Goal: Task Accomplishment & Management: Use online tool/utility

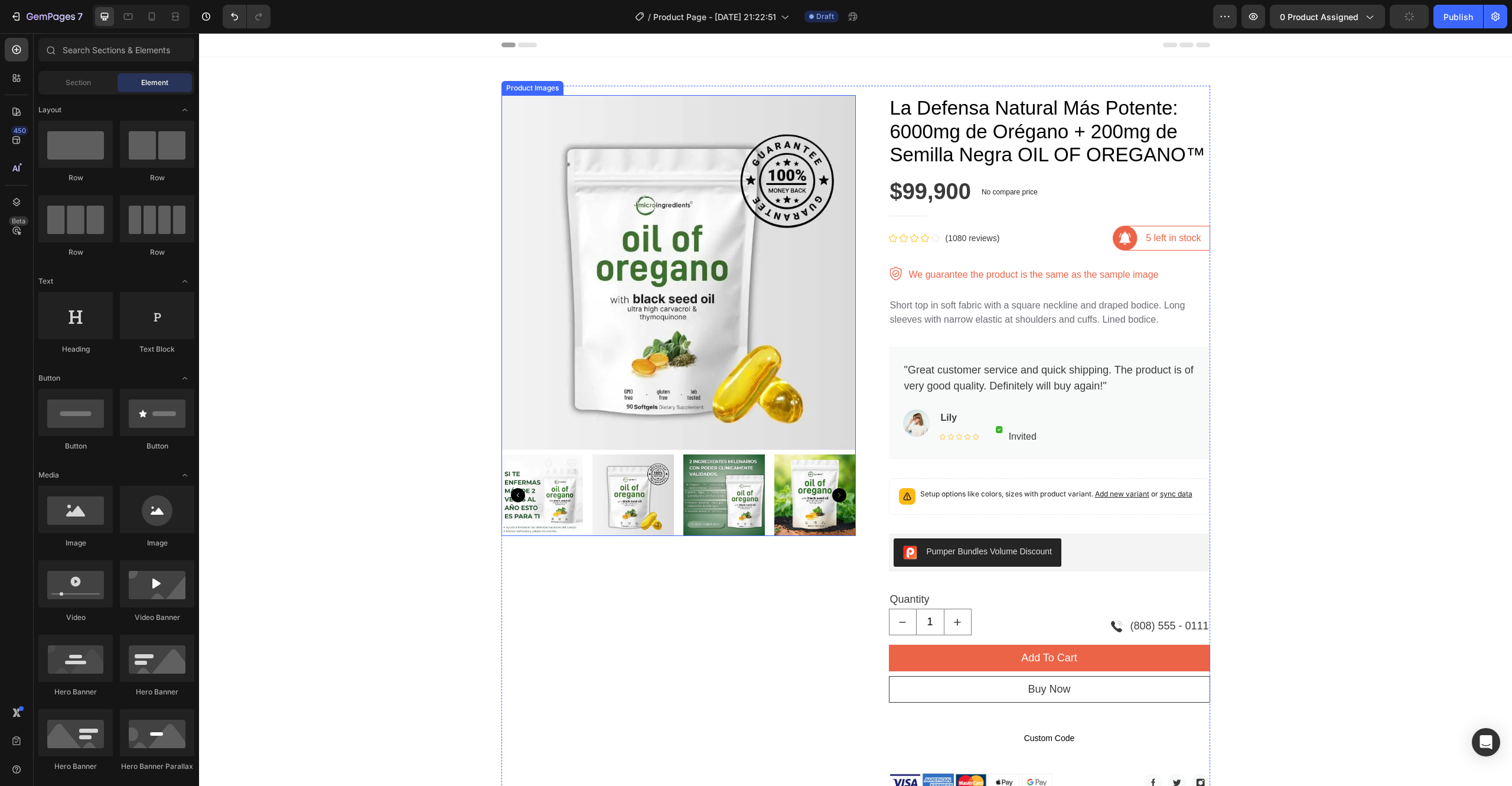
click at [610, 188] on img at bounding box center [679, 272] width 354 height 354
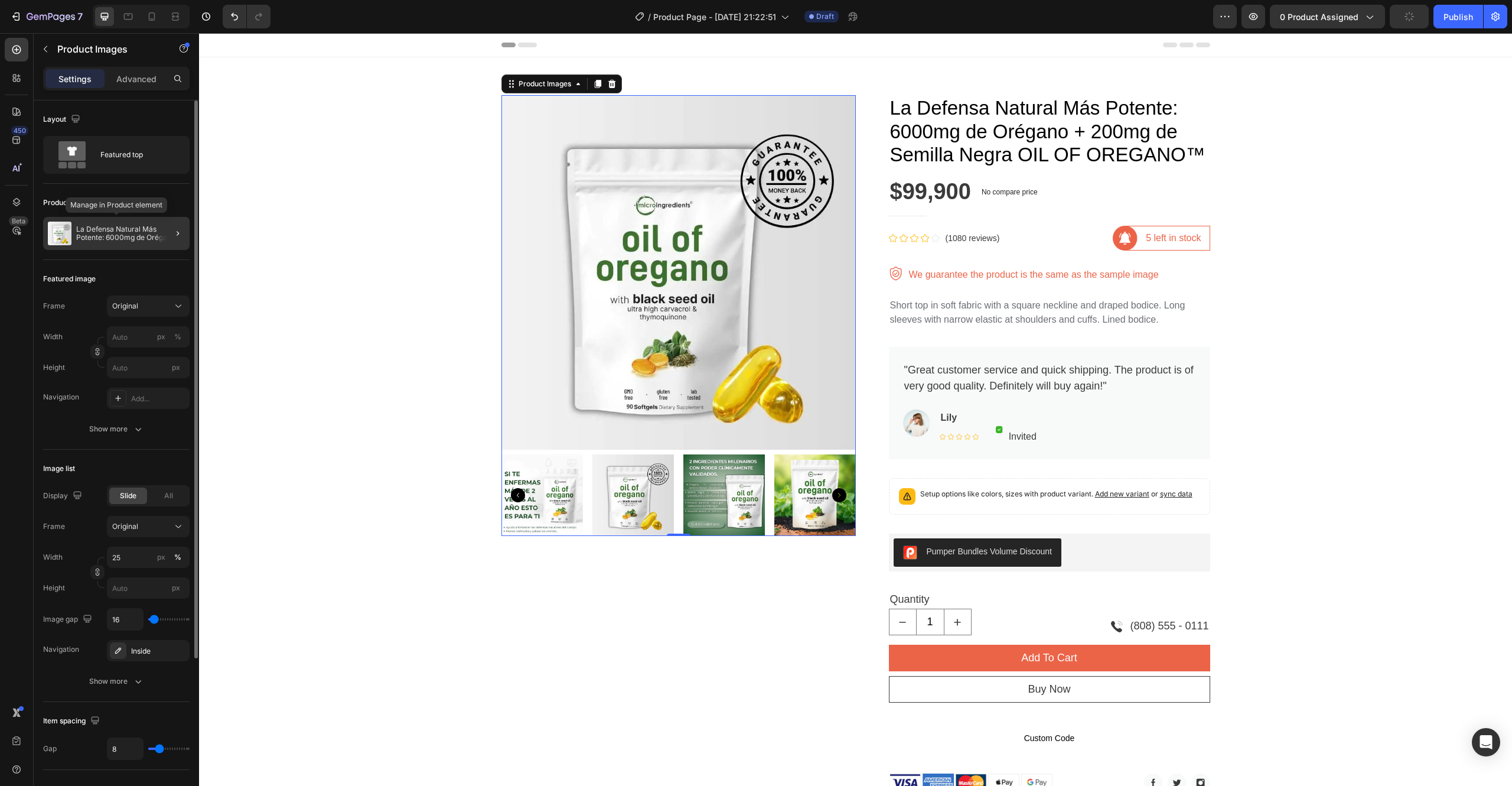
click at [106, 236] on p "La Defensa Natural Más Potente: 6000mg de Orégano + 200mg de Semilla Negra OIL …" at bounding box center [131, 233] width 109 height 17
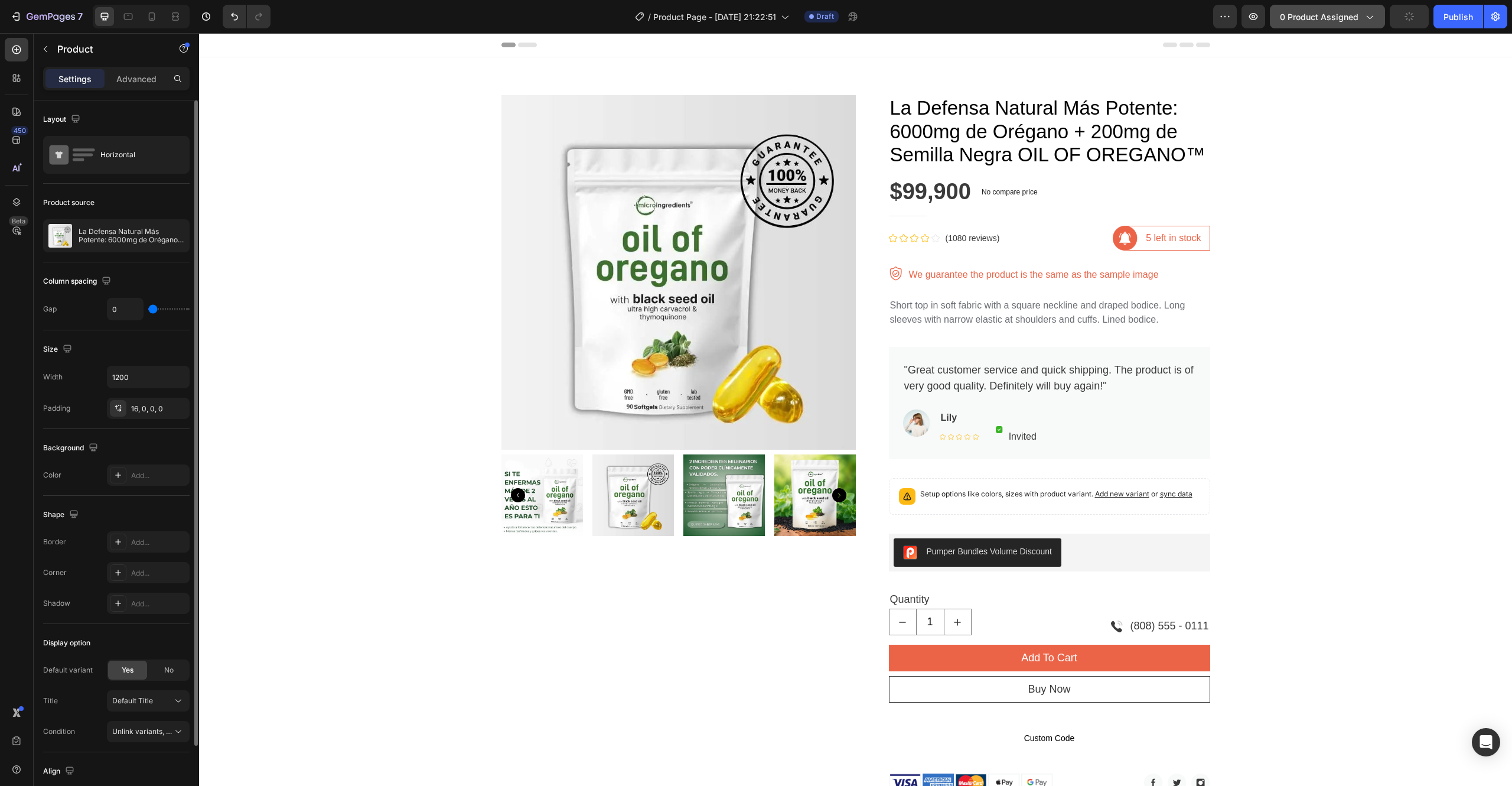
click at [1306, 25] on button "0 product assigned" at bounding box center [1327, 16] width 115 height 24
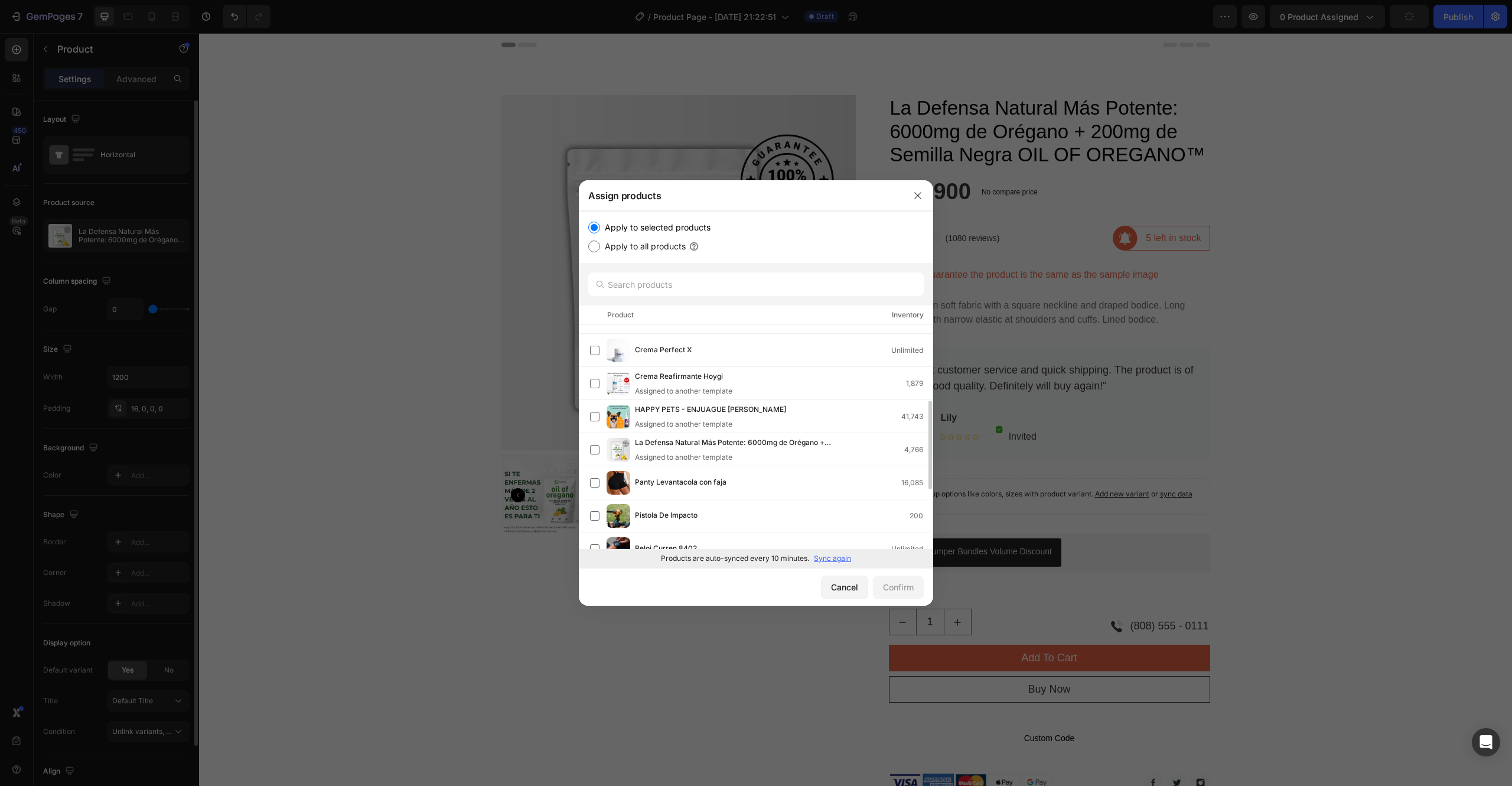
scroll to position [211, 0]
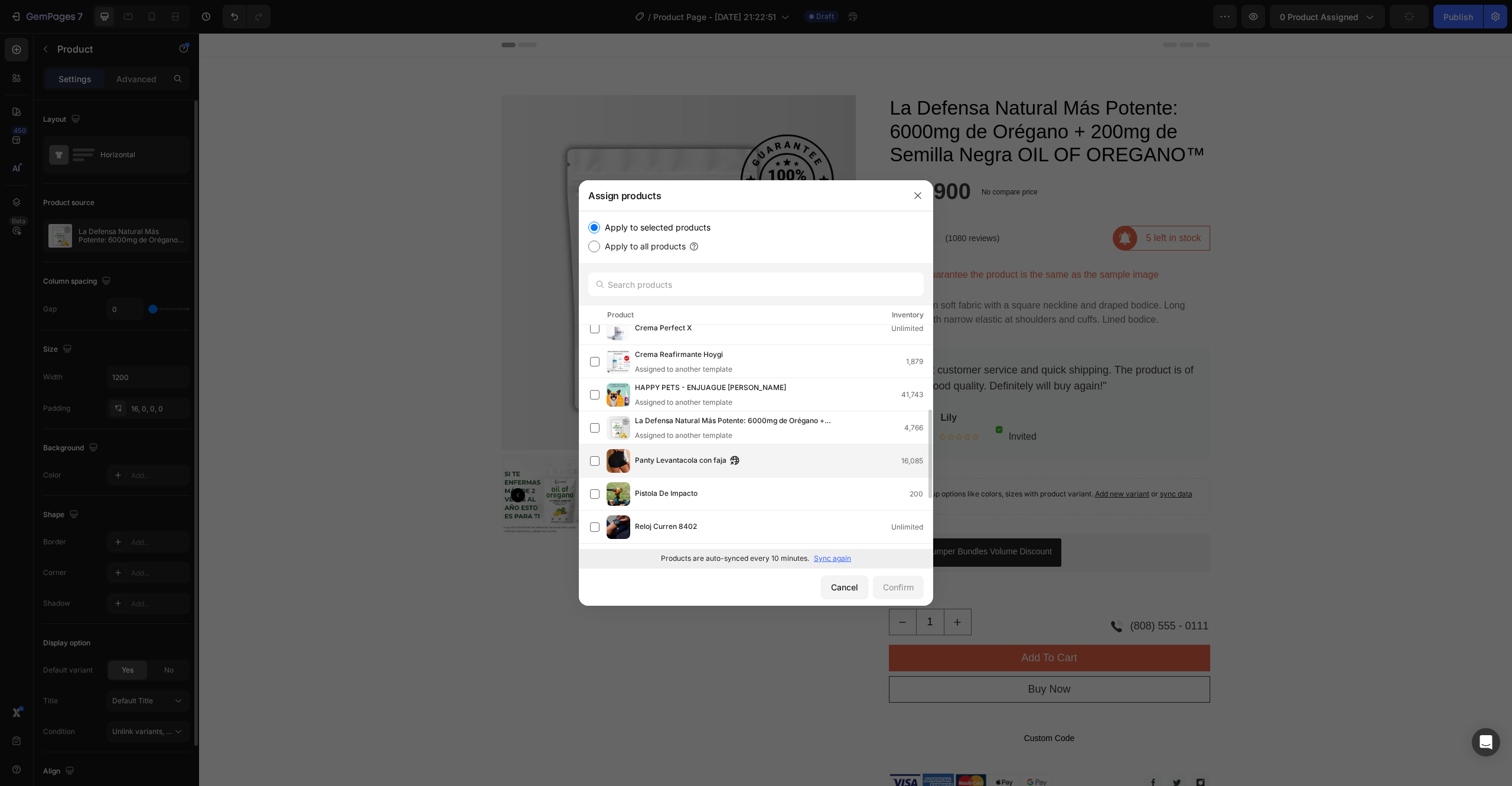
click at [642, 461] on span "Panty Levantacola con faja" at bounding box center [681, 461] width 91 height 13
click at [904, 586] on div "Confirm" at bounding box center [898, 587] width 31 height 12
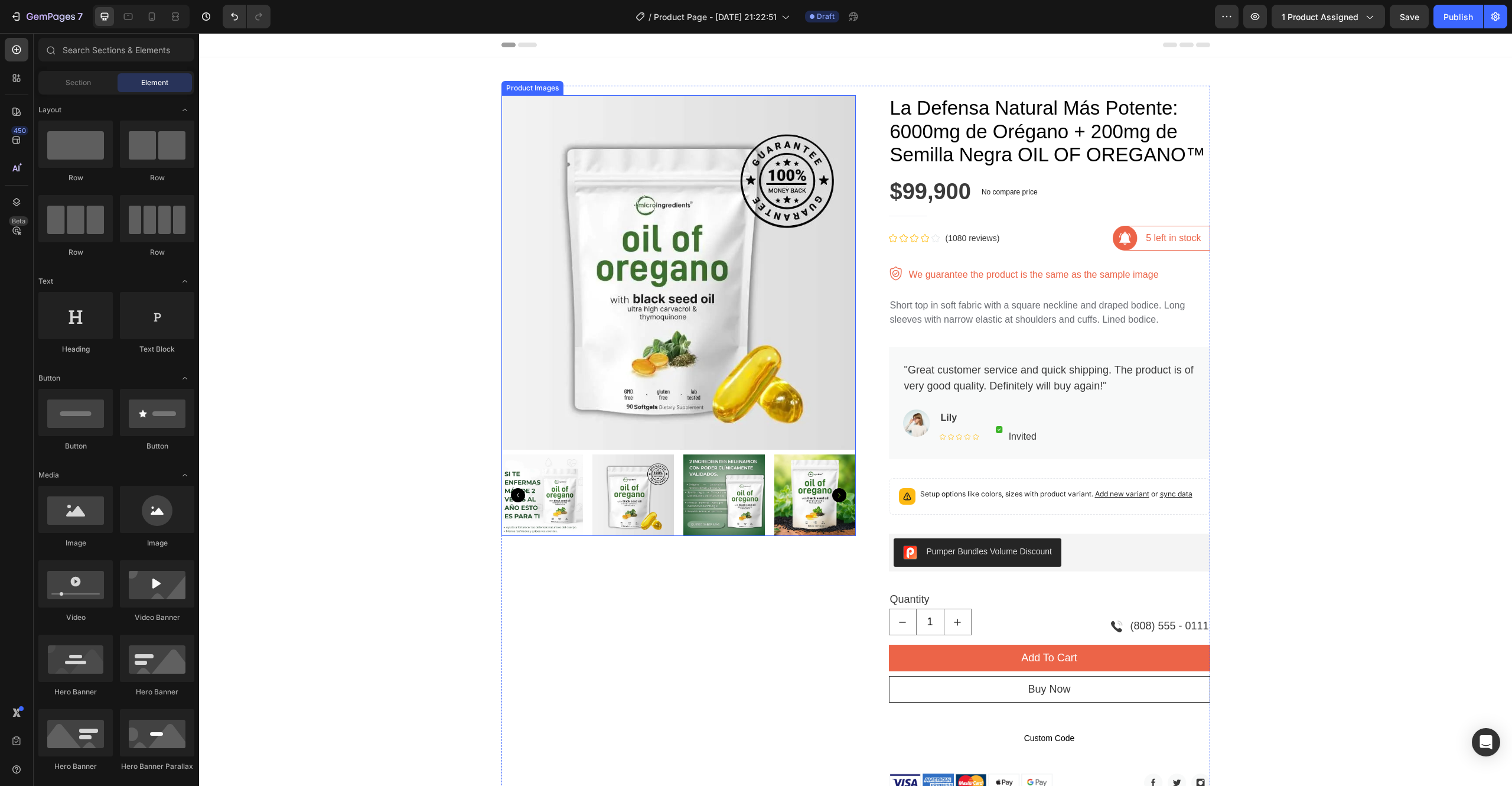
click at [639, 252] on img at bounding box center [679, 272] width 354 height 354
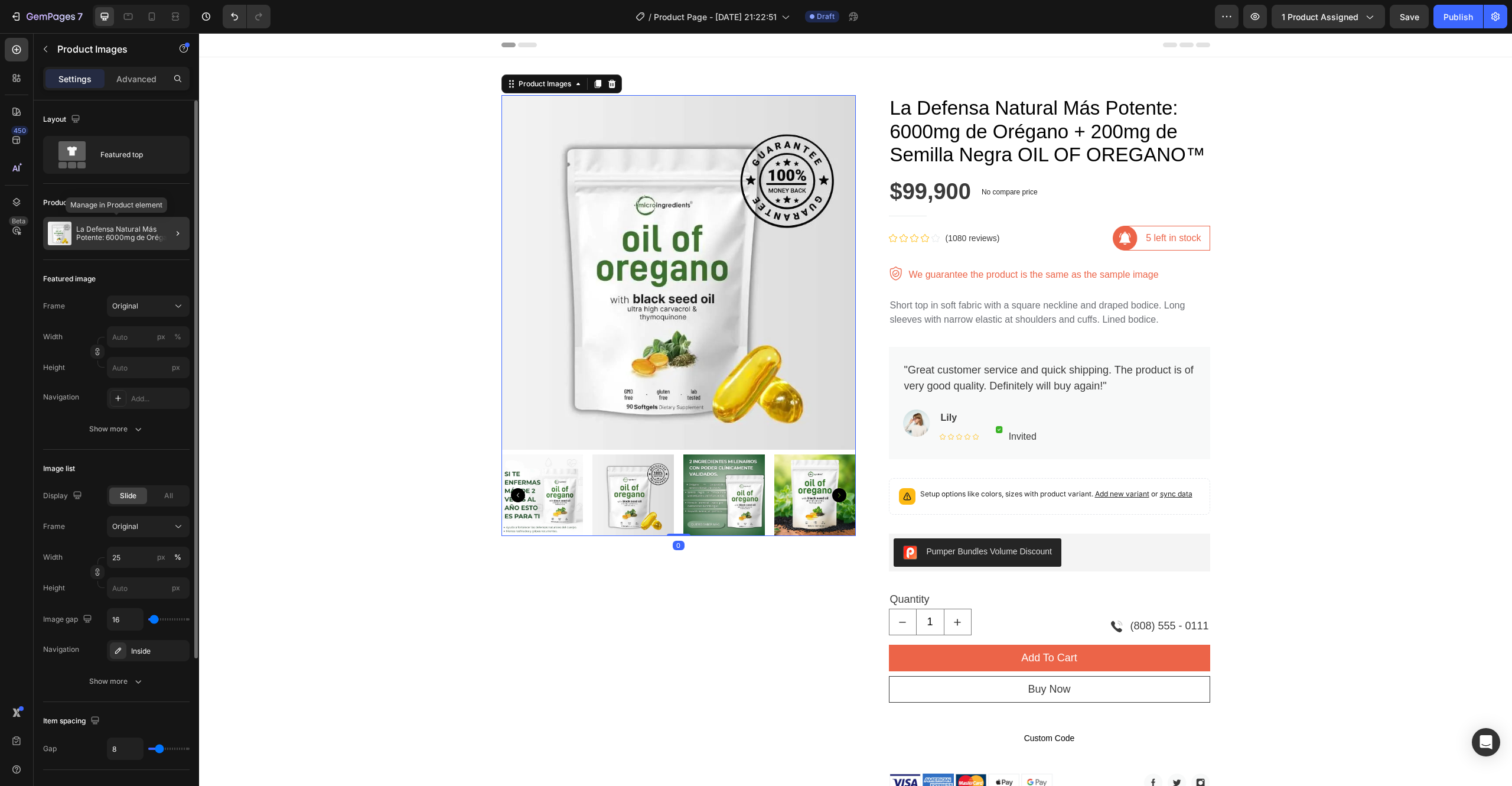
click at [153, 236] on p "La Defensa Natural Más Potente: 6000mg de Orégano + 200mg de Semilla Negra OIL …" at bounding box center [131, 233] width 109 height 17
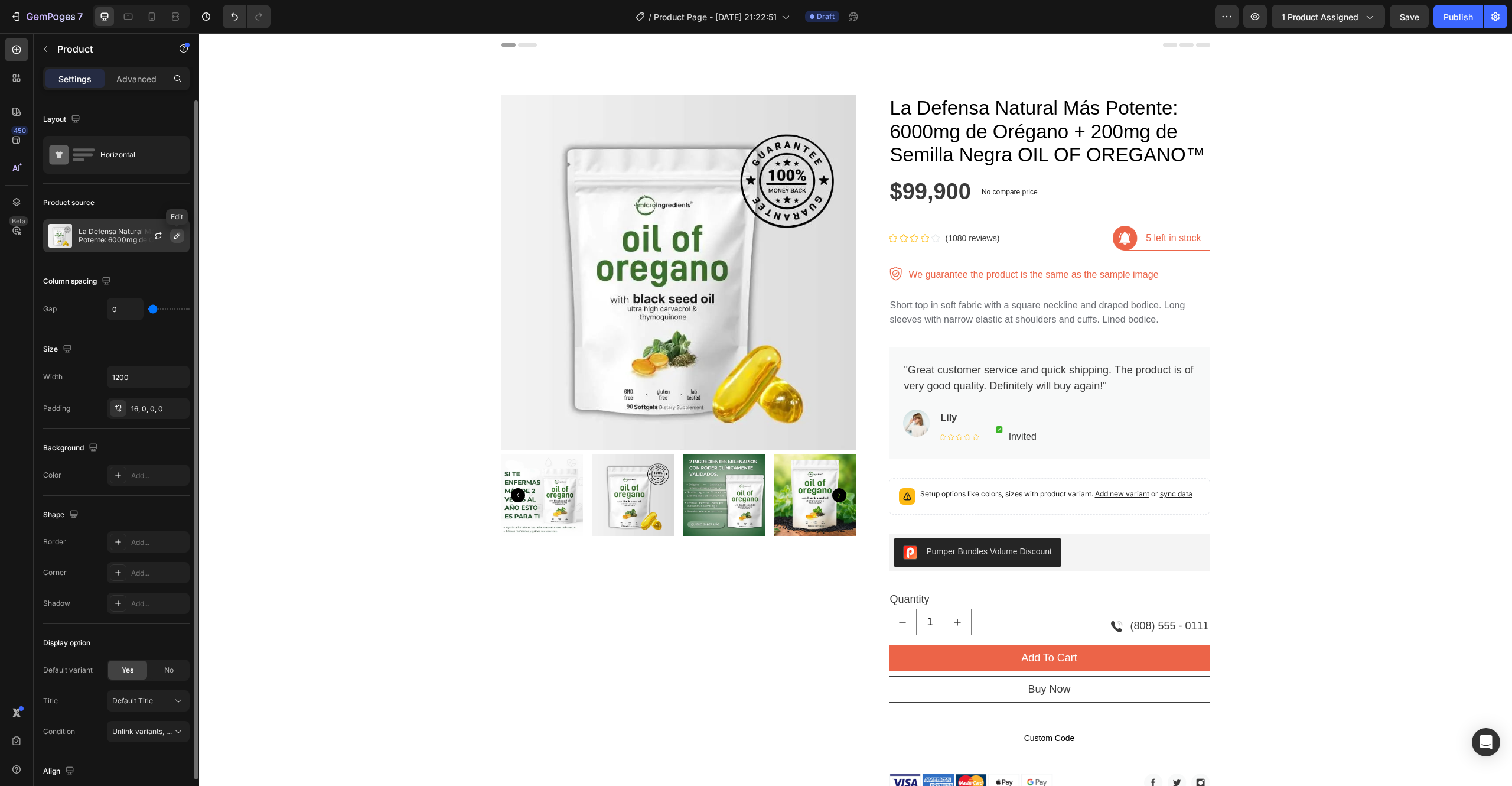
click at [180, 234] on icon "button" at bounding box center [177, 235] width 6 height 6
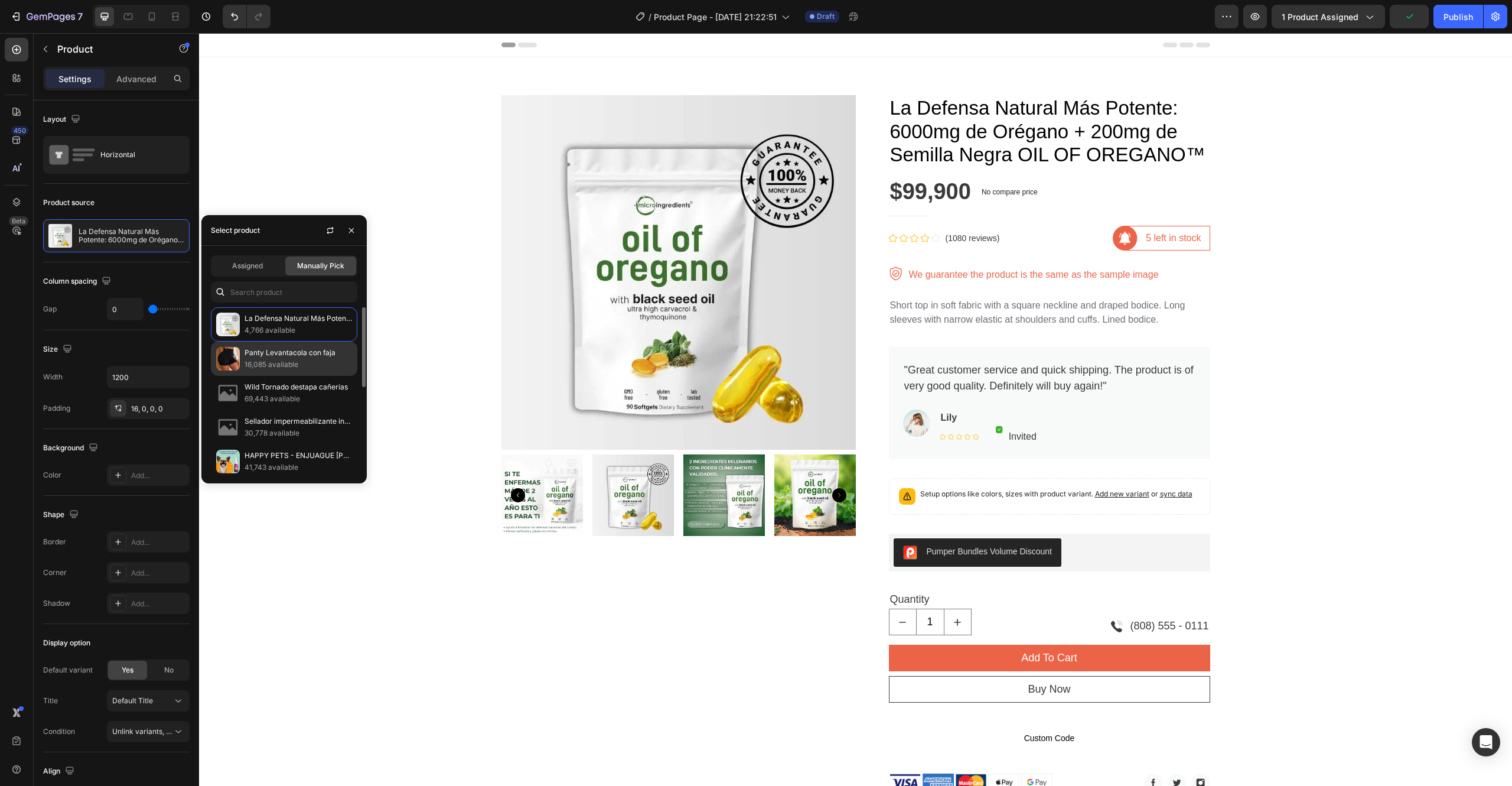
click at [267, 356] on p "Panty Levantacola con faja" at bounding box center [298, 352] width 108 height 11
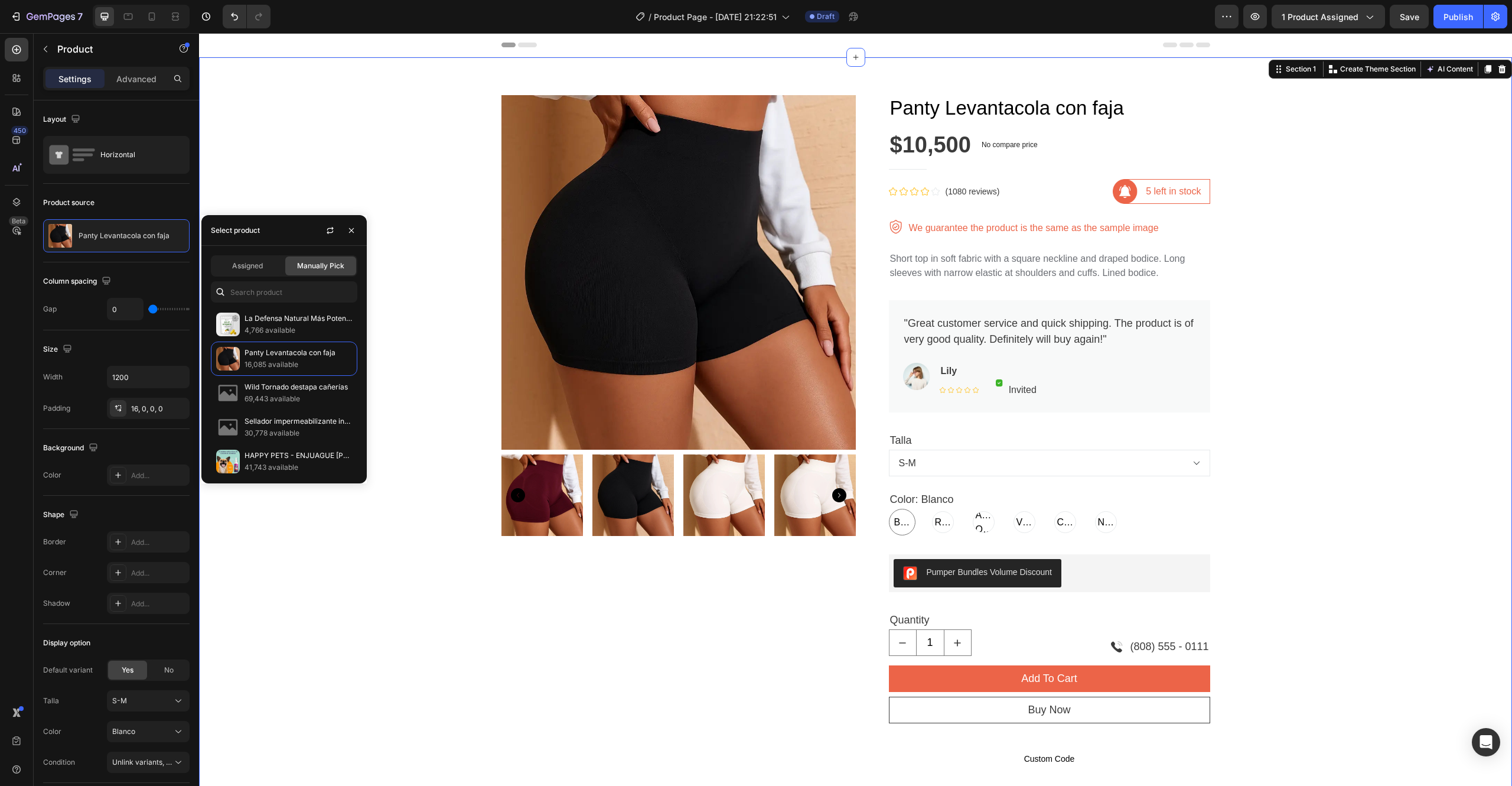
click at [1387, 491] on div "Product Images Panty Levantacola con faja Product Title $10,500 Product Price P…" at bounding box center [855, 551] width 1295 height 930
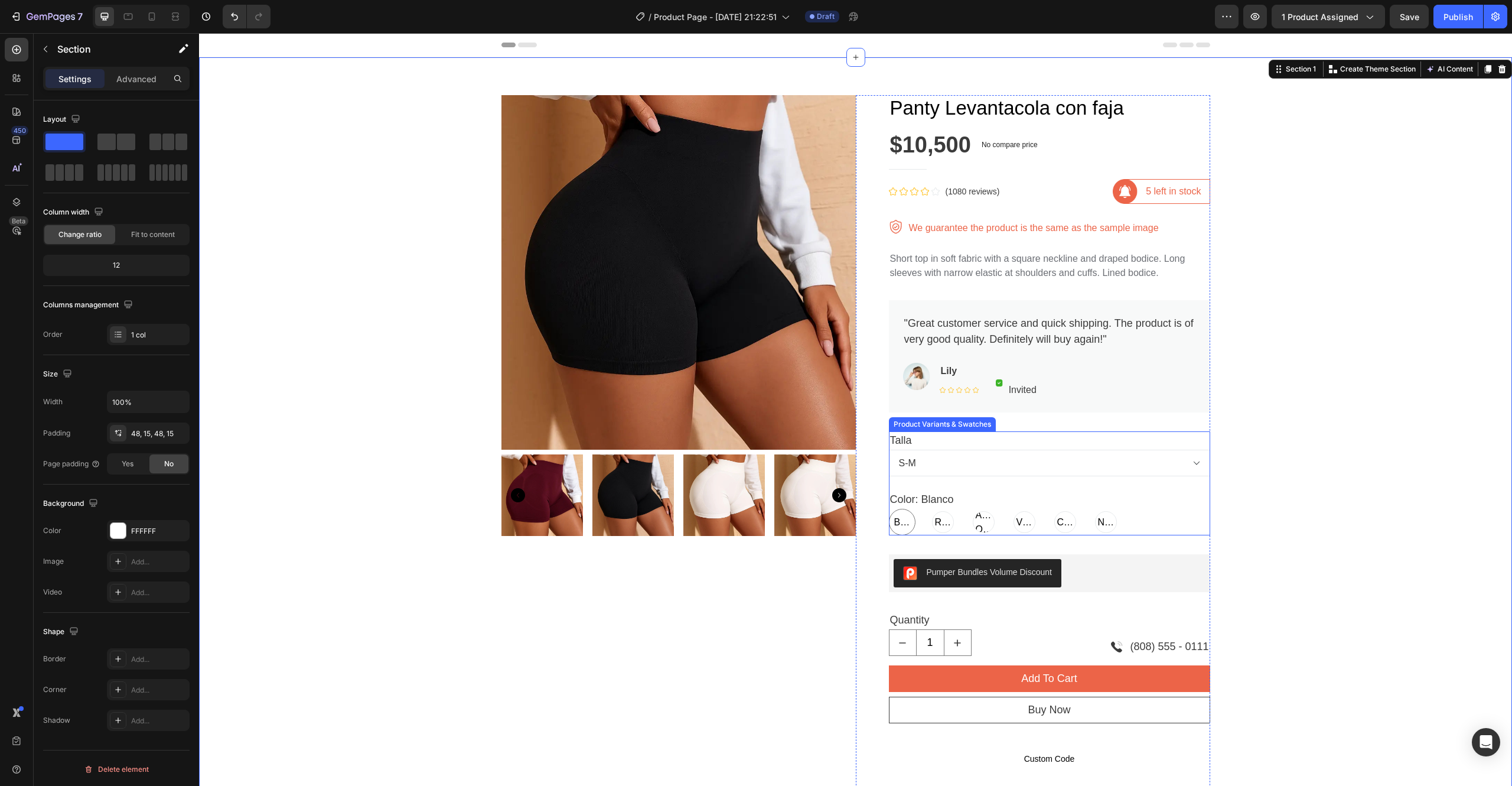
click at [892, 524] on span "Blanco" at bounding box center [902, 522] width 21 height 14
click at [889, 509] on input "[PERSON_NAME] [PERSON_NAME] [PERSON_NAME]" at bounding box center [888, 508] width 1 height 1
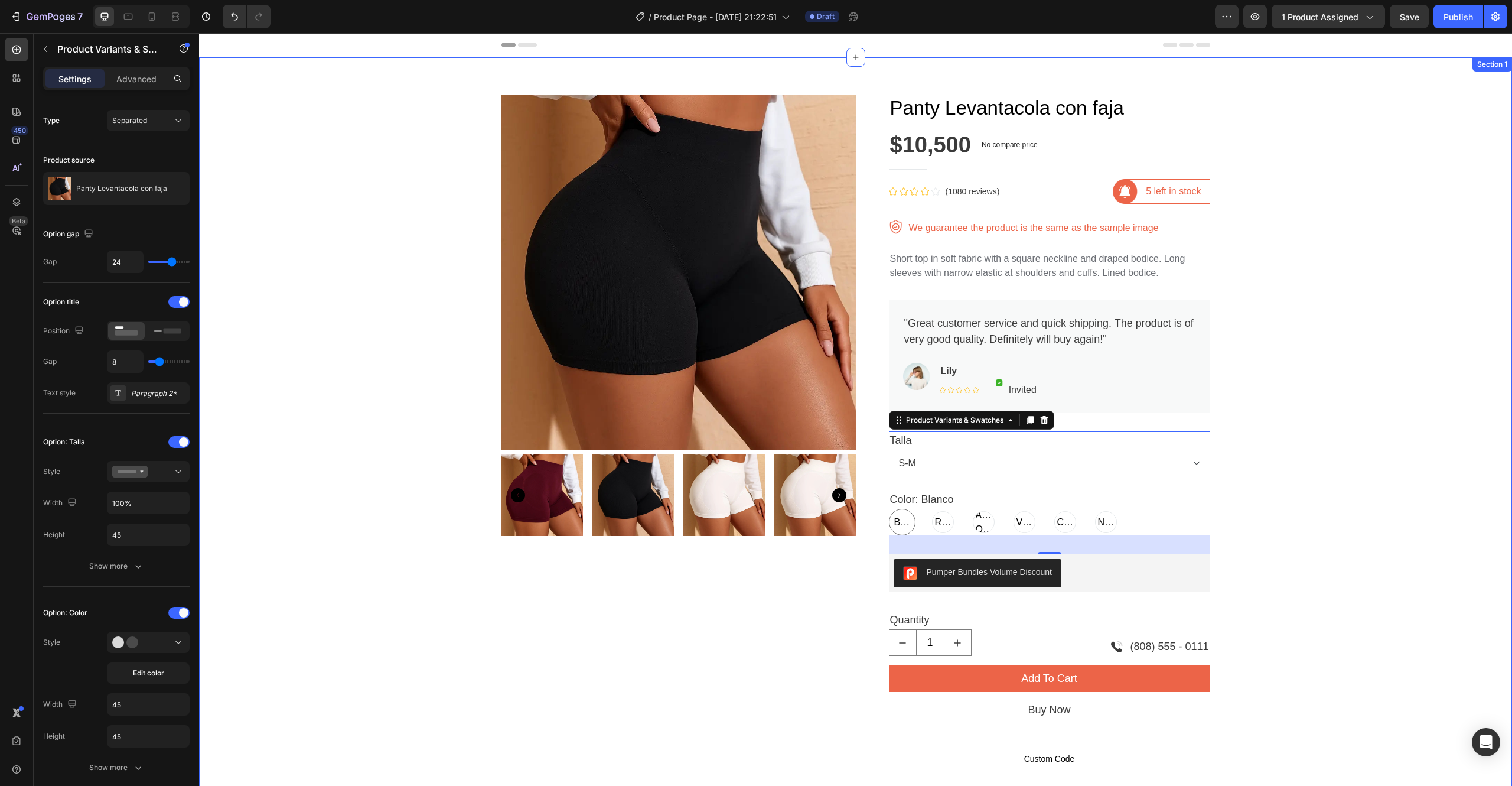
click at [1309, 446] on div "Product Images Panty Levantacola con faja Product Title $10,500 Product Price P…" at bounding box center [855, 551] width 1295 height 930
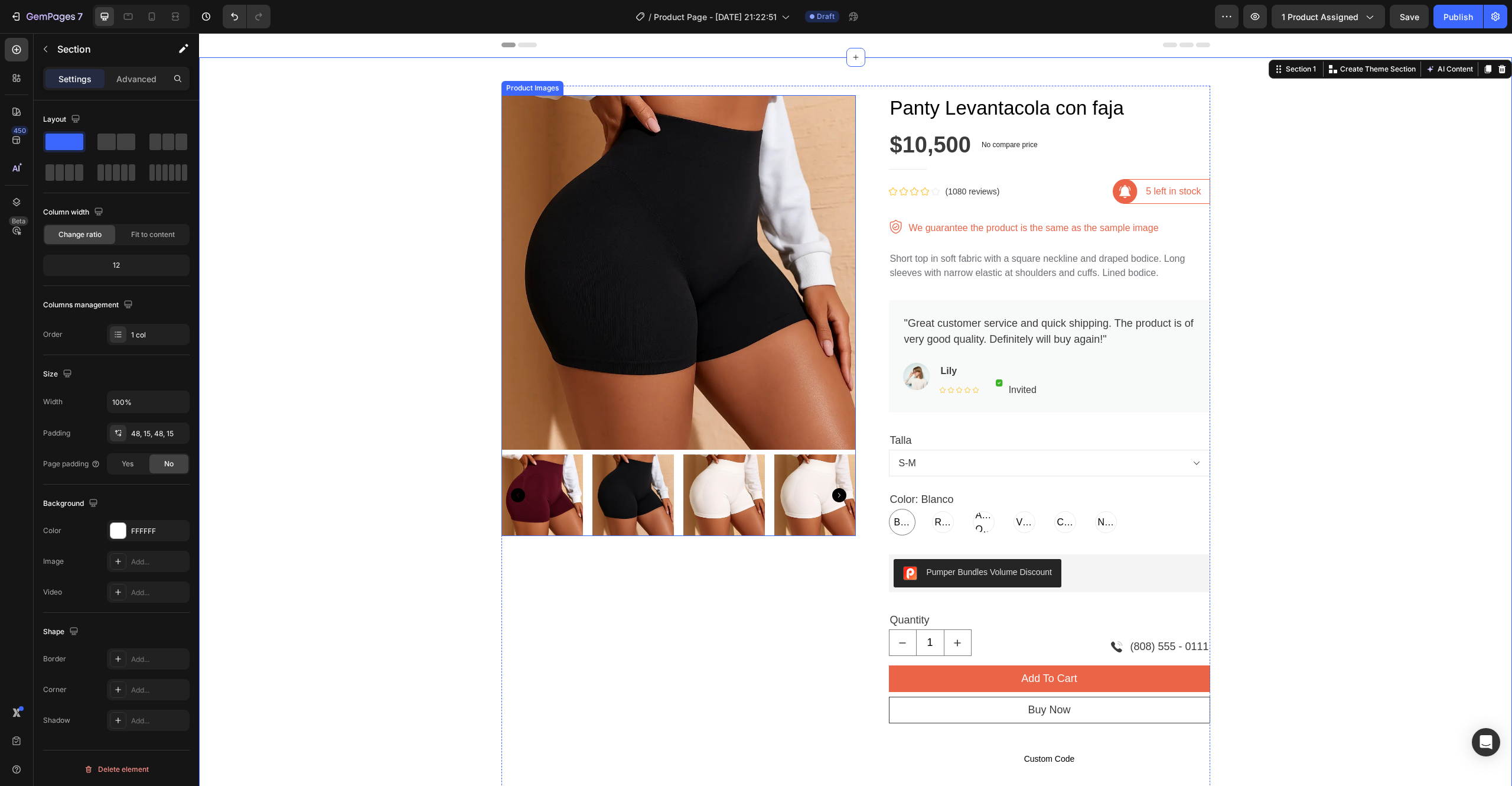
click at [832, 493] on icon "Carousel Next Arrow" at bounding box center [839, 495] width 14 height 14
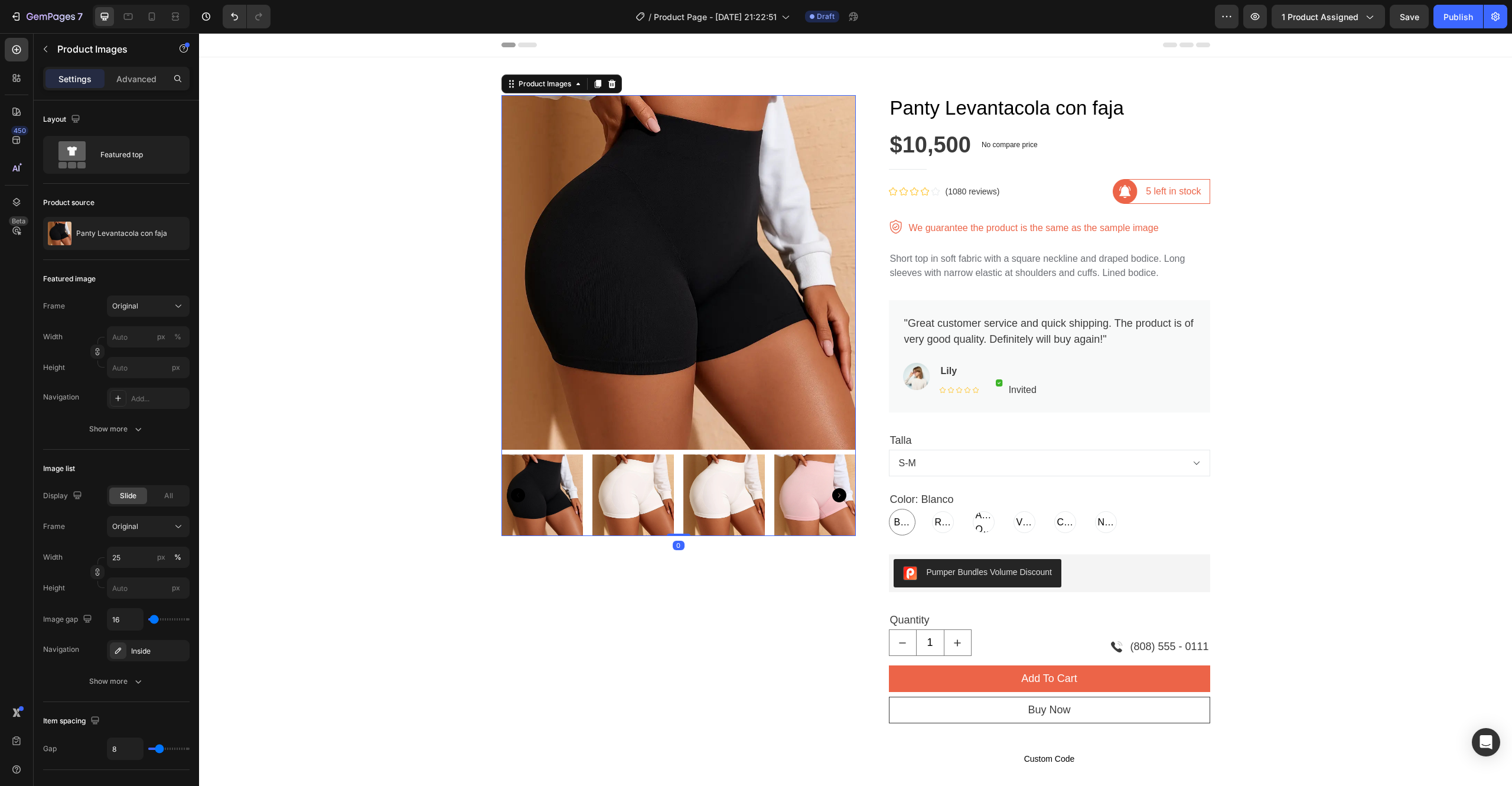
click at [832, 493] on icon "Carousel Next Arrow" at bounding box center [839, 495] width 14 height 14
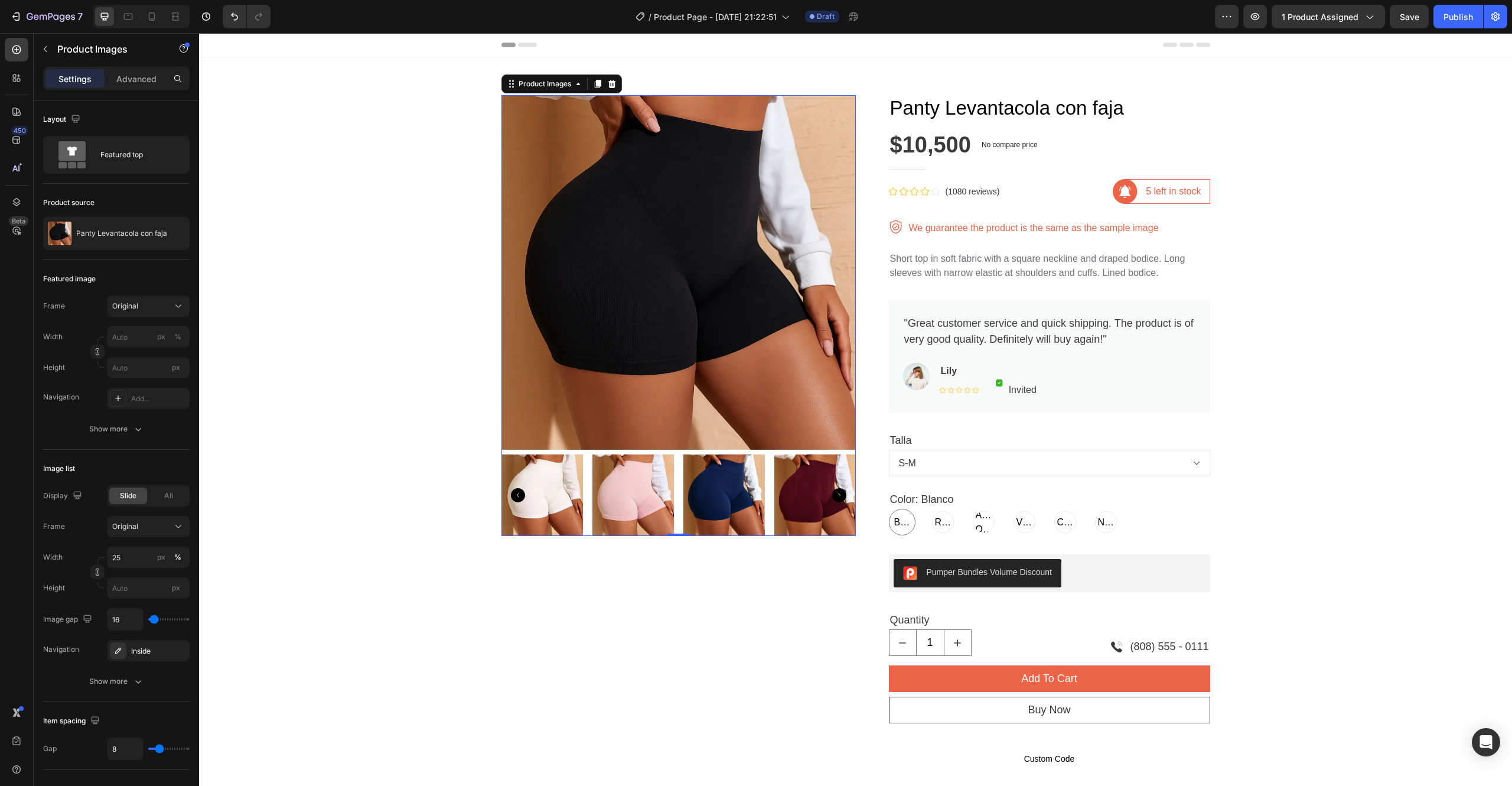
click at [832, 493] on icon "Carousel Next Arrow" at bounding box center [839, 495] width 14 height 14
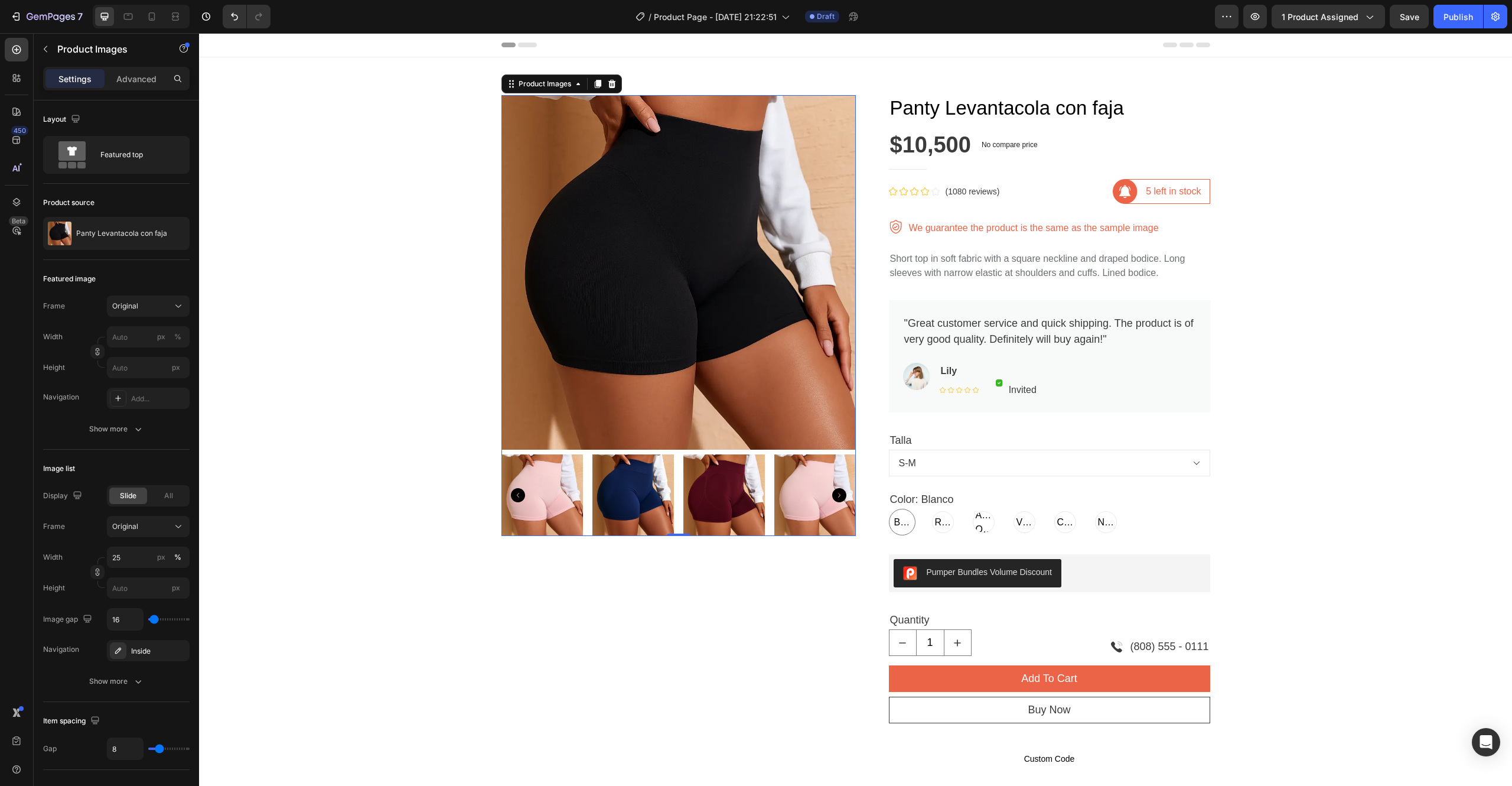
click at [832, 493] on icon "Carousel Next Arrow" at bounding box center [839, 495] width 14 height 14
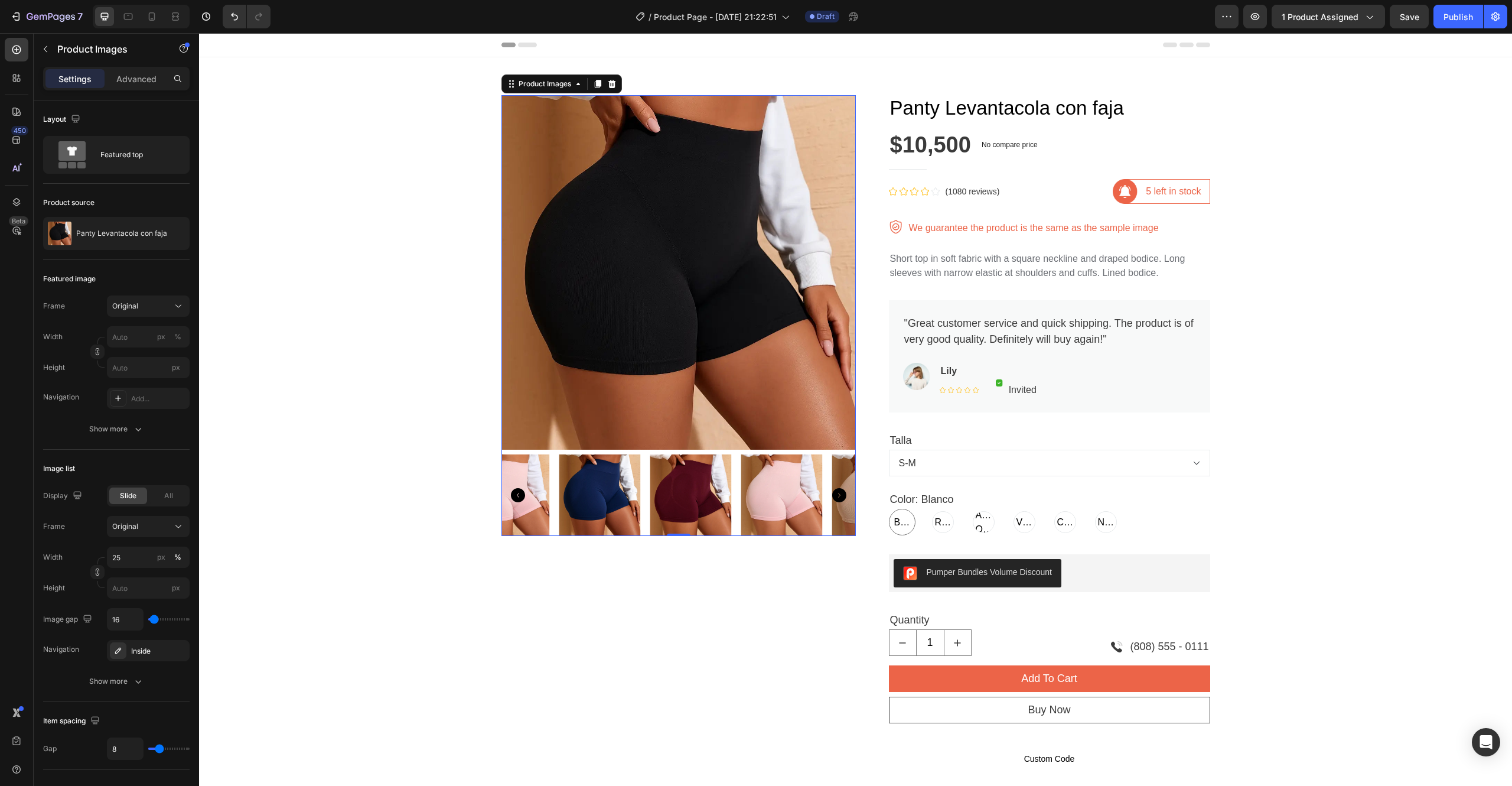
click at [832, 493] on icon "Carousel Next Arrow" at bounding box center [839, 495] width 14 height 14
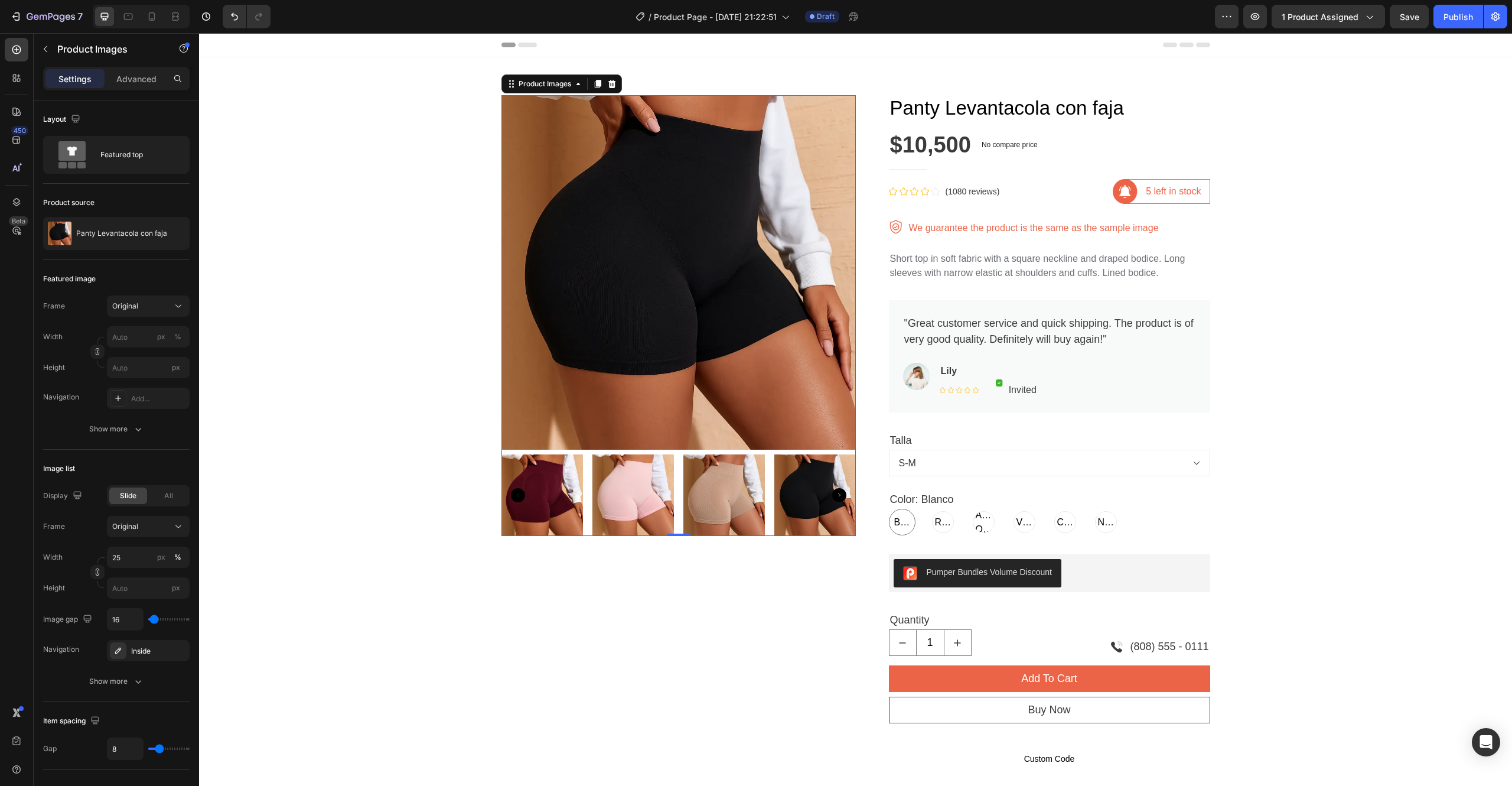
click at [832, 493] on icon "Carousel Next Arrow" at bounding box center [839, 495] width 14 height 14
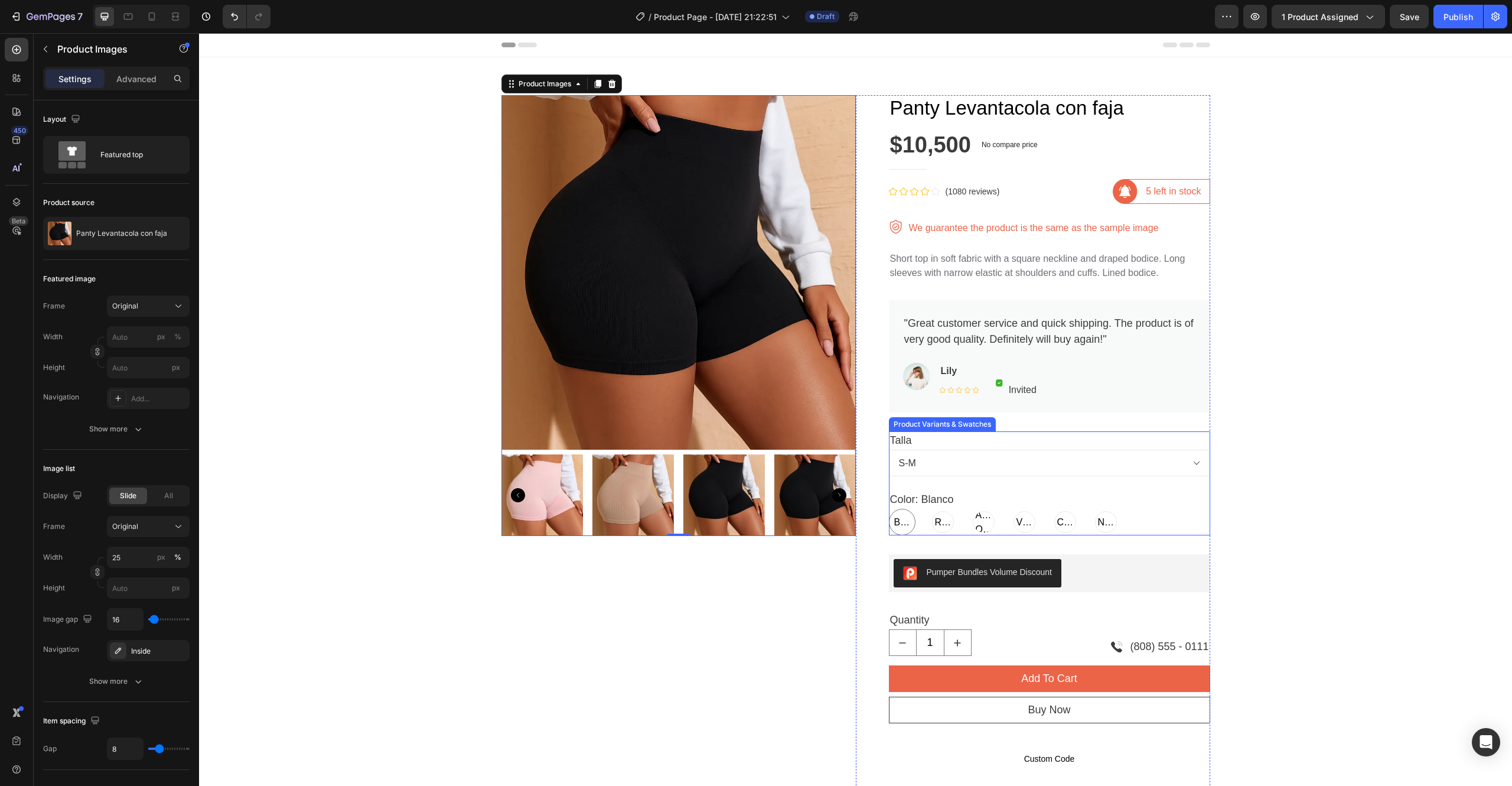
click at [984, 470] on select "S-M L-XL" at bounding box center [1050, 463] width 321 height 26
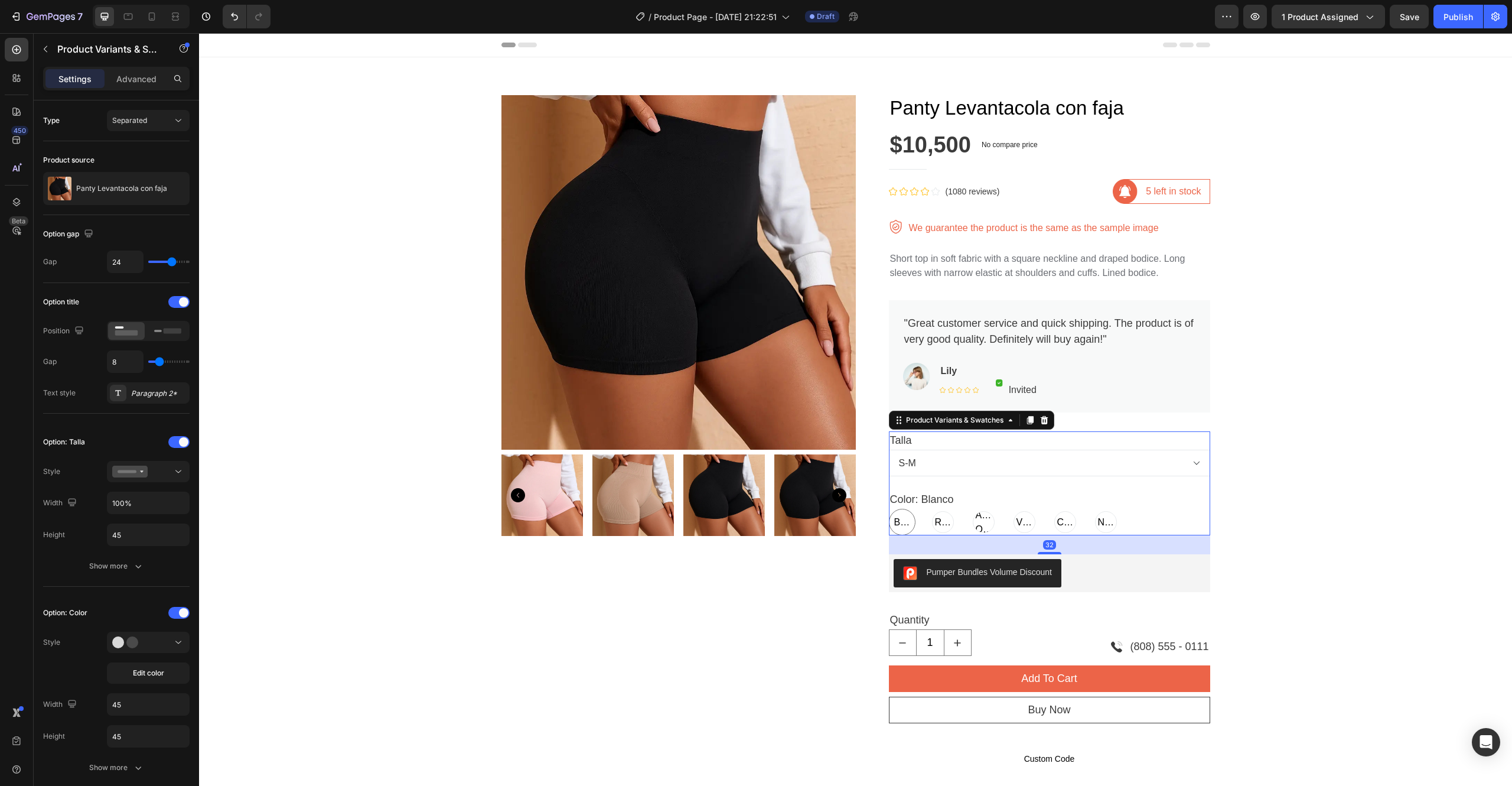
click at [984, 470] on select "S-M L-XL" at bounding box center [1050, 463] width 321 height 26
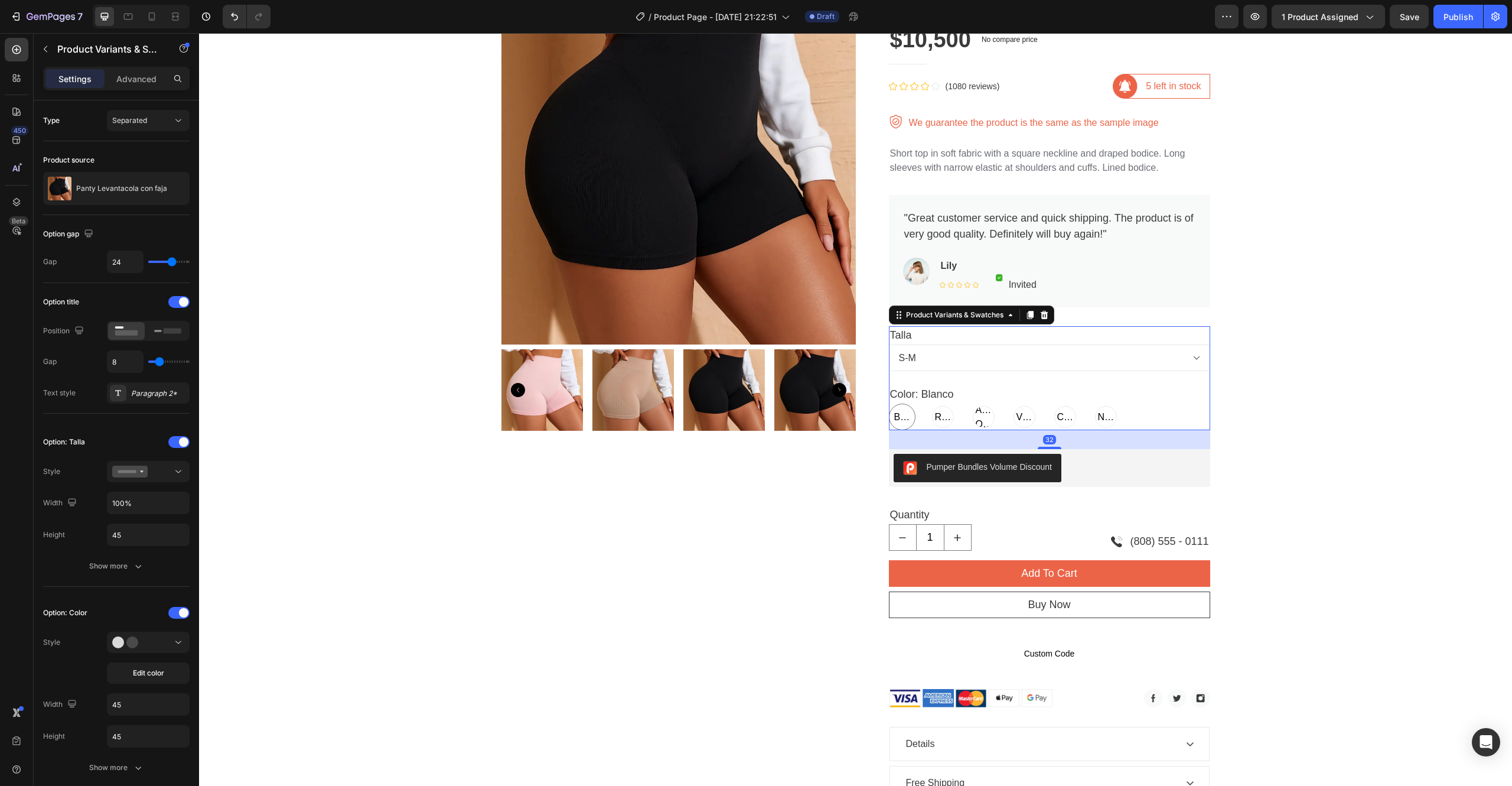
scroll to position [106, 0]
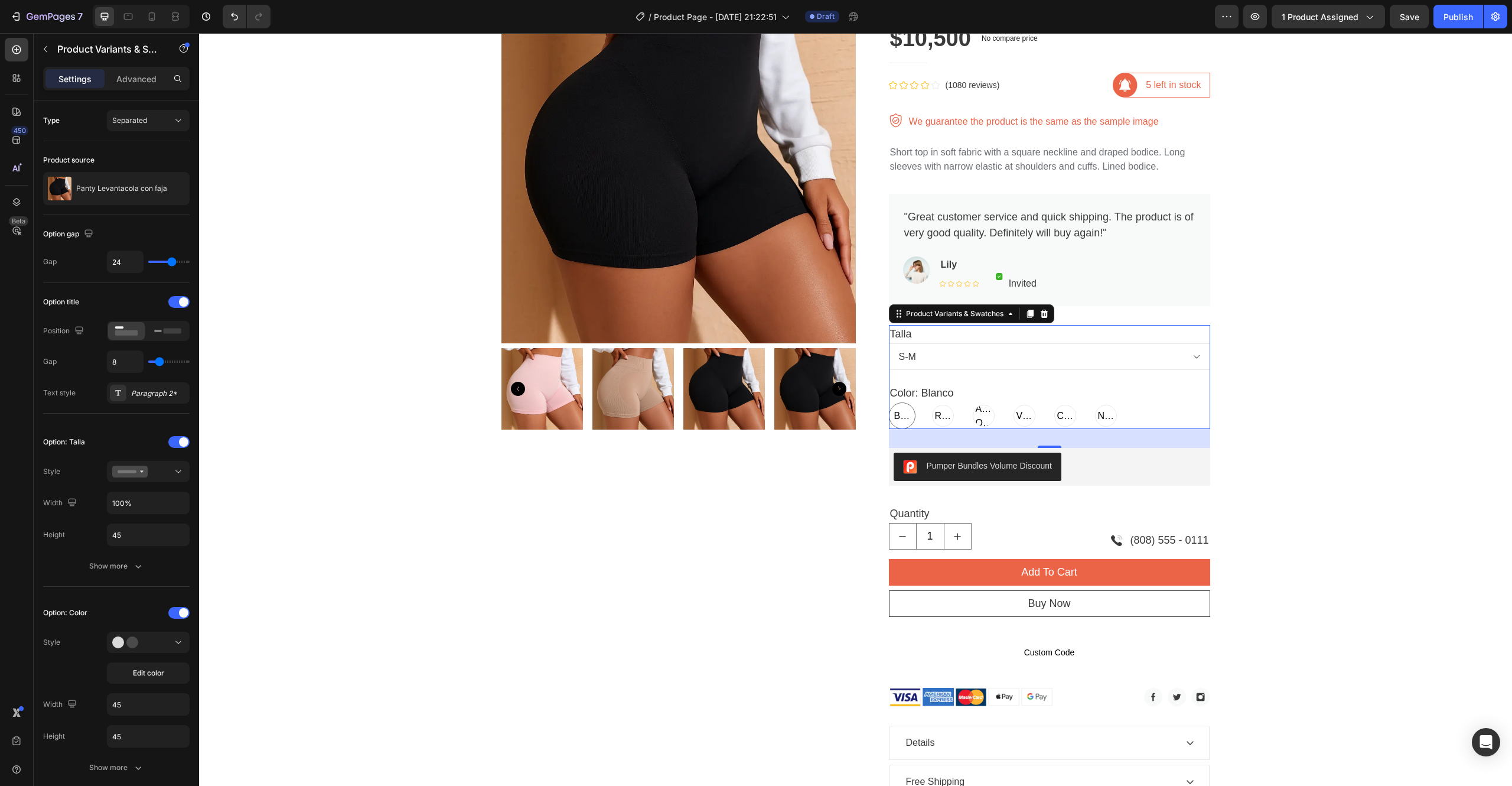
click at [893, 418] on span "Blanco" at bounding box center [902, 416] width 21 height 14
click at [889, 403] on input "[PERSON_NAME] [PERSON_NAME] [PERSON_NAME]" at bounding box center [888, 402] width 1 height 1
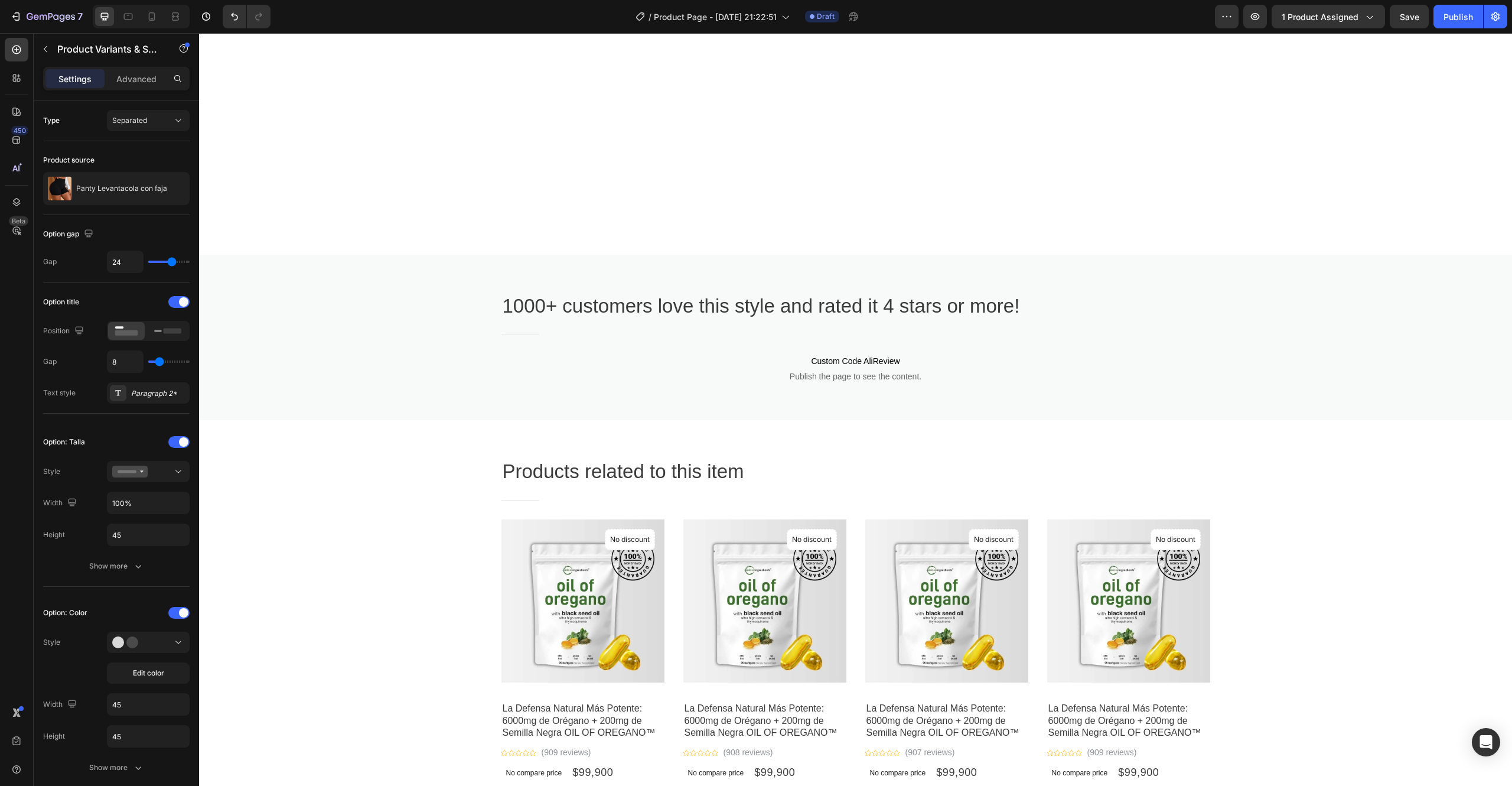
scroll to position [1040, 0]
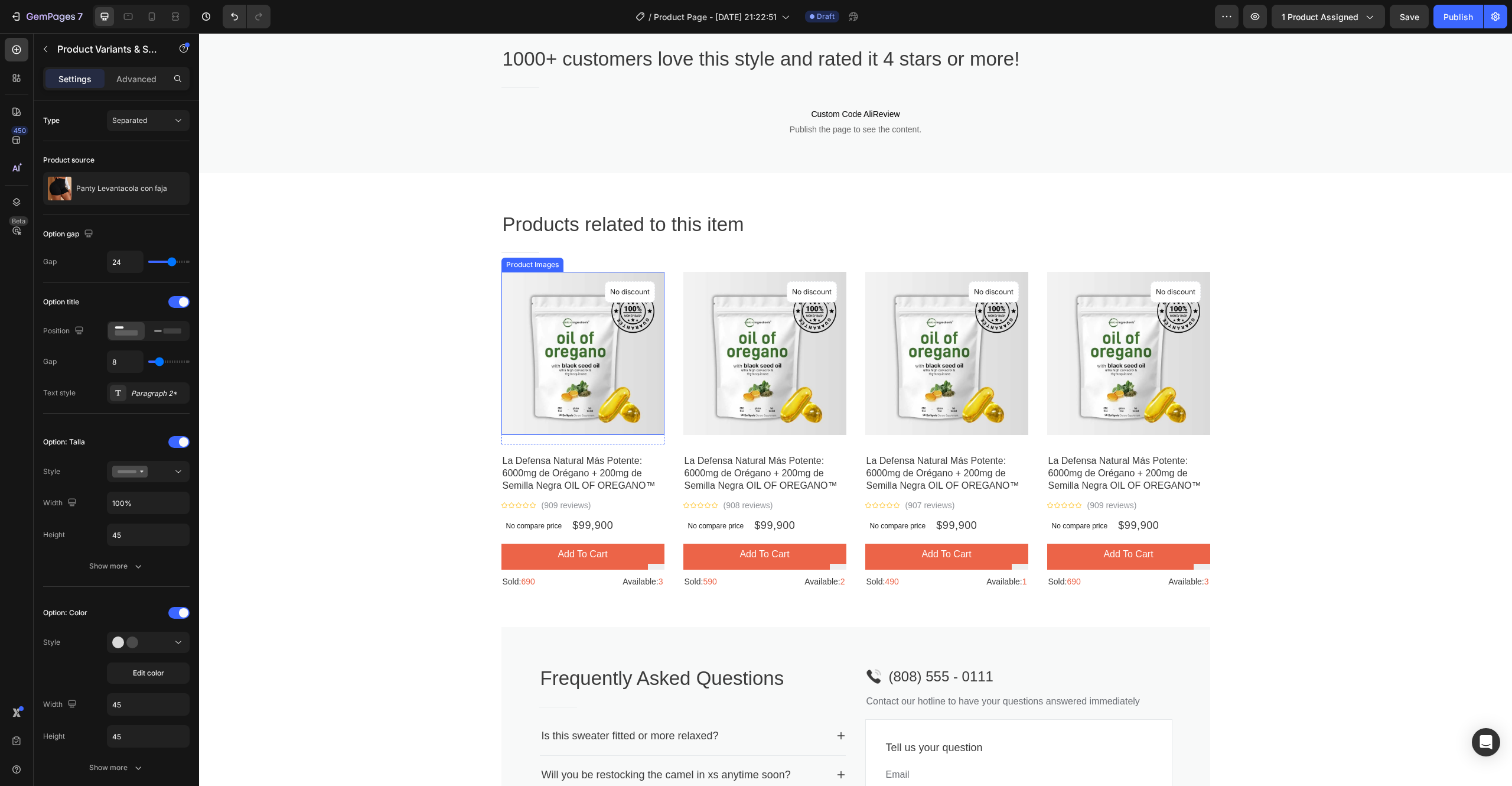
click at [563, 351] on img at bounding box center [583, 354] width 163 height 163
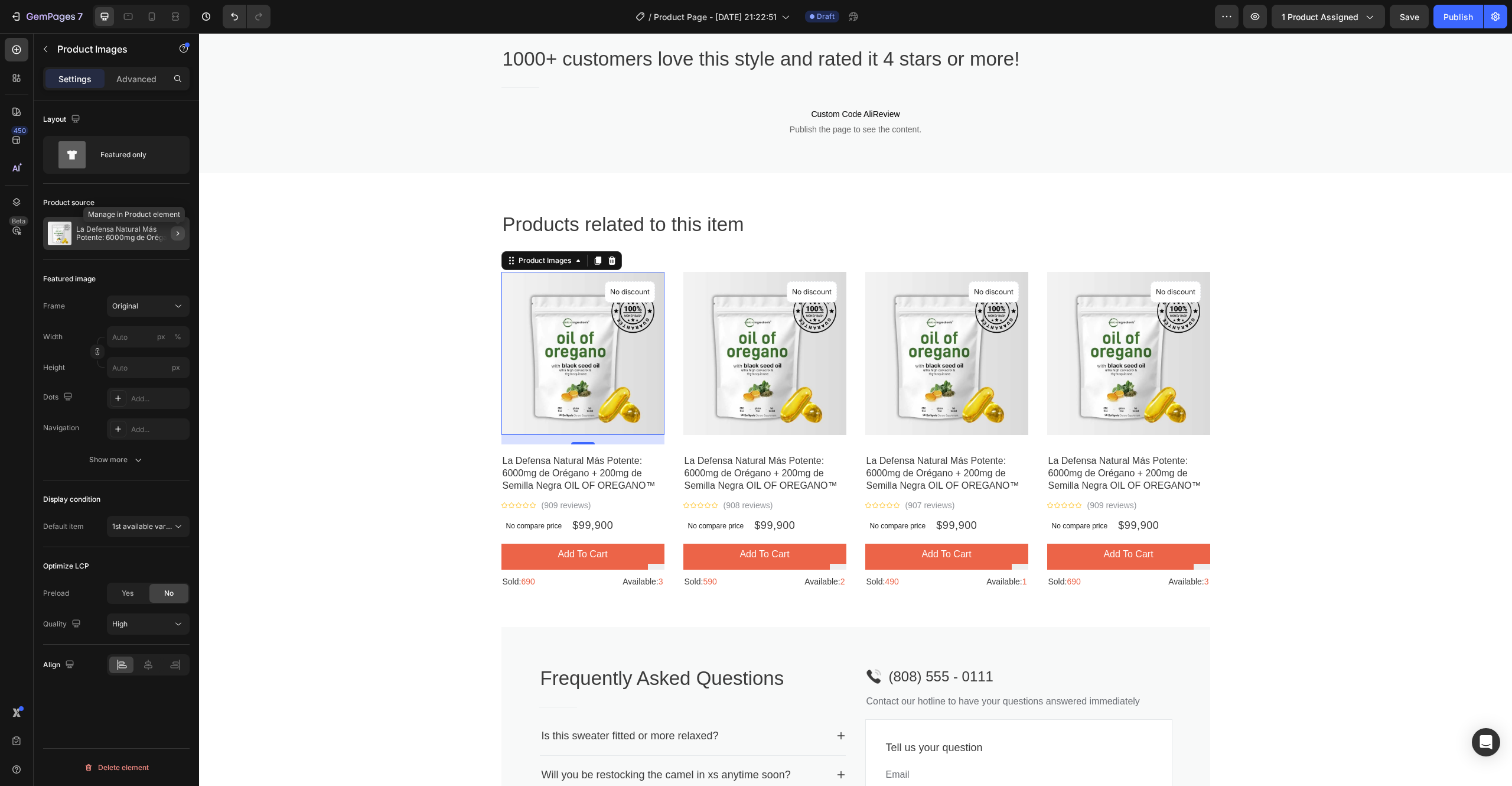
click at [173, 238] on icon "button" at bounding box center [177, 233] width 10 height 10
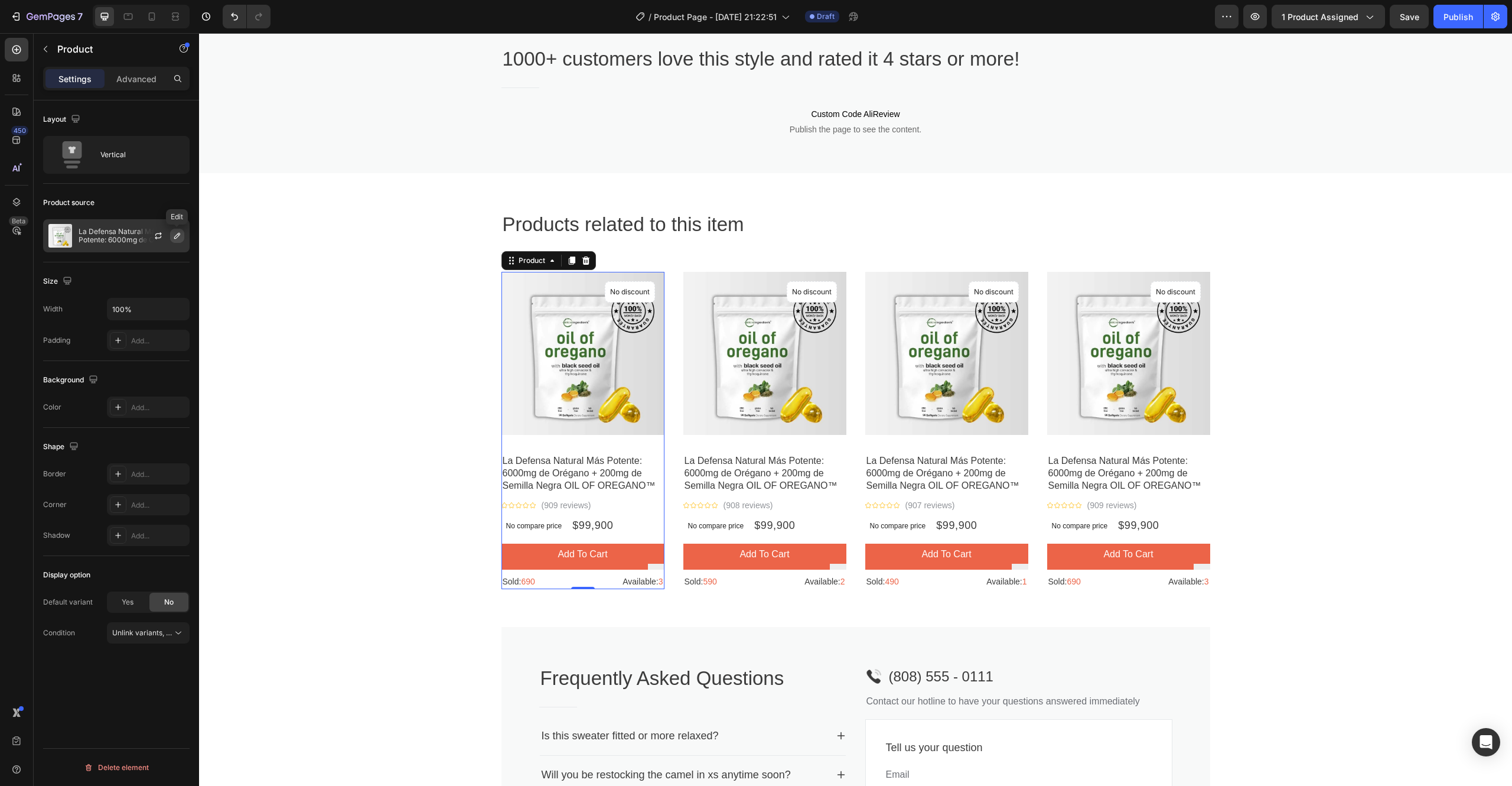
click at [176, 236] on icon "button" at bounding box center [177, 235] width 10 height 10
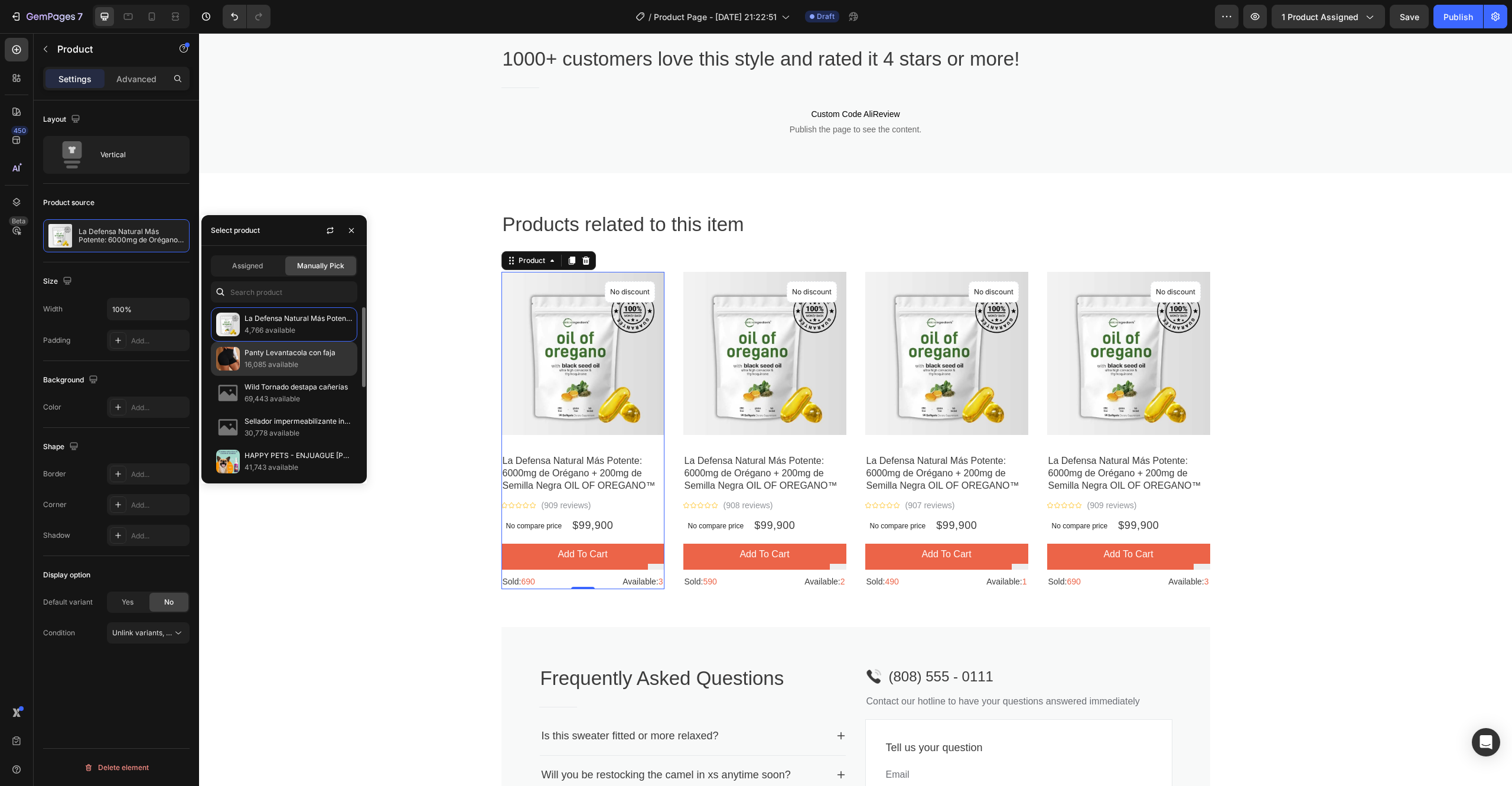
click at [271, 360] on p "16,085 available" at bounding box center [298, 364] width 108 height 11
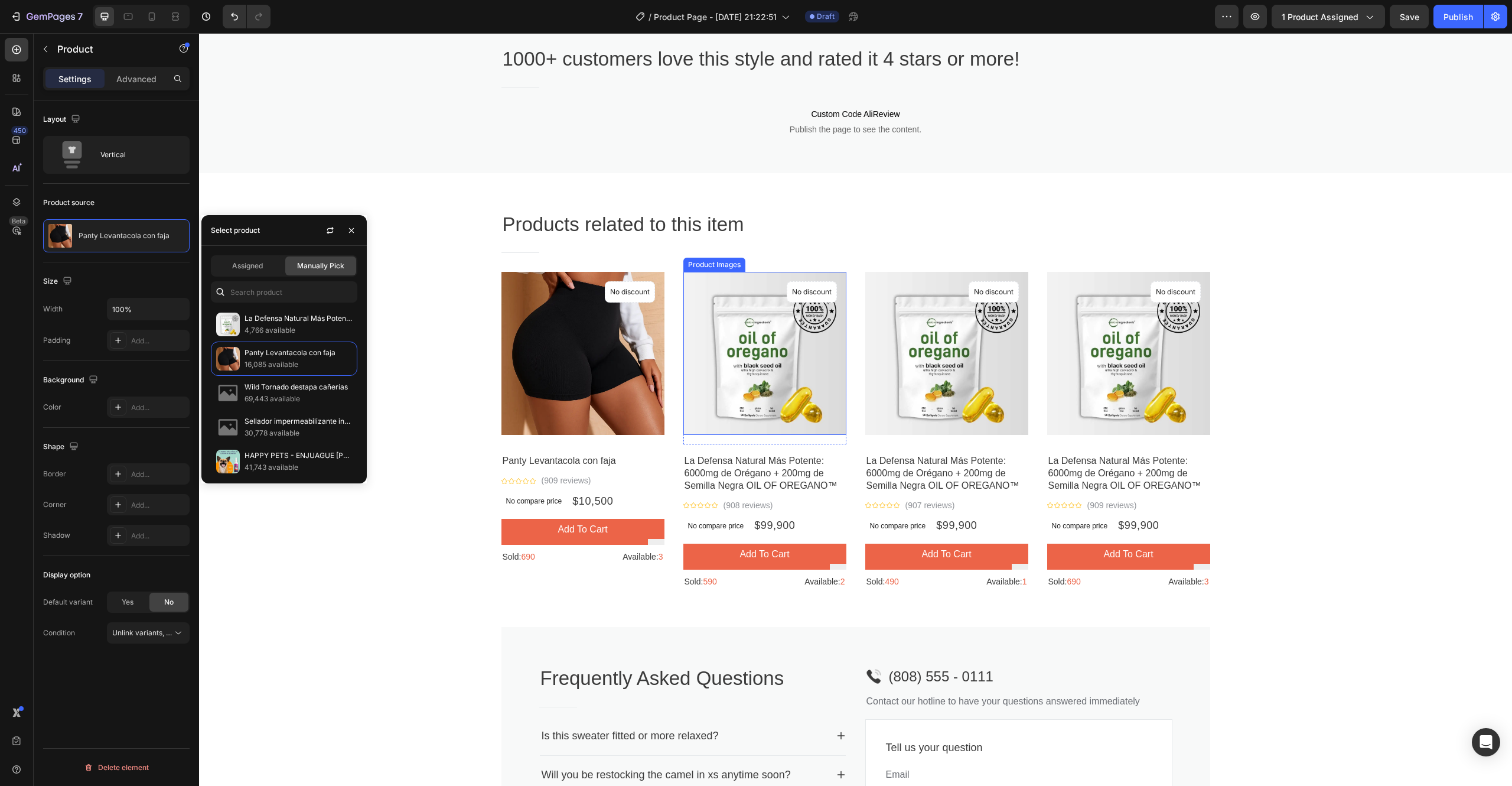
click at [745, 354] on img at bounding box center [765, 354] width 163 height 163
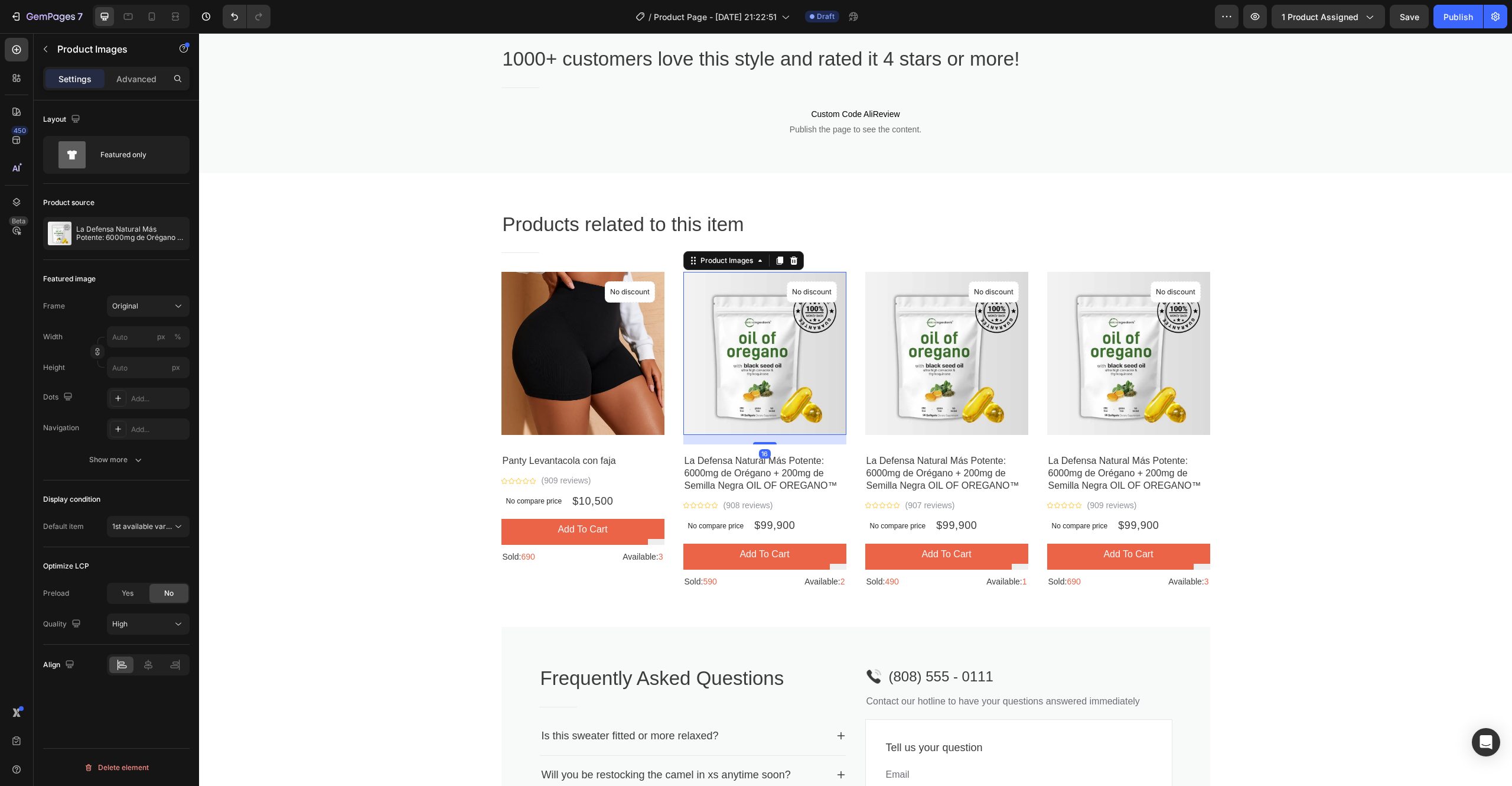
click at [745, 354] on img at bounding box center [765, 354] width 163 height 163
click at [175, 232] on icon "button" at bounding box center [177, 233] width 10 height 10
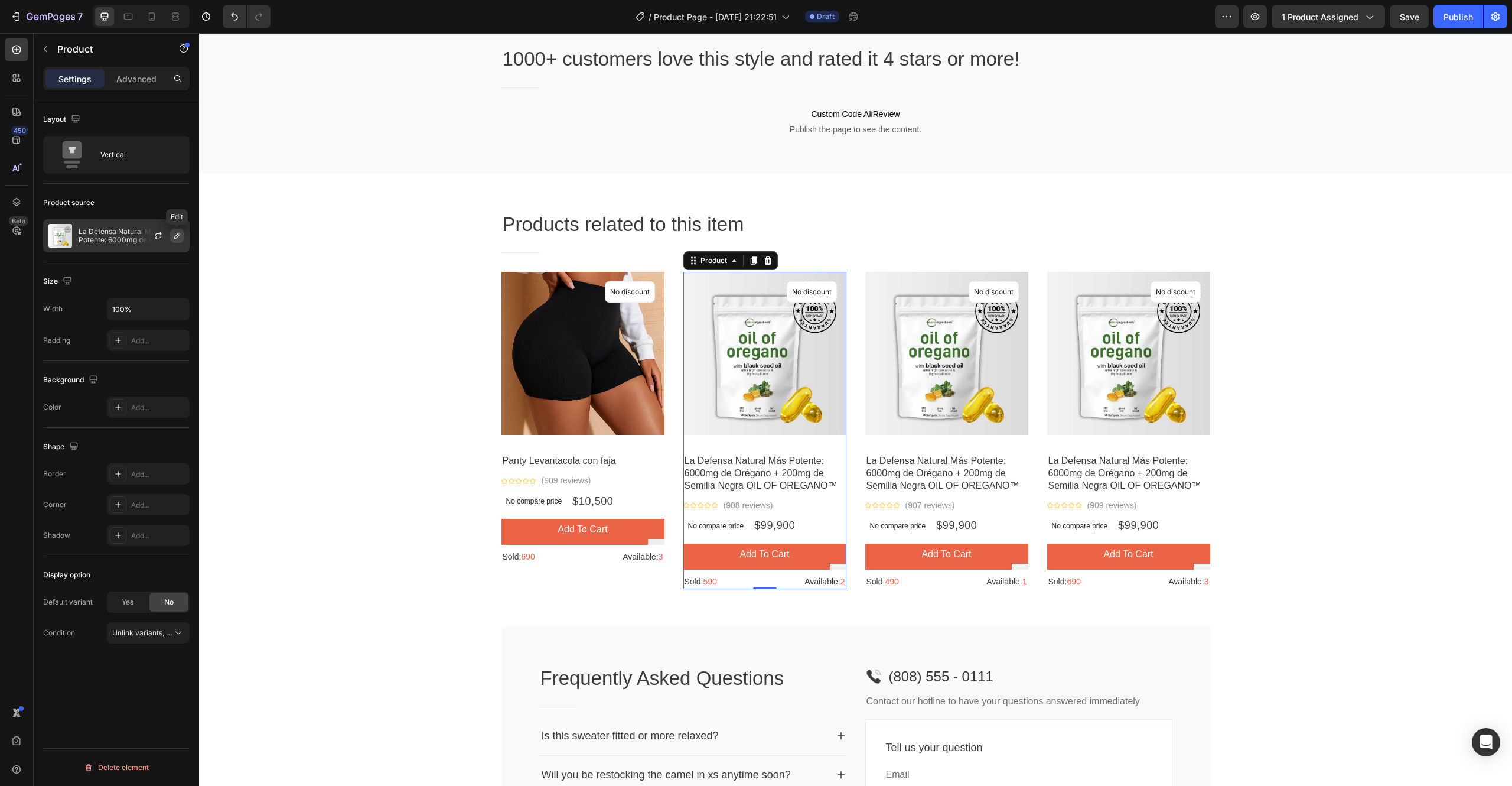
click at [173, 236] on icon "button" at bounding box center [177, 235] width 10 height 10
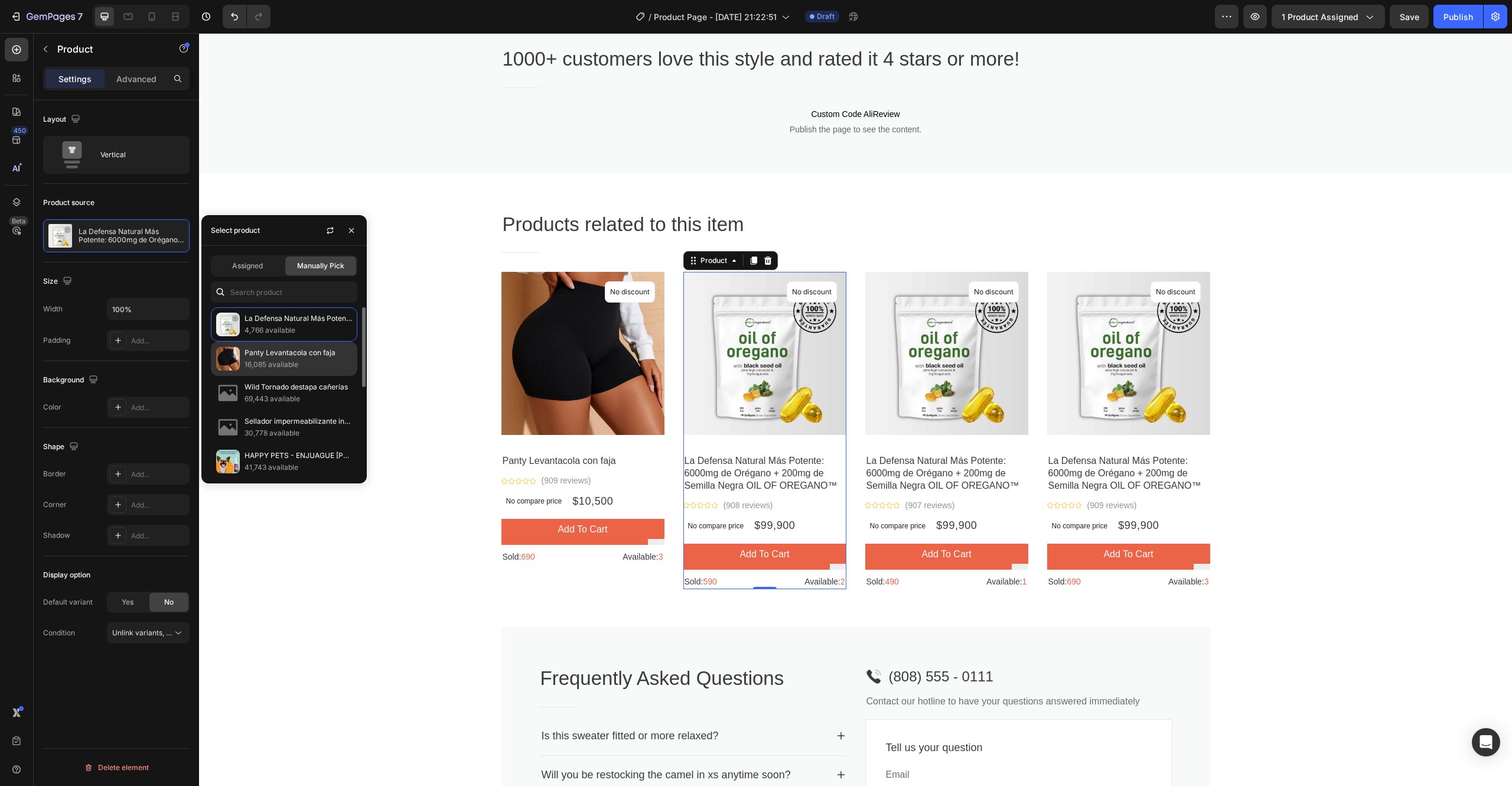
click at [253, 352] on p "Panty Levantacola con faja" at bounding box center [298, 352] width 108 height 11
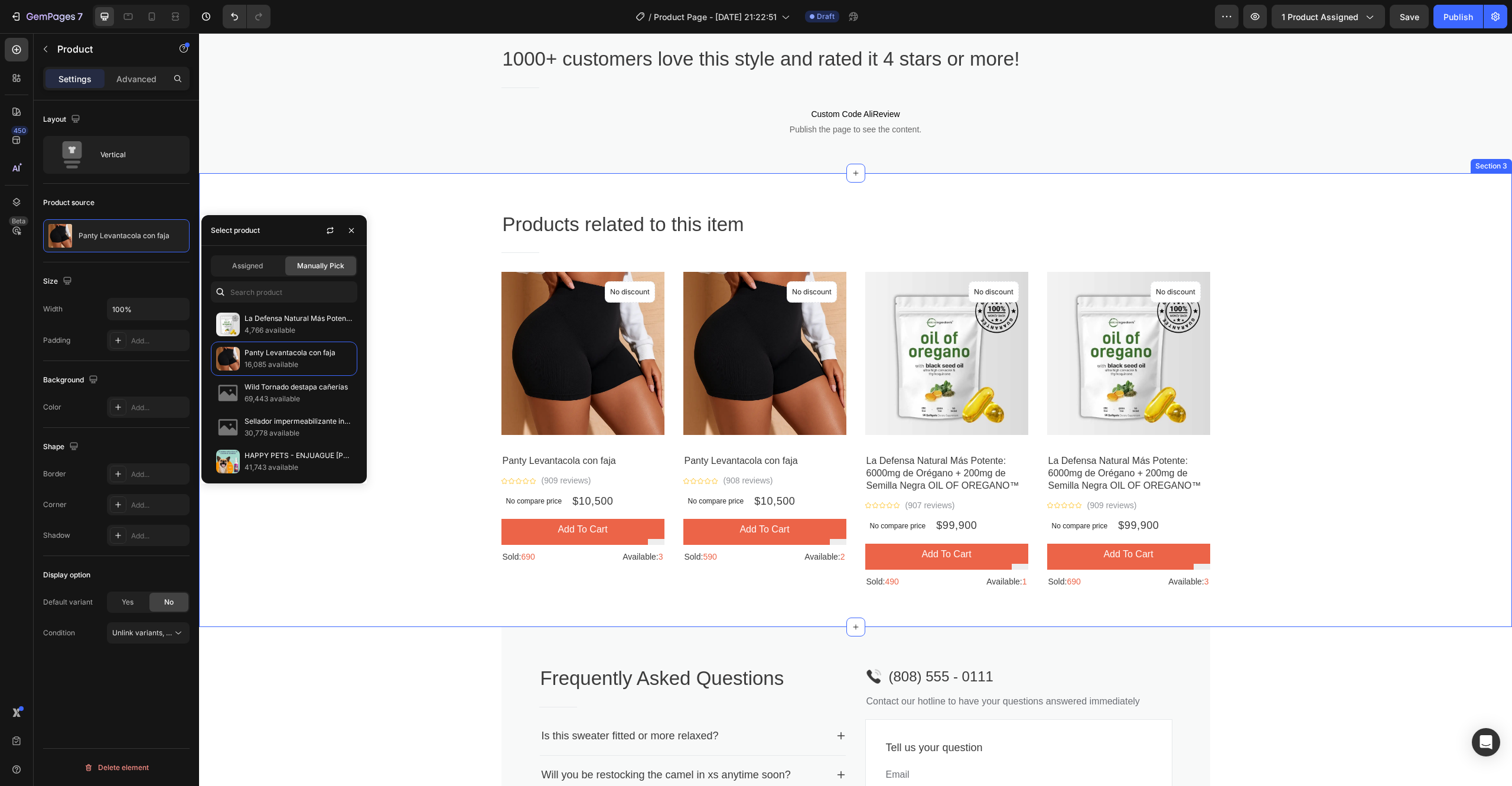
click at [1289, 464] on div "Products related to this item Heading Title Line Row Product Images No discount…" at bounding box center [855, 404] width 1295 height 388
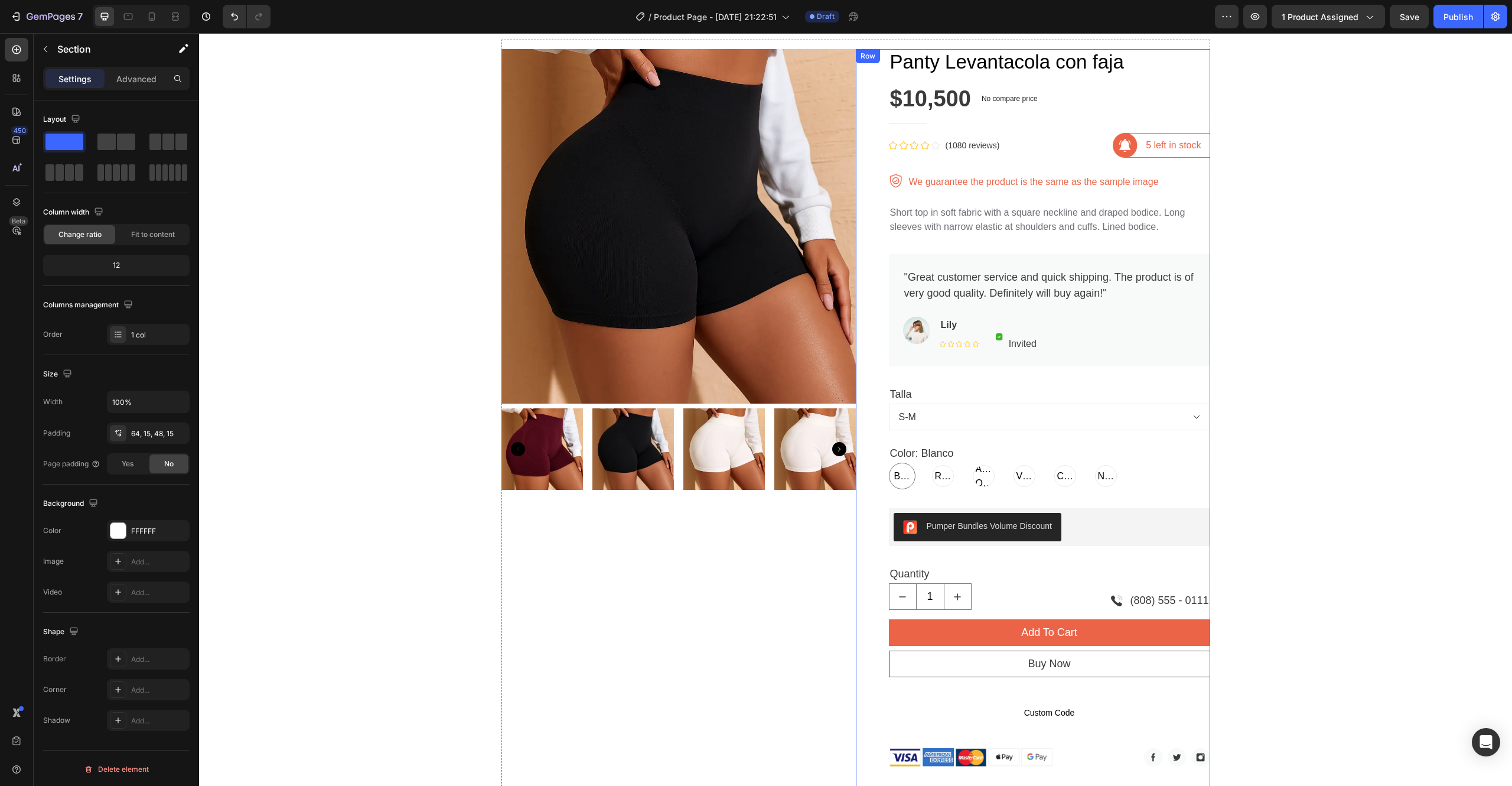
scroll to position [0, 0]
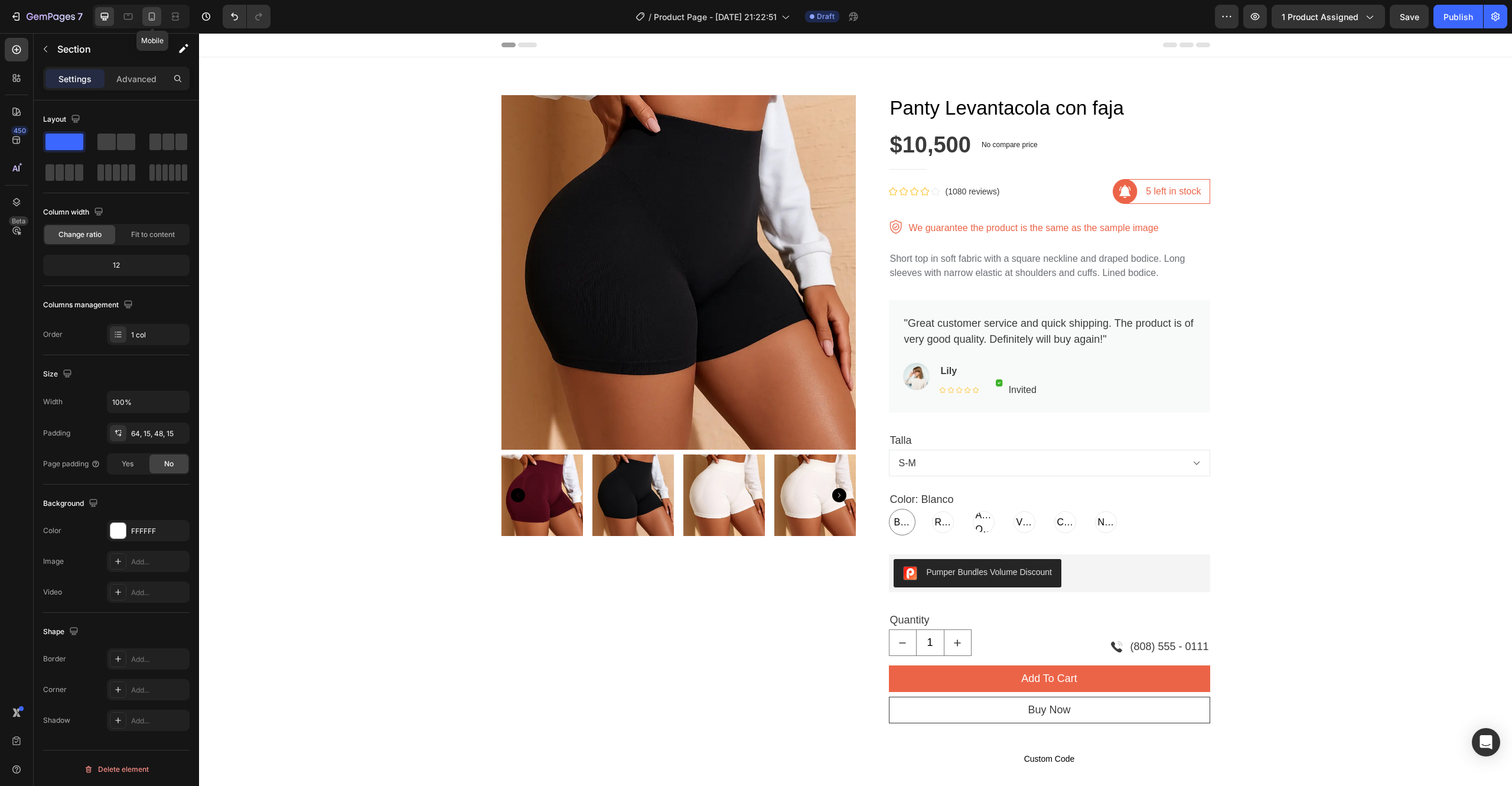
click at [159, 18] on div at bounding box center [152, 17] width 19 height 19
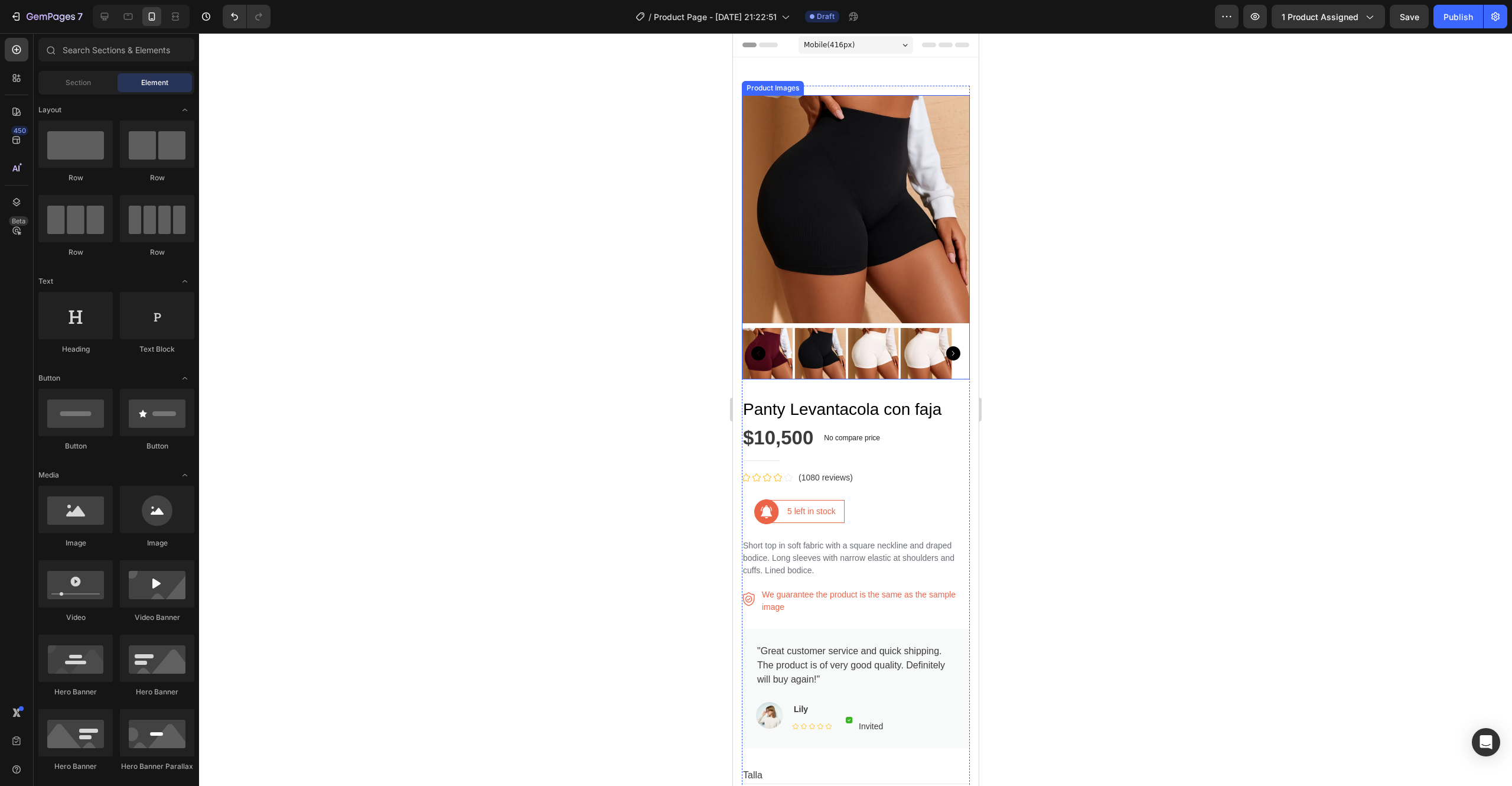
click at [945, 347] on icon "Carousel Next Arrow" at bounding box center [952, 354] width 14 height 14
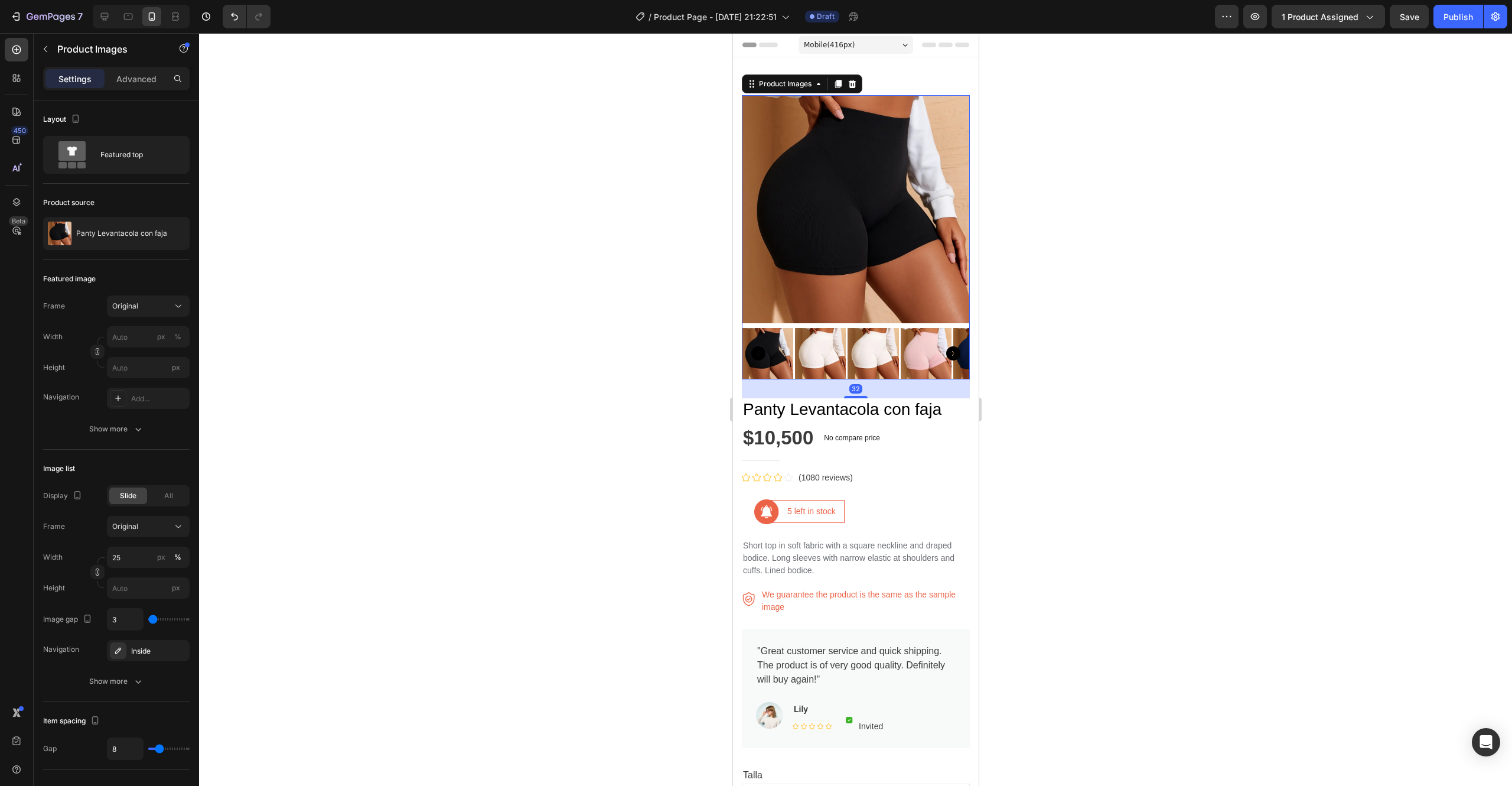
click at [945, 347] on icon "Carousel Next Arrow" at bounding box center [952, 354] width 14 height 14
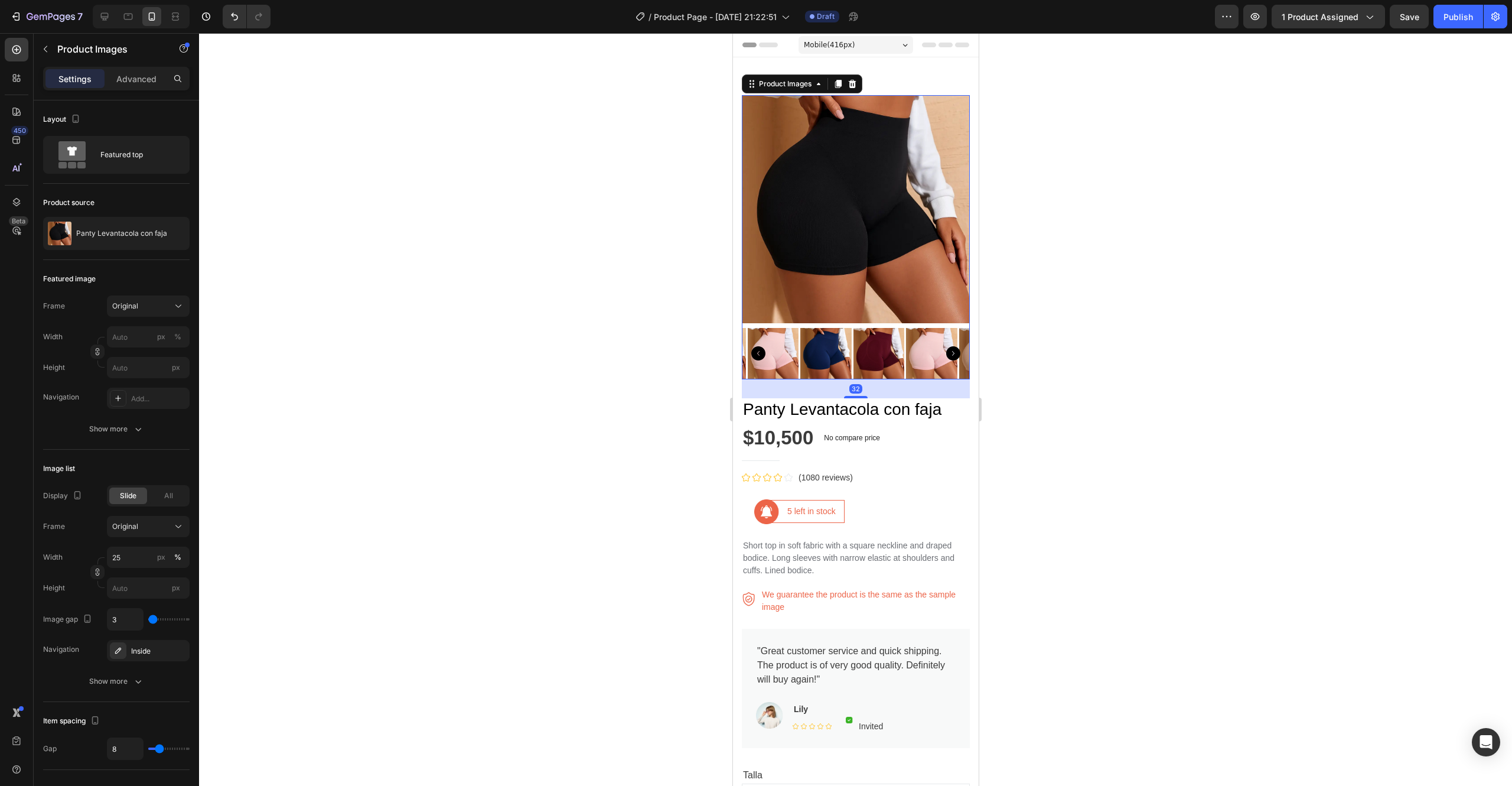
click at [945, 347] on icon "Carousel Next Arrow" at bounding box center [952, 354] width 14 height 14
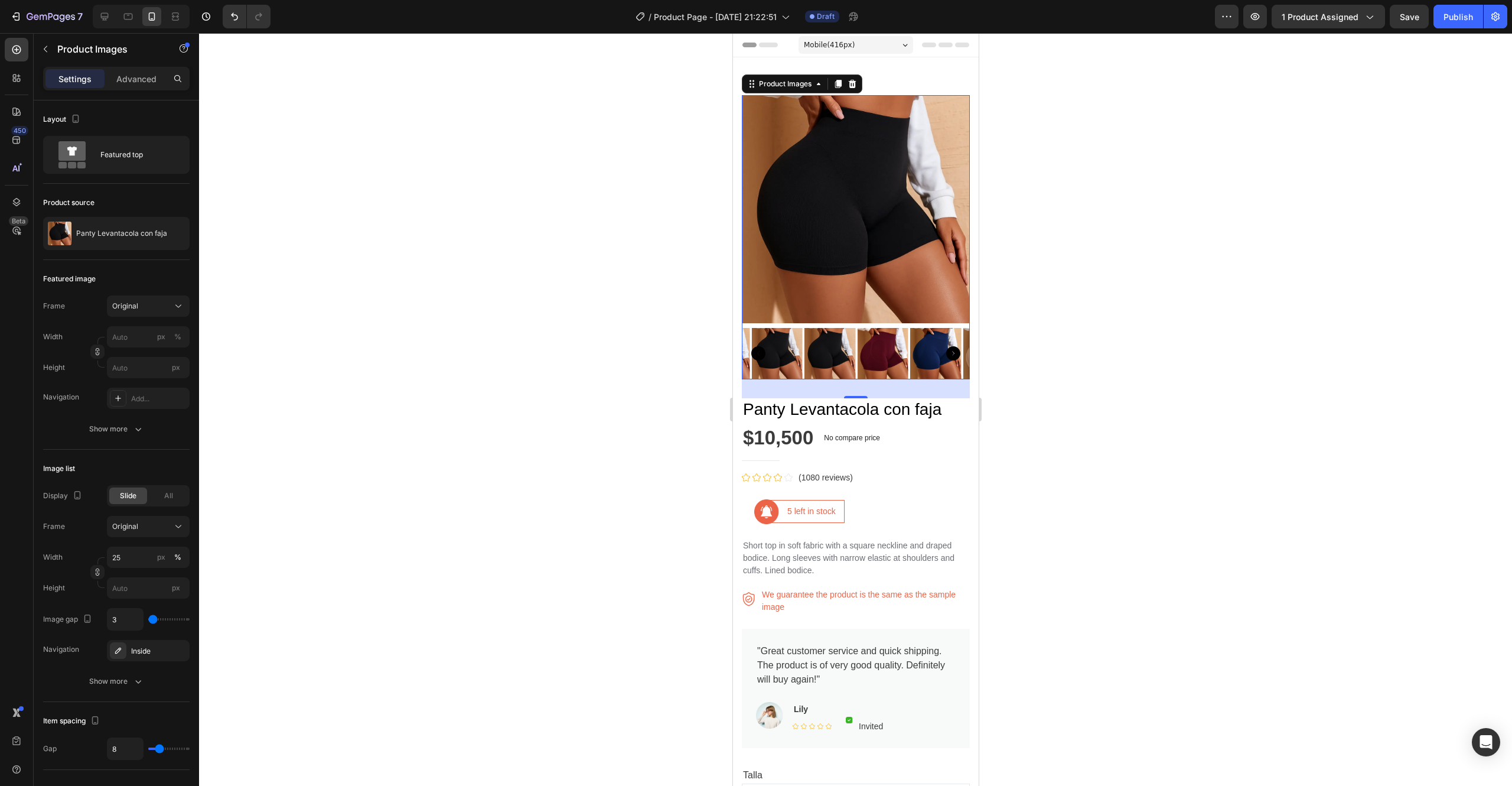
click at [945, 347] on icon "Carousel Next Arrow" at bounding box center [952, 354] width 14 height 14
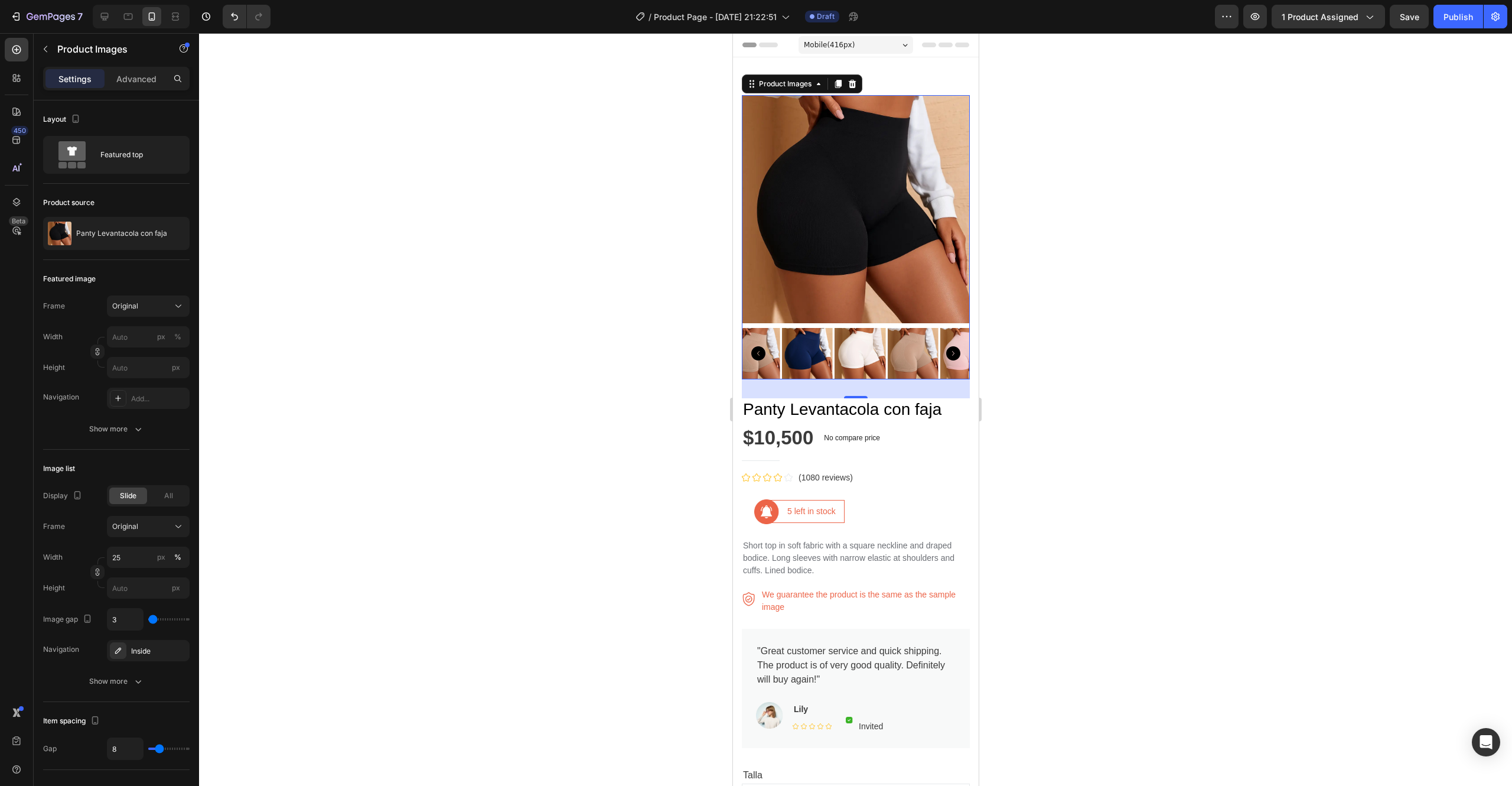
click at [945, 347] on icon "Carousel Next Arrow" at bounding box center [952, 354] width 14 height 14
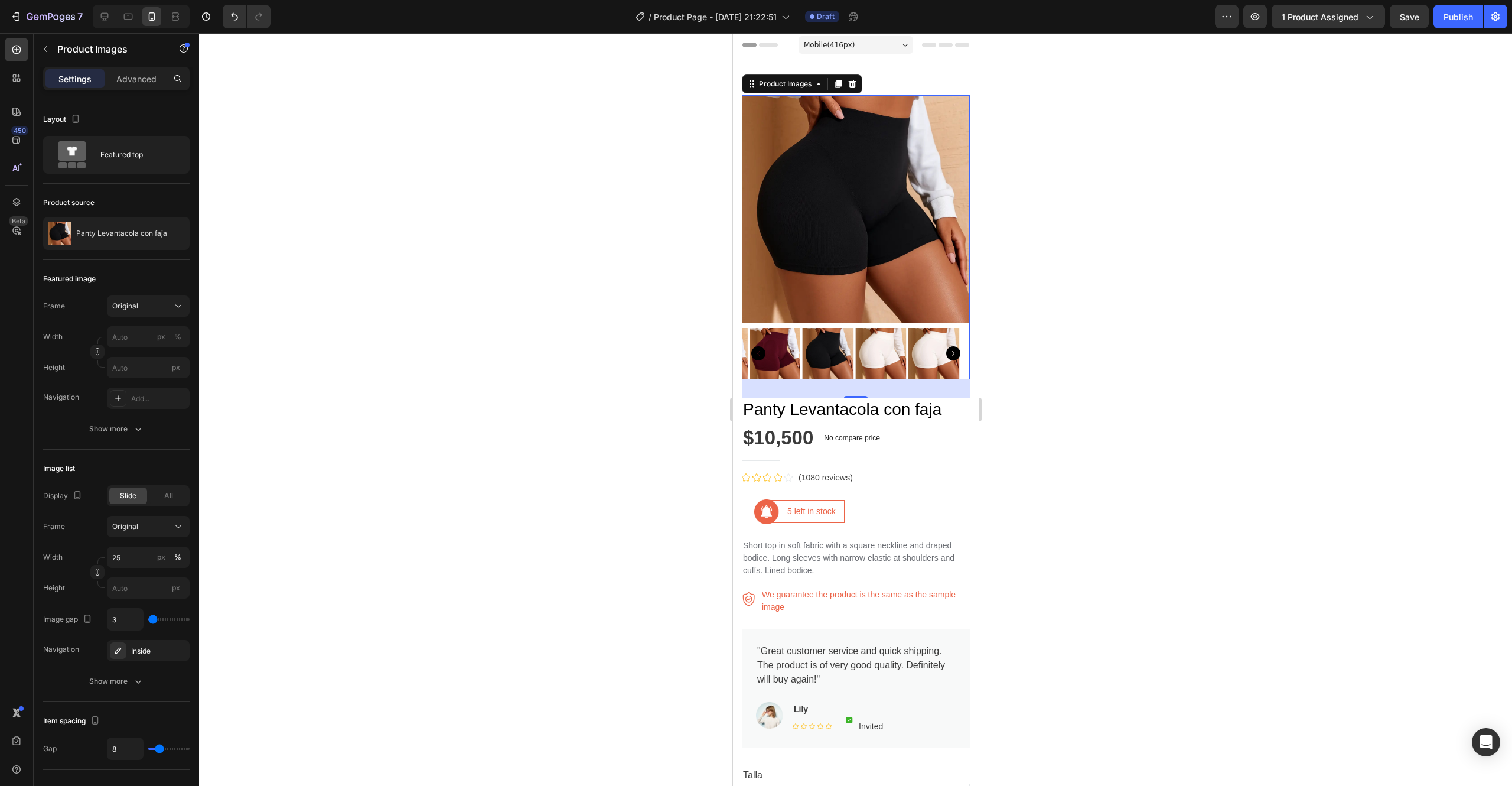
click at [945, 347] on icon "Carousel Next Arrow" at bounding box center [952, 354] width 14 height 14
click at [817, 331] on img at bounding box center [820, 354] width 52 height 52
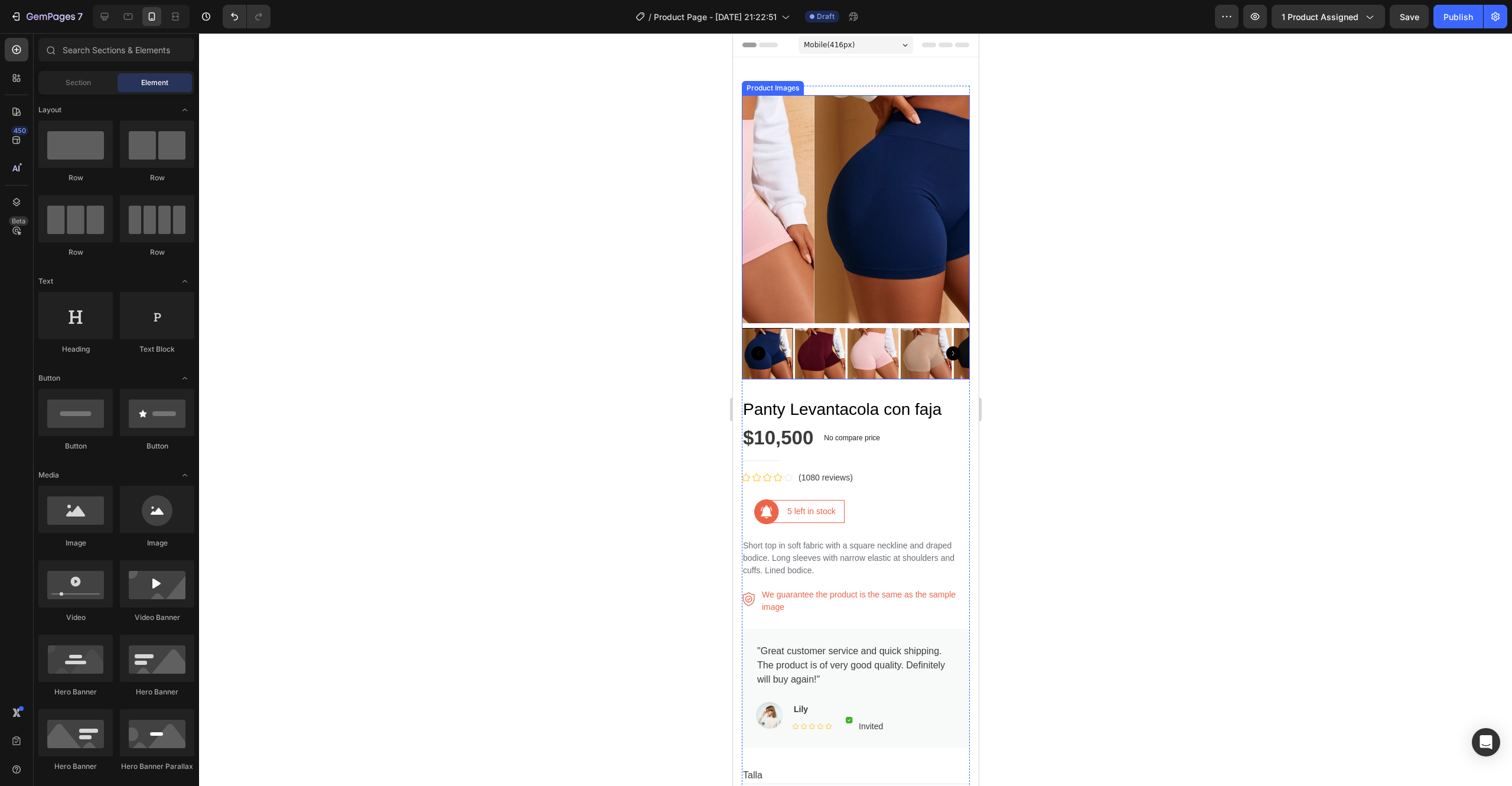
click at [821, 328] on img at bounding box center [820, 354] width 52 height 52
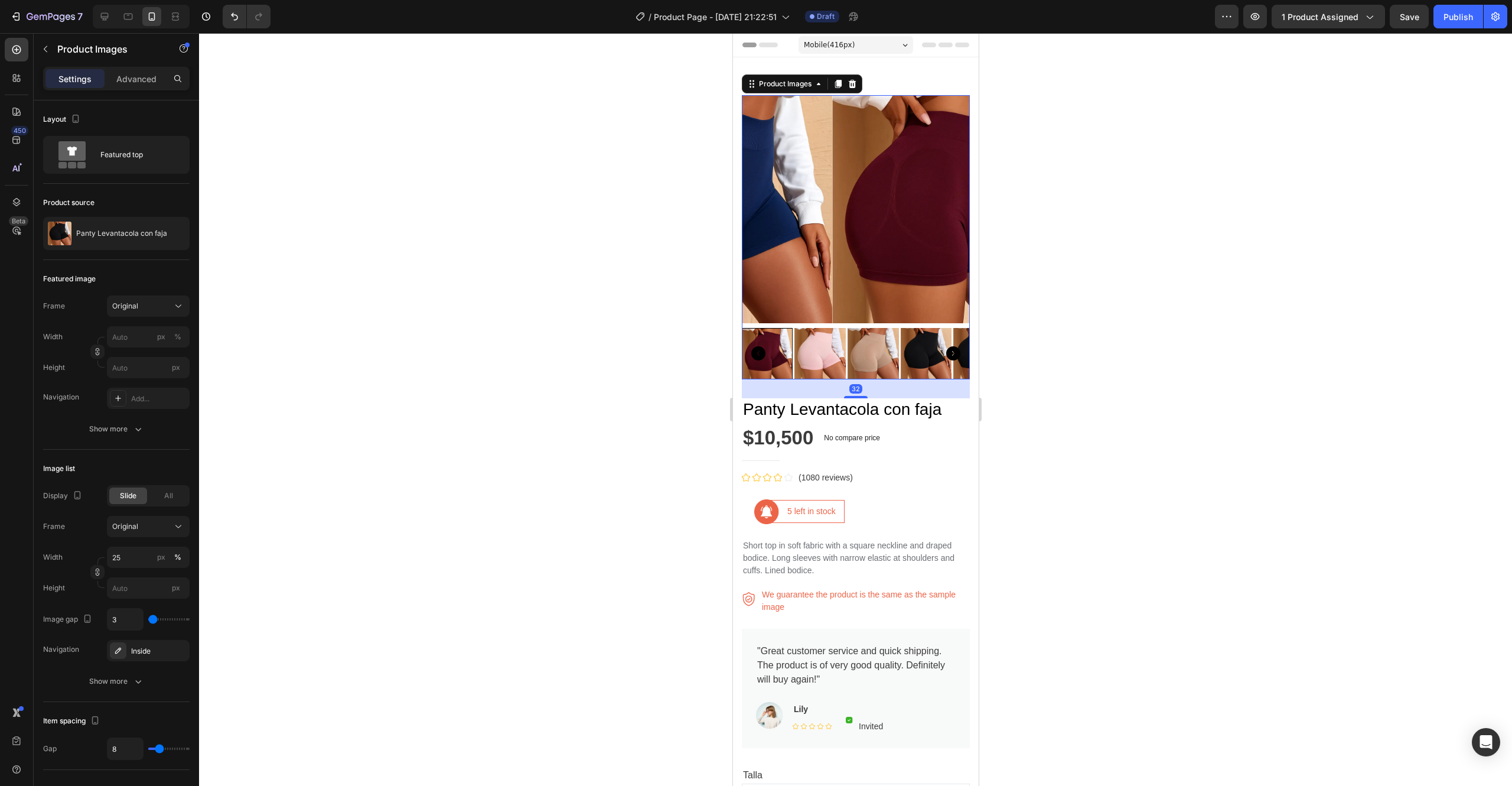
click at [867, 338] on div at bounding box center [855, 354] width 228 height 52
click at [132, 245] on div "Panty Levantacola con faja" at bounding box center [116, 233] width 146 height 33
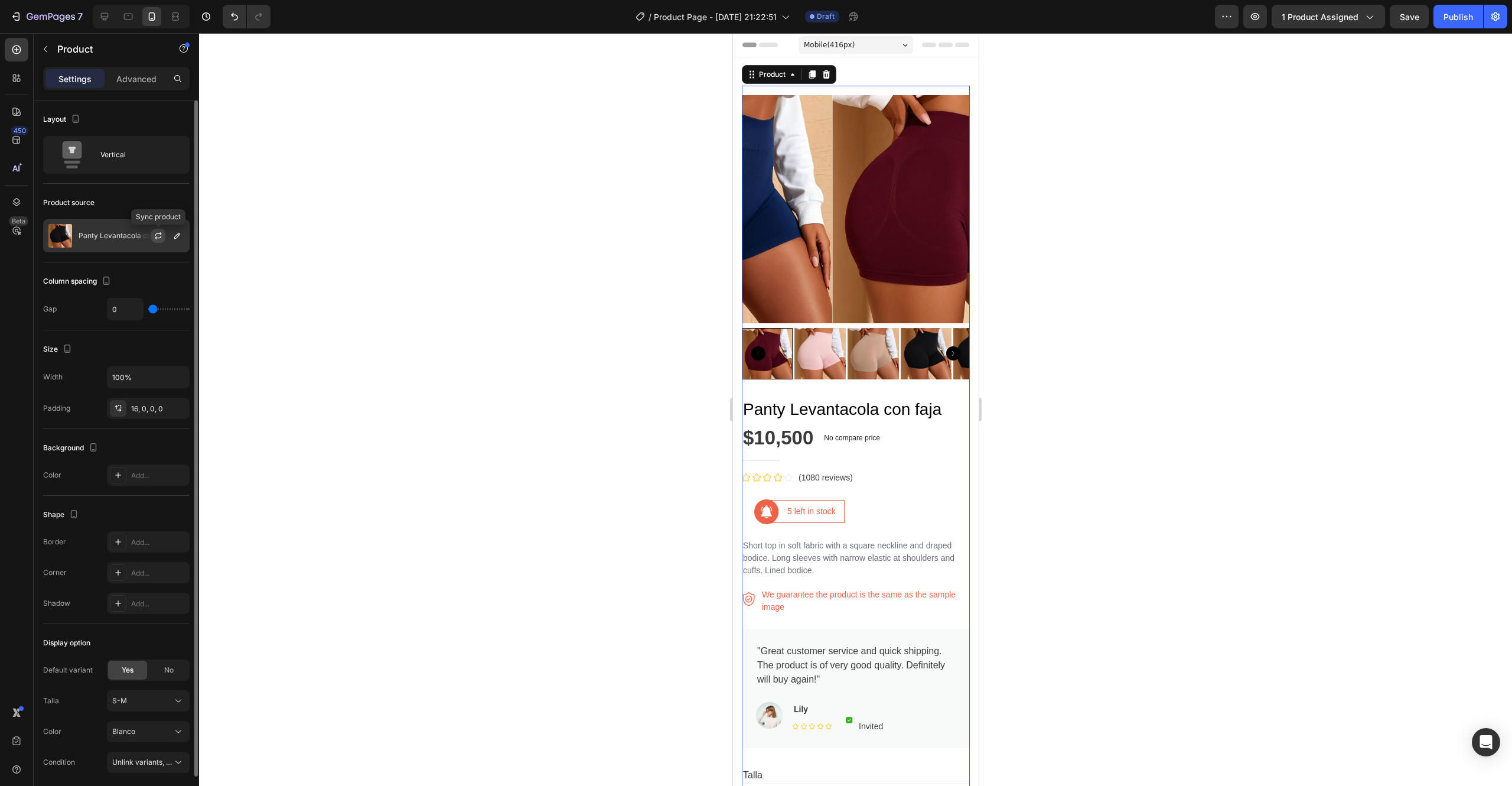
click at [157, 236] on icon "button" at bounding box center [158, 235] width 10 height 10
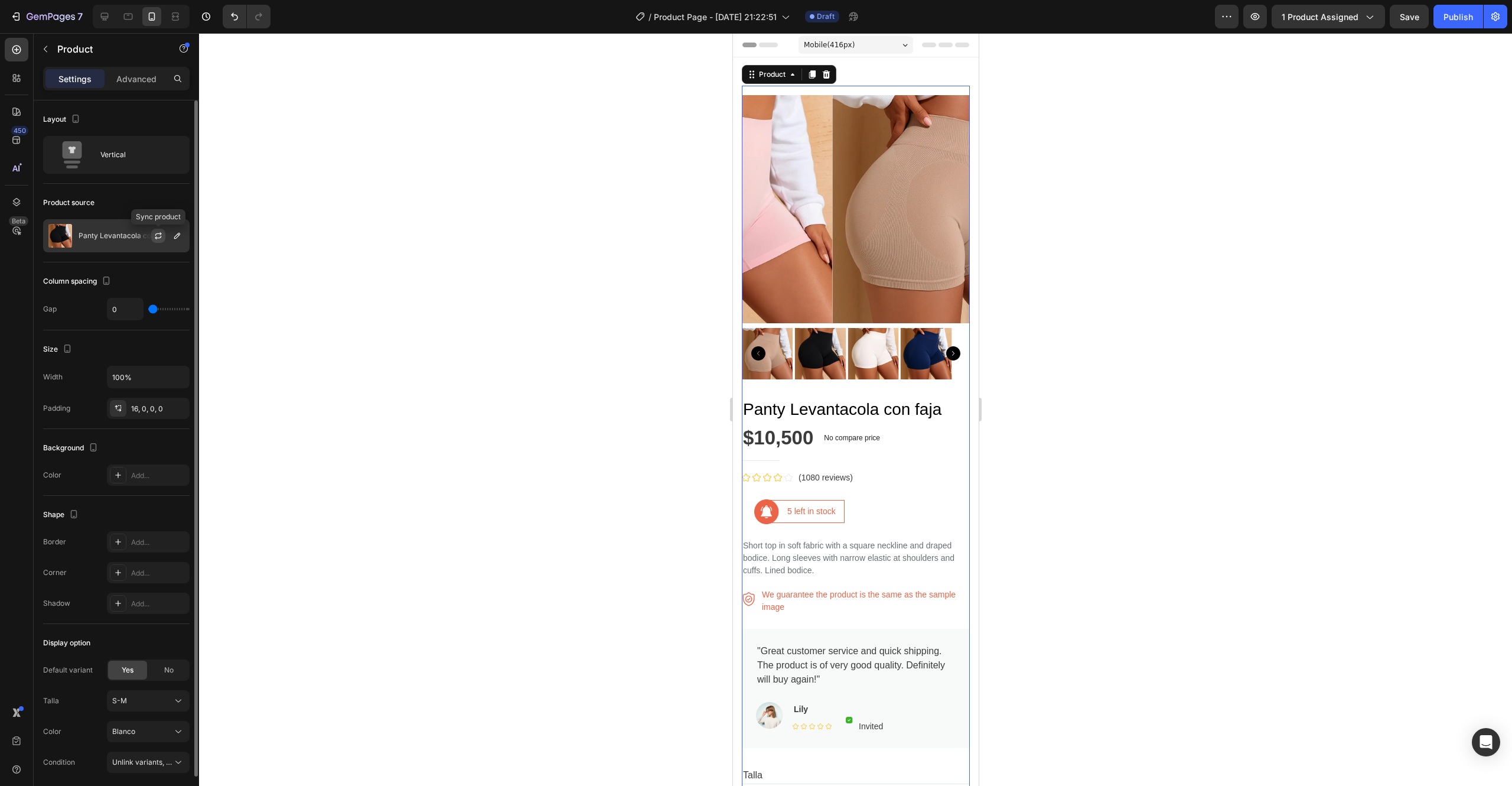
click at [164, 239] on button "button" at bounding box center [158, 236] width 14 height 14
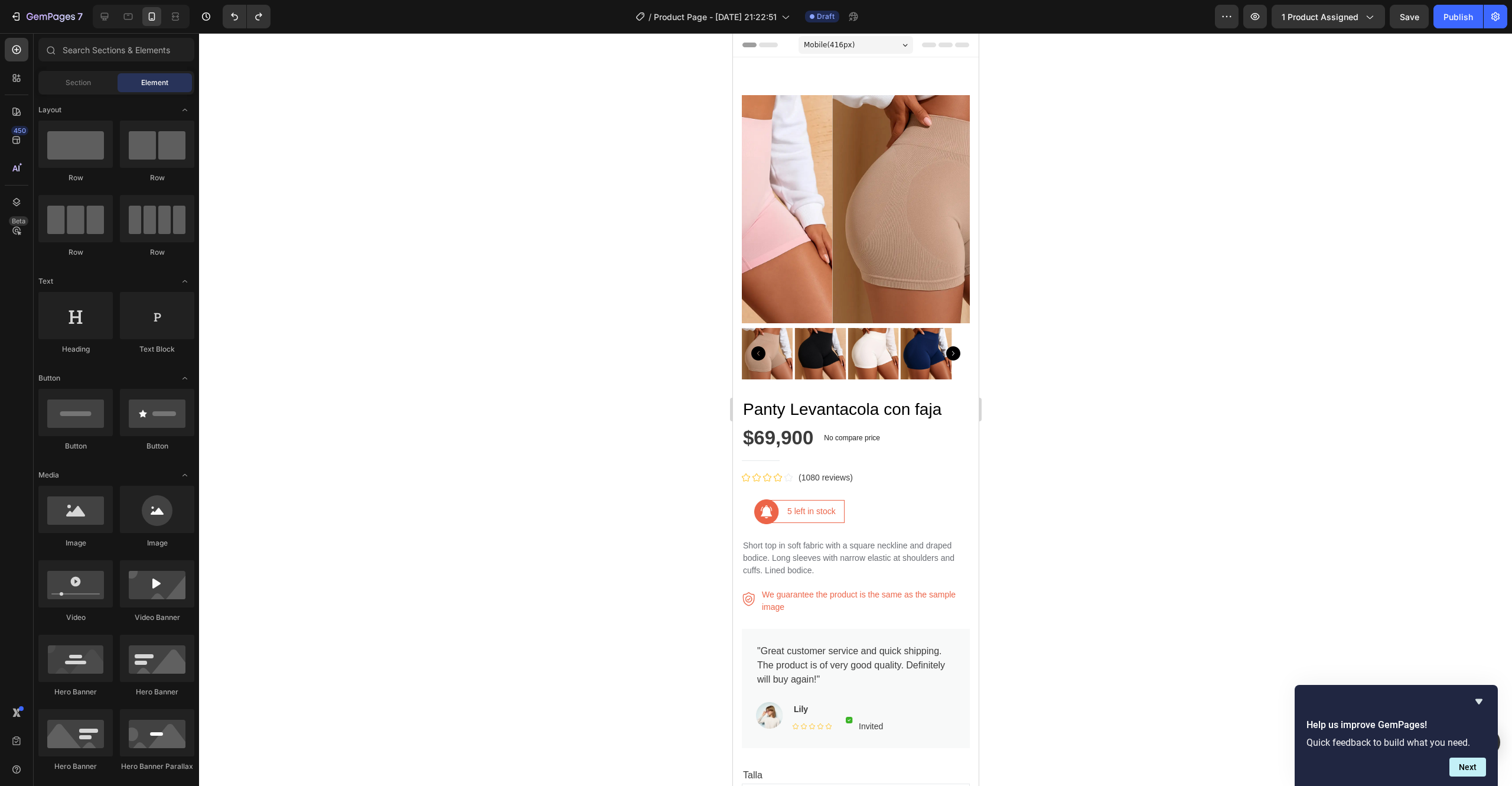
click at [566, 436] on div at bounding box center [855, 410] width 1313 height 753
click at [808, 348] on img at bounding box center [820, 354] width 52 height 52
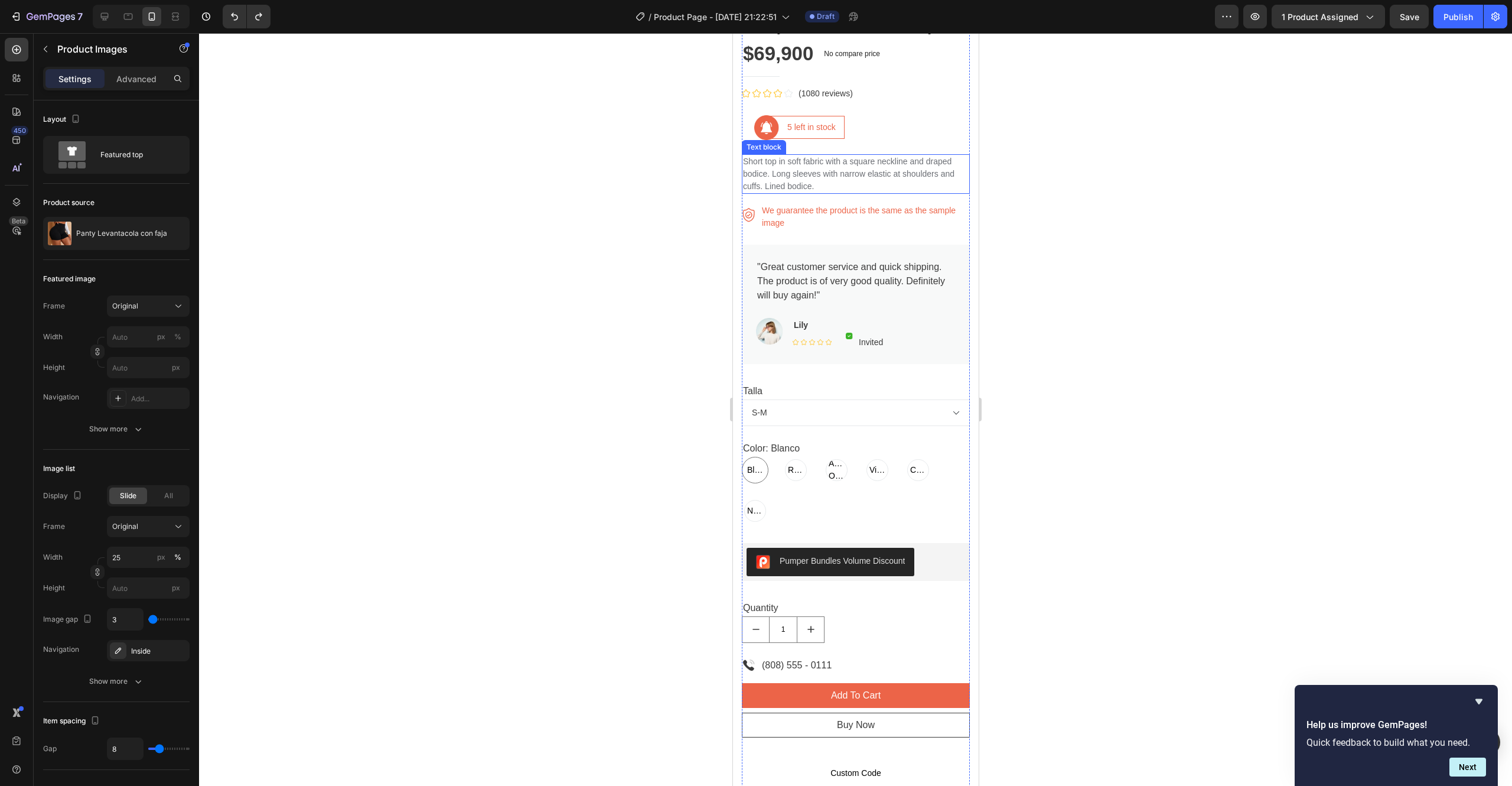
scroll to position [385, 0]
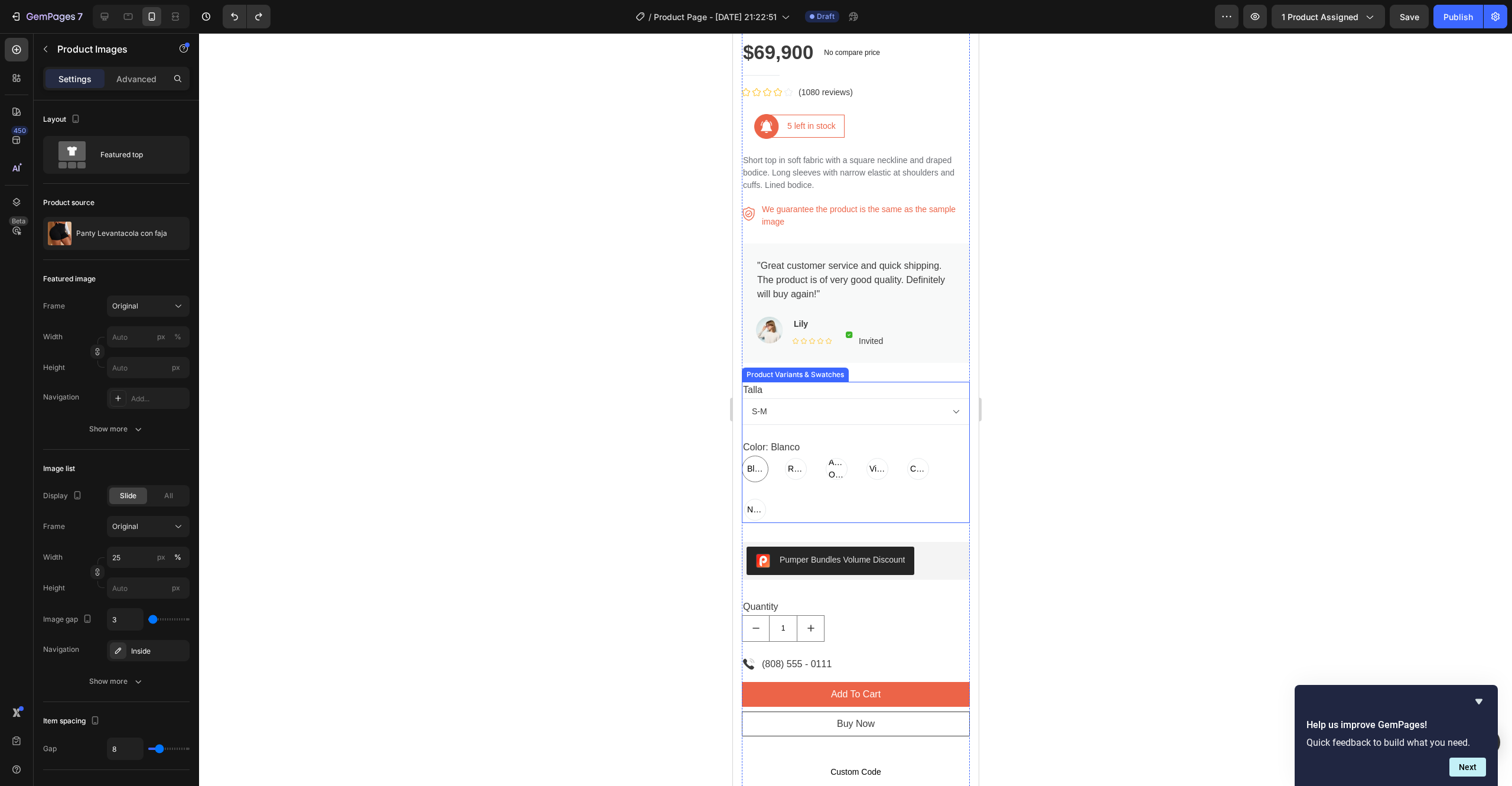
click at [756, 462] on span "Blanco" at bounding box center [755, 468] width 21 height 12
click at [741, 455] on input "[PERSON_NAME] [PERSON_NAME] [PERSON_NAME]" at bounding box center [741, 455] width 1 height 1
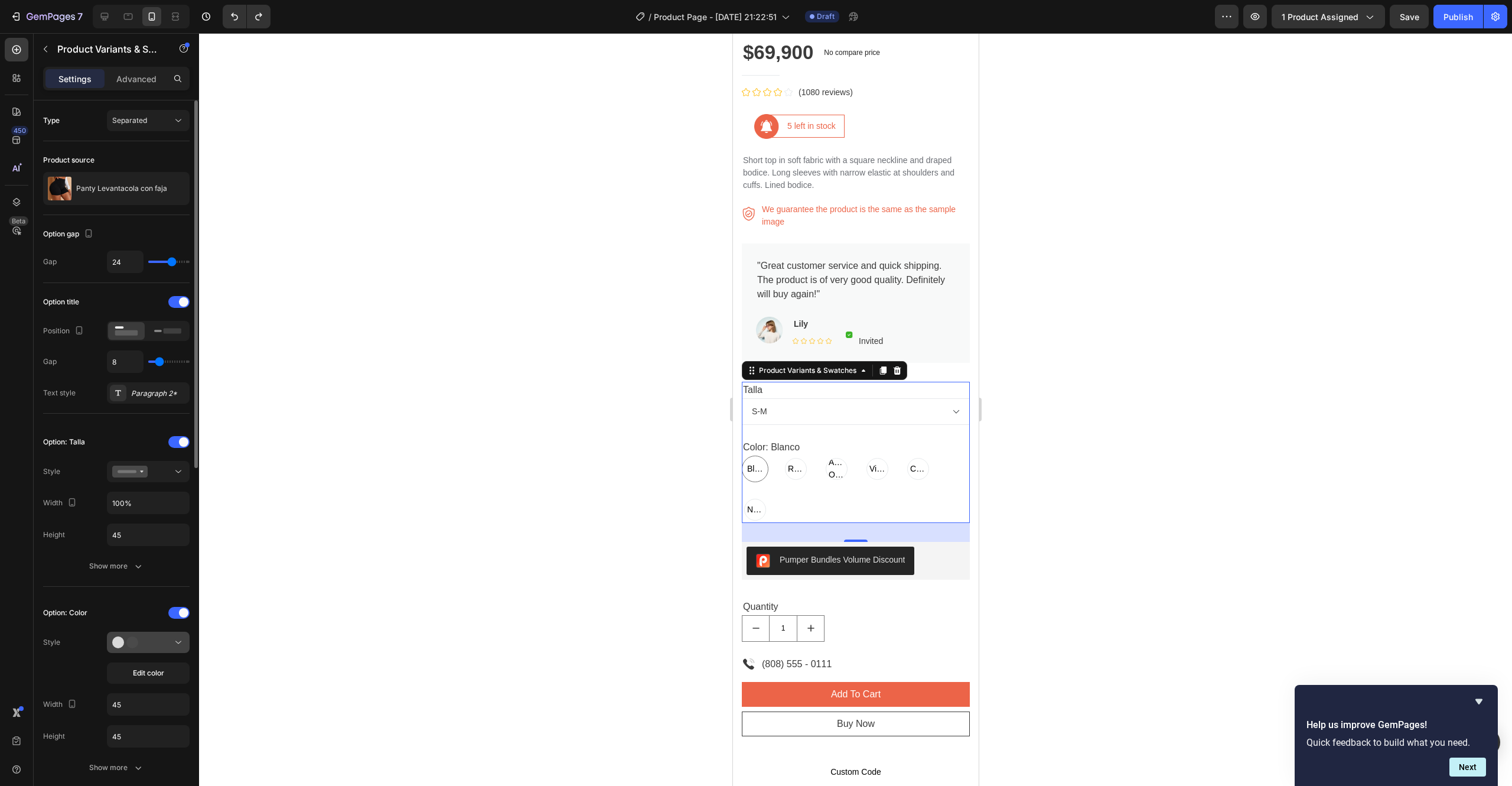
click at [147, 646] on icon at bounding box center [130, 641] width 35 height 11
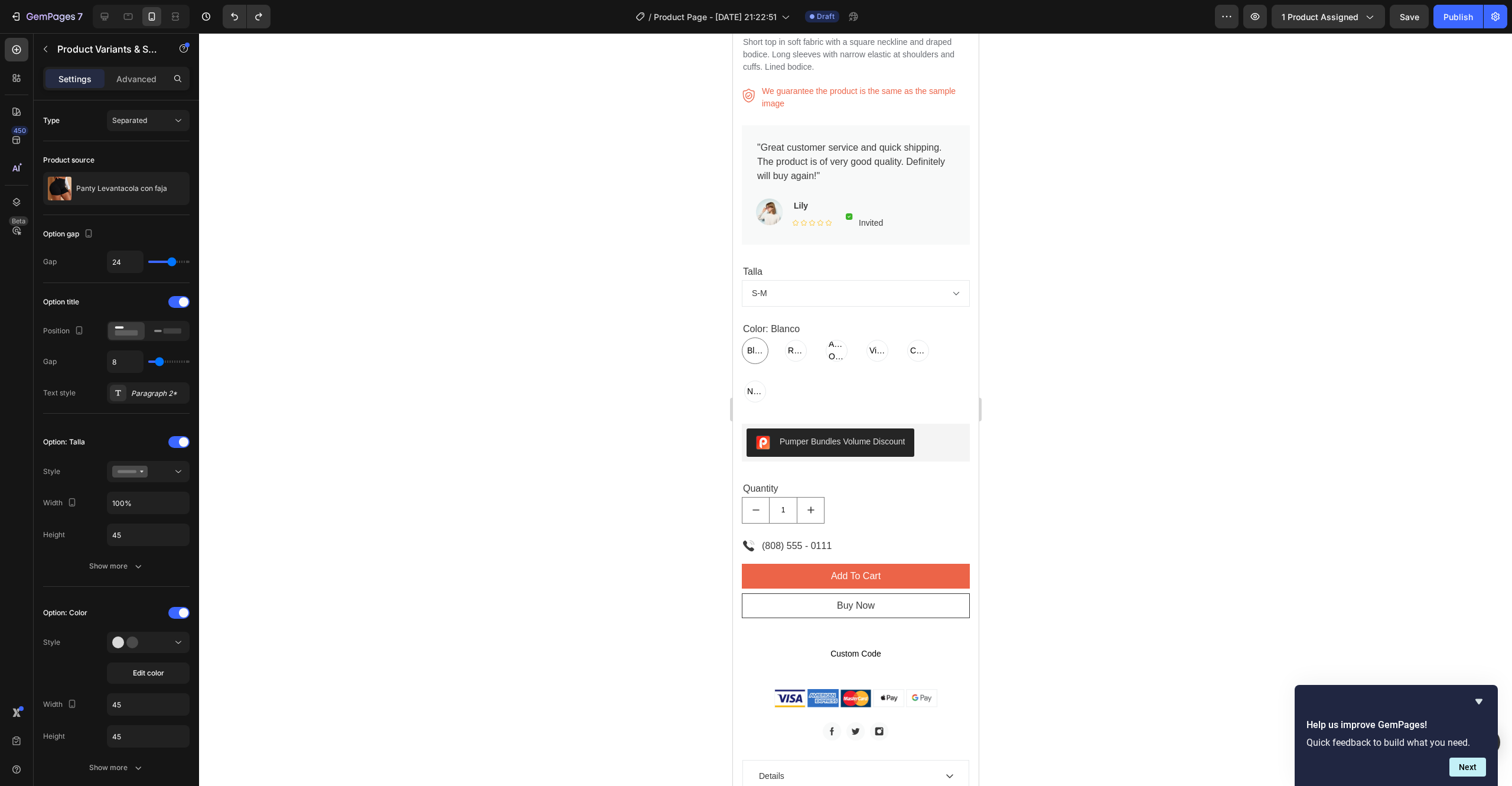
scroll to position [501, 0]
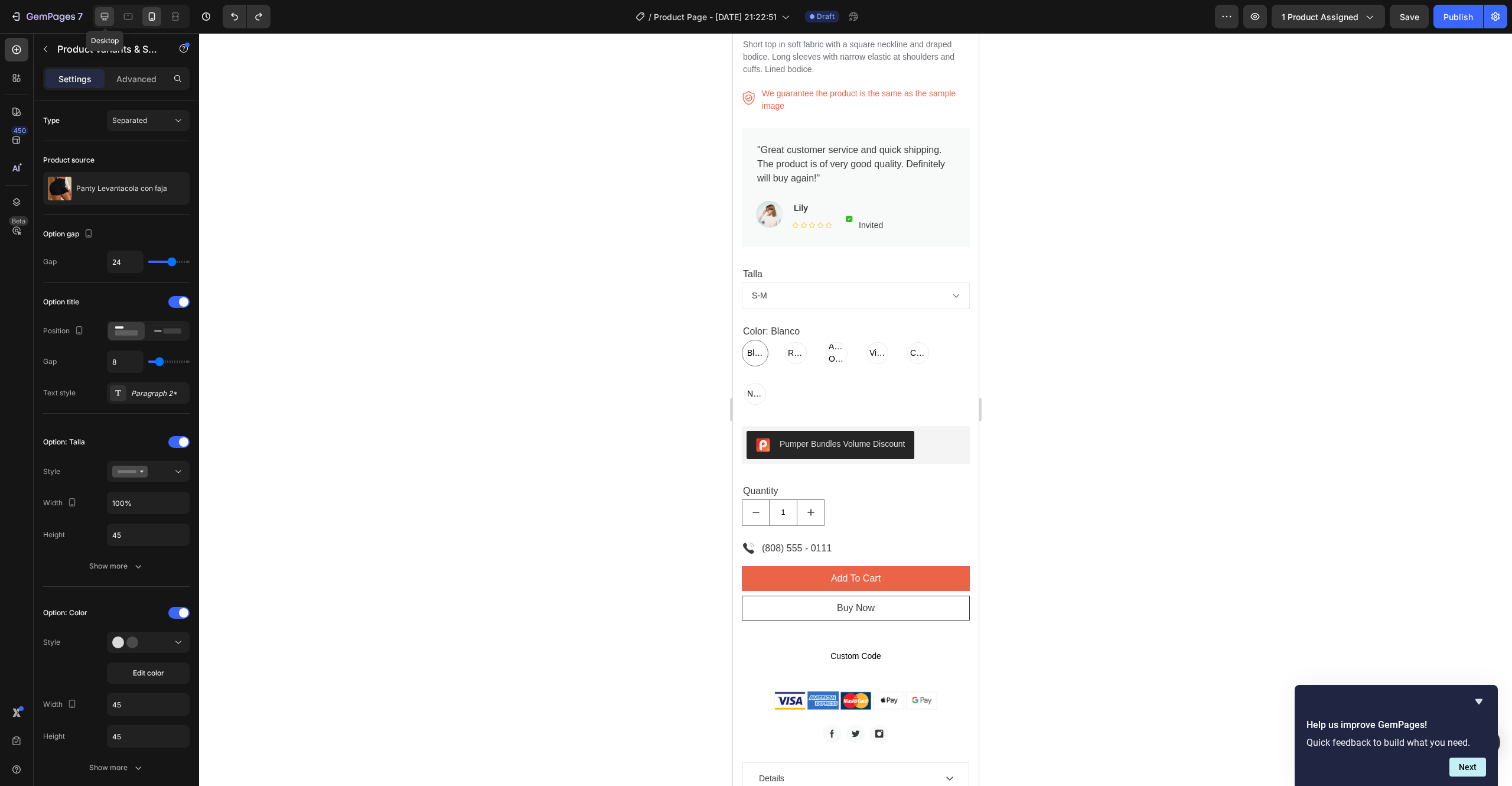
click at [104, 16] on icon at bounding box center [104, 17] width 8 height 8
type input "16"
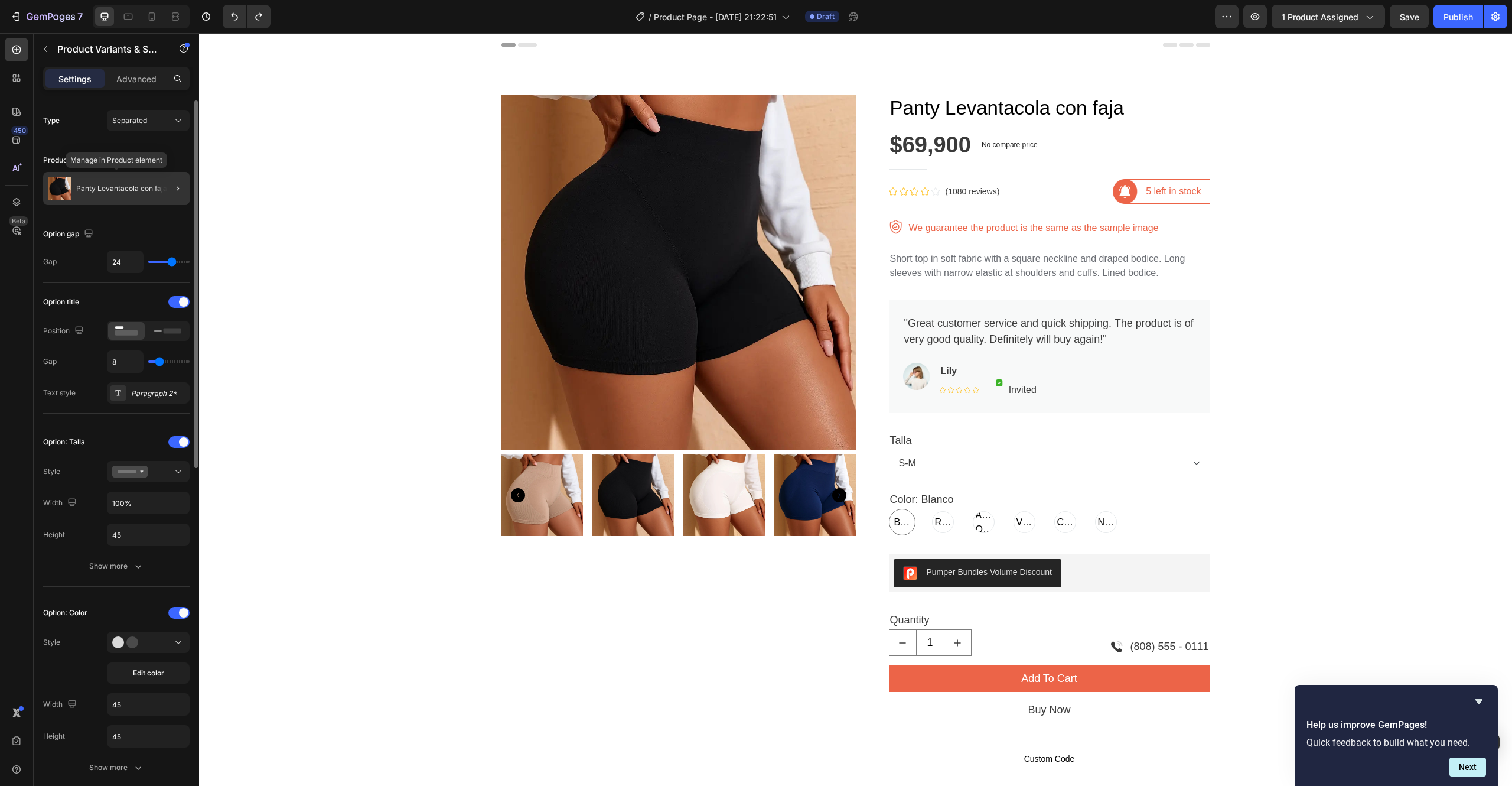
click at [146, 196] on div "Panty Levantacola con faja" at bounding box center [116, 189] width 146 height 33
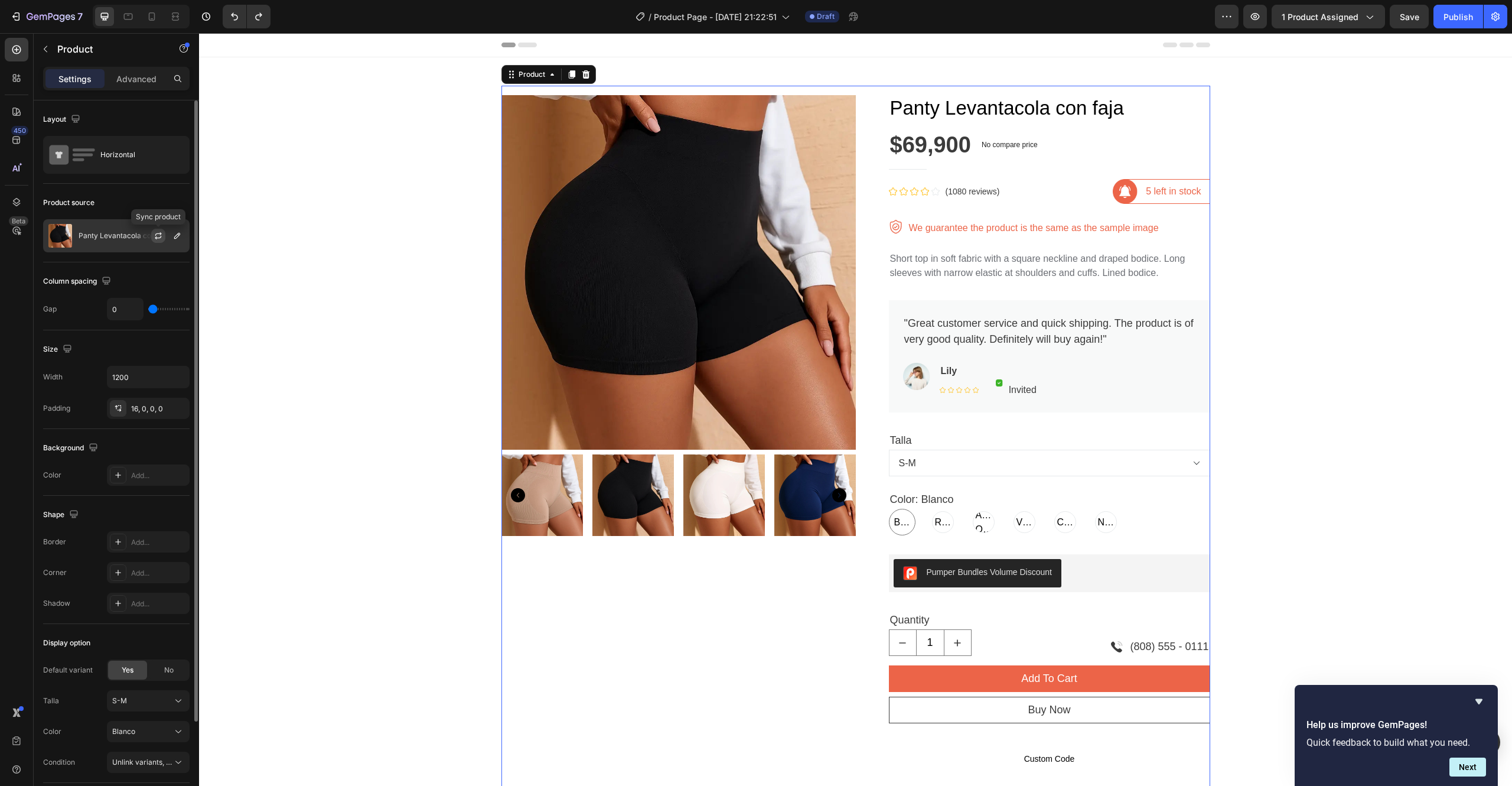
click at [159, 238] on icon "button" at bounding box center [158, 235] width 10 height 10
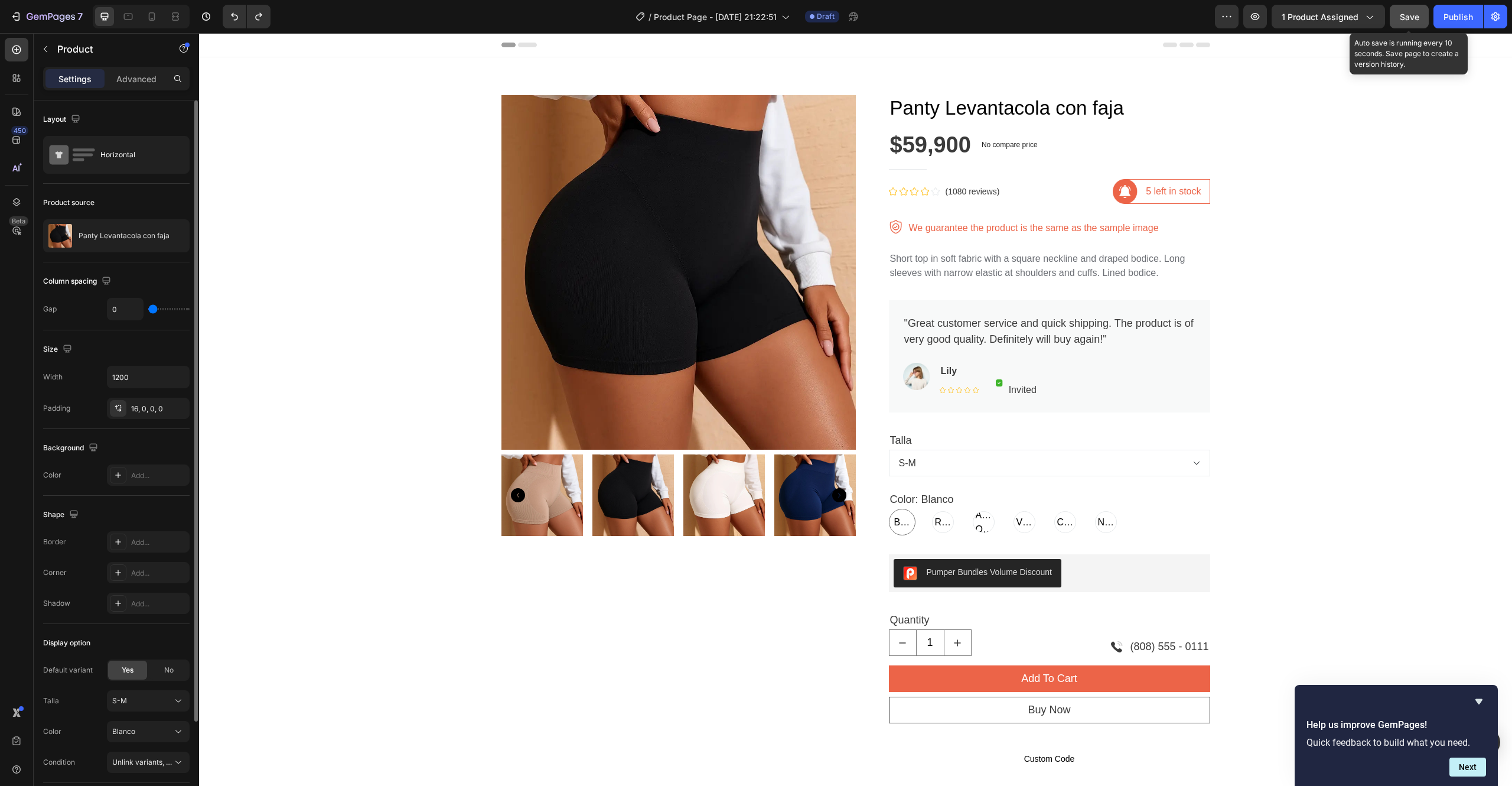
click at [1409, 25] on button "Save" at bounding box center [1409, 16] width 39 height 24
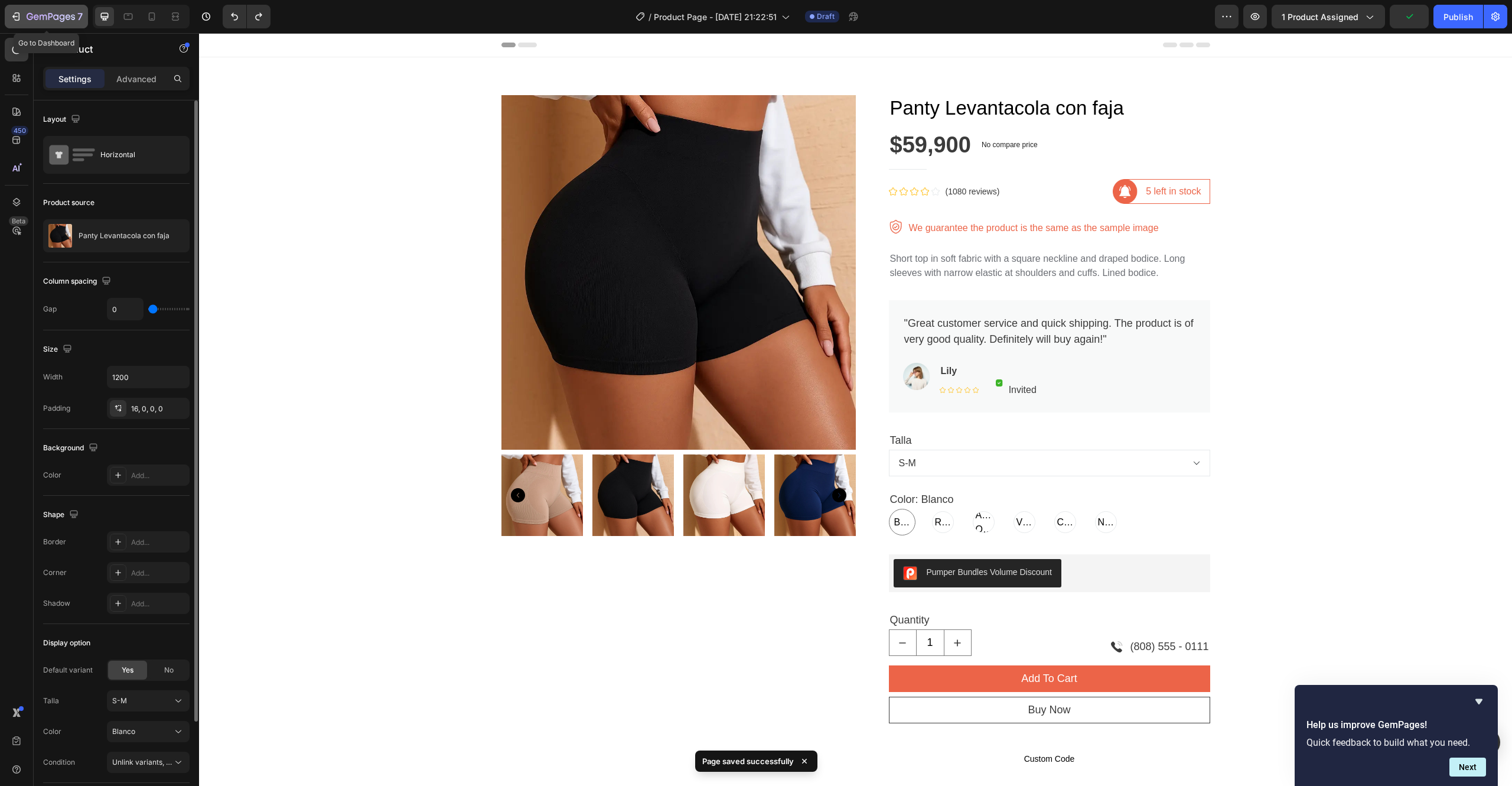
click at [62, 19] on icon "button" at bounding box center [62, 18] width 5 height 8
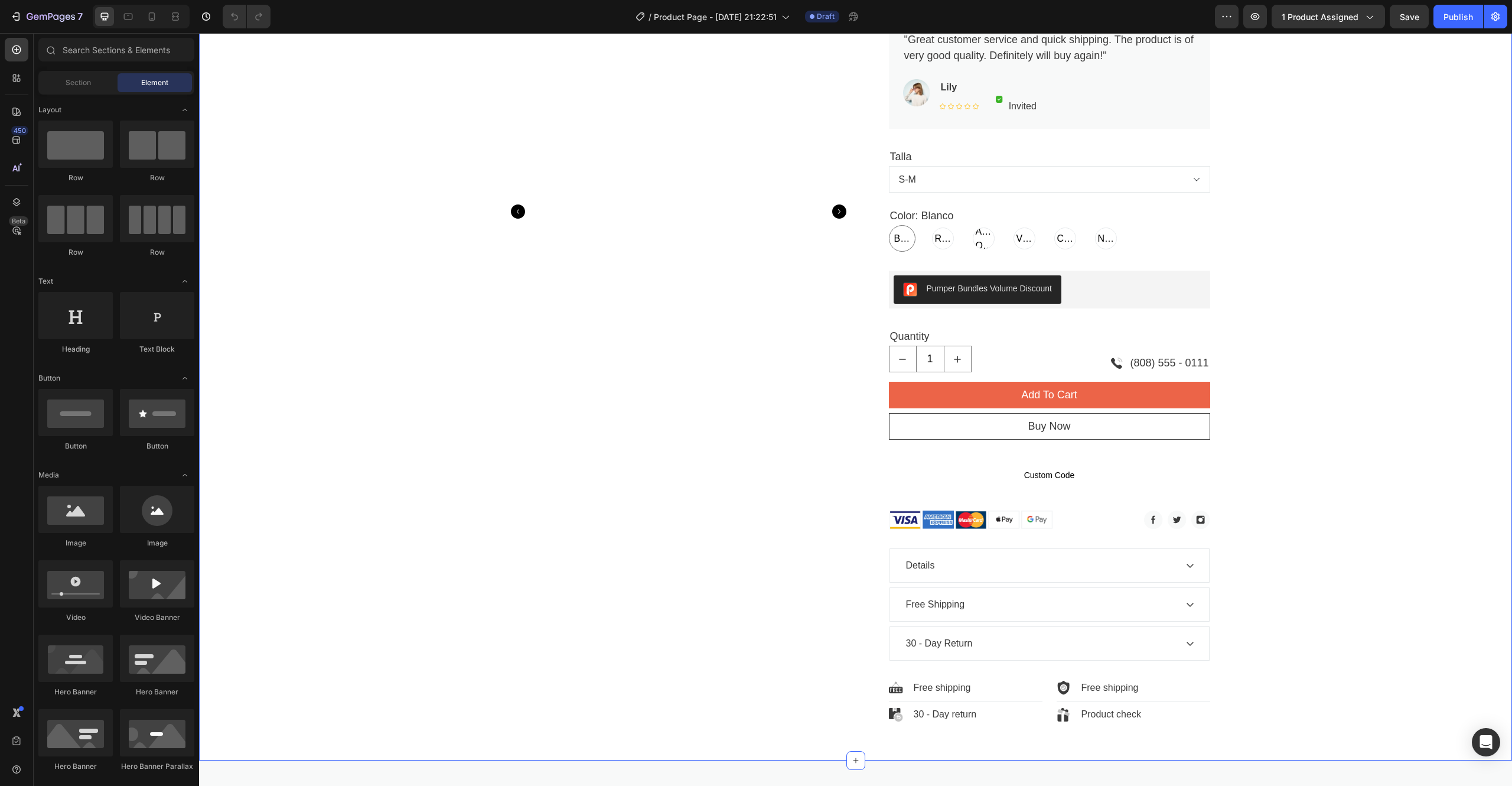
scroll to position [285, 0]
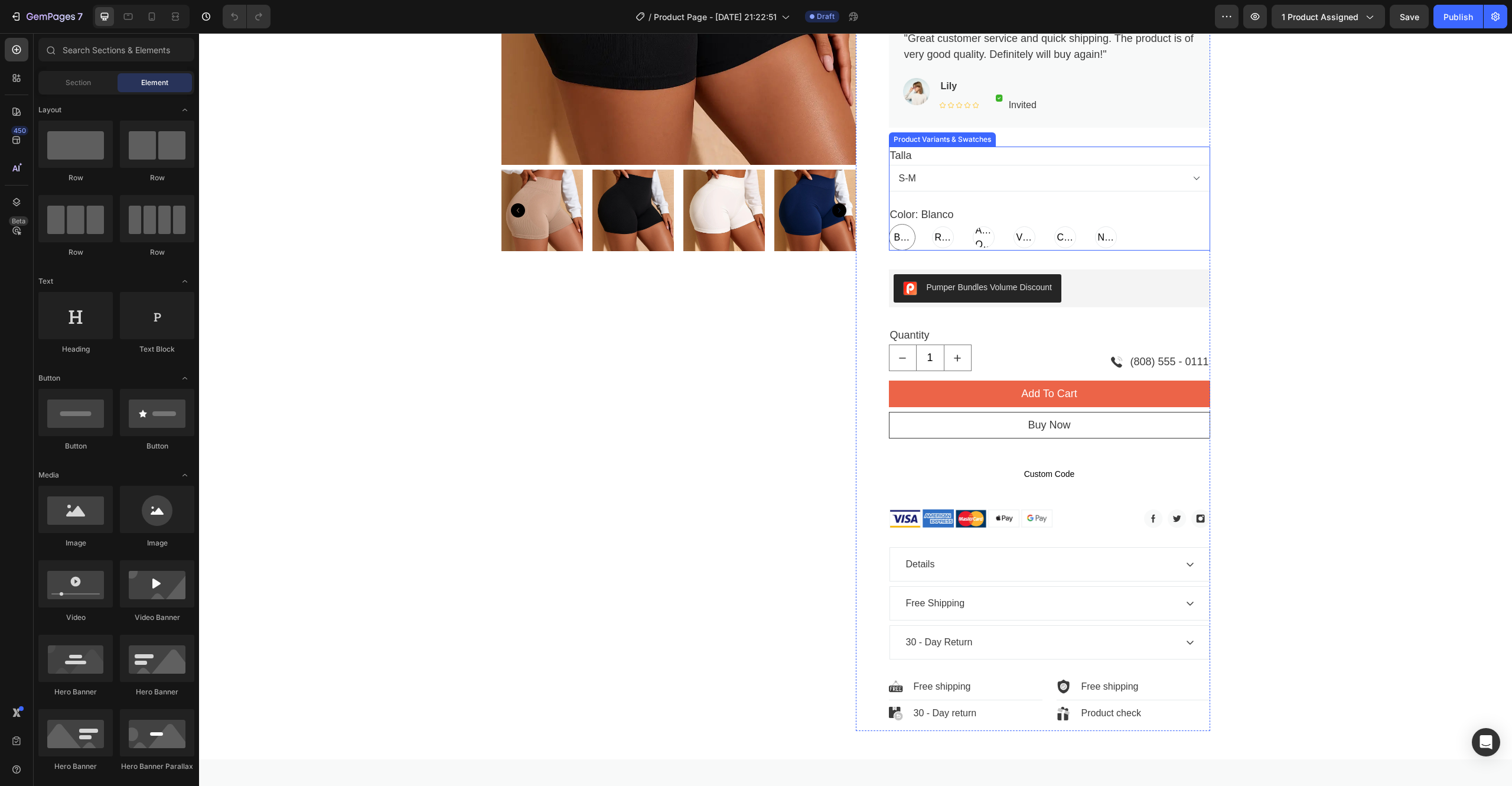
click at [893, 240] on span "Blanco" at bounding box center [902, 238] width 21 height 14
click at [889, 224] on input "[PERSON_NAME] [PERSON_NAME] [PERSON_NAME]" at bounding box center [888, 224] width 1 height 1
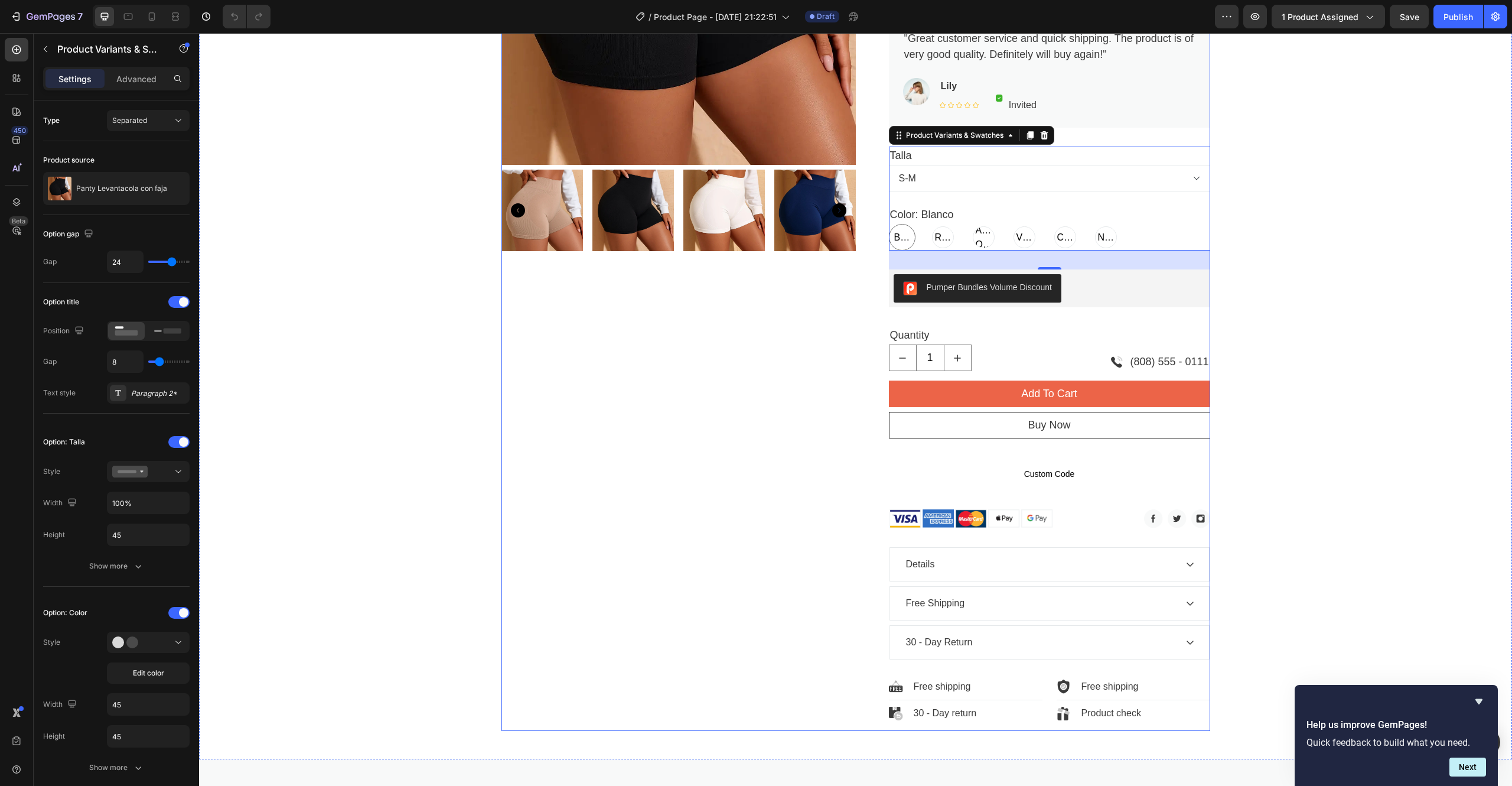
click at [709, 420] on div "Product Images" at bounding box center [679, 270] width 354 height 920
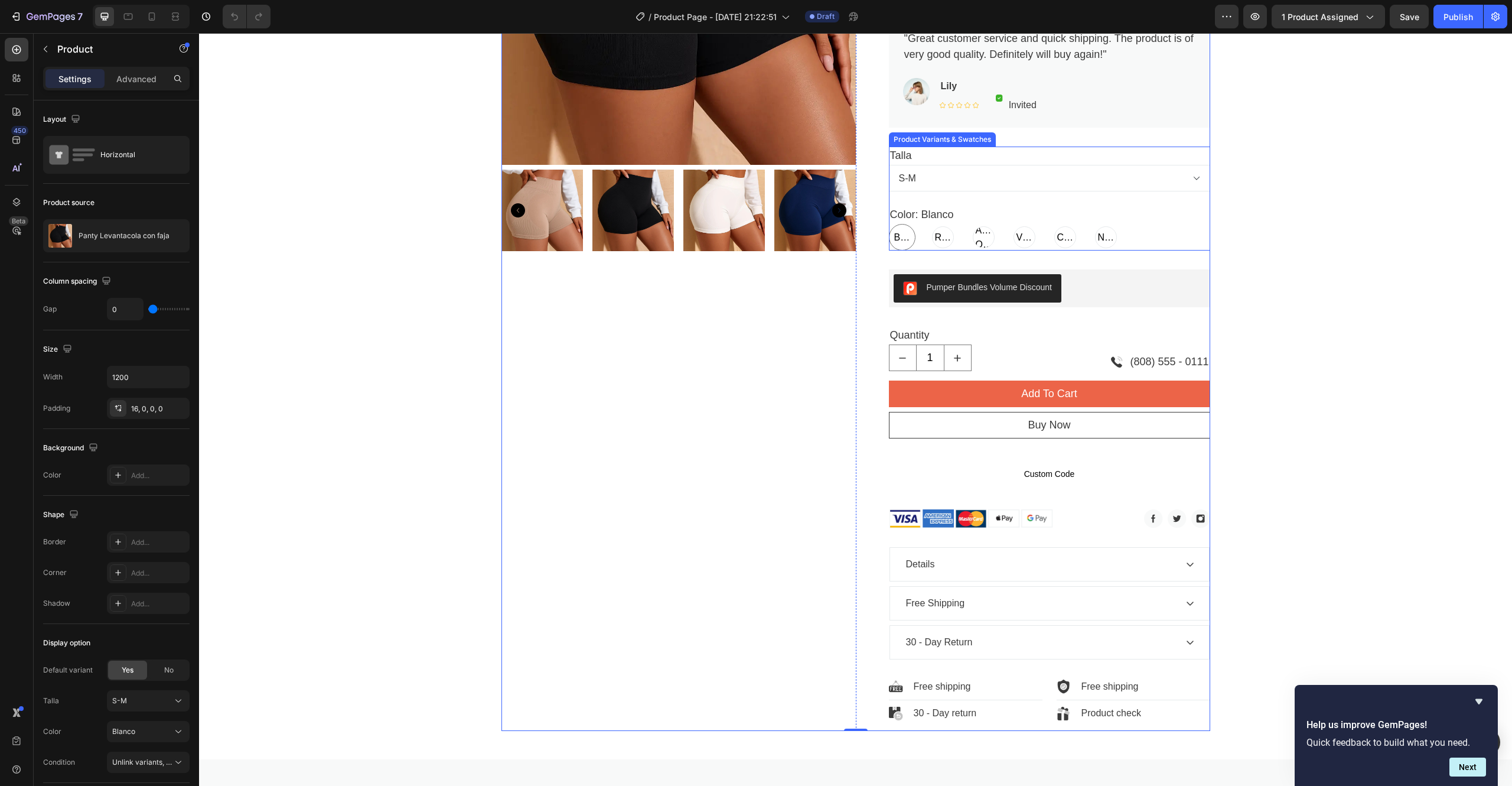
click at [895, 236] on span "Blanco" at bounding box center [902, 238] width 21 height 14
click at [889, 224] on input "[PERSON_NAME] [PERSON_NAME] [PERSON_NAME]" at bounding box center [888, 224] width 1 height 1
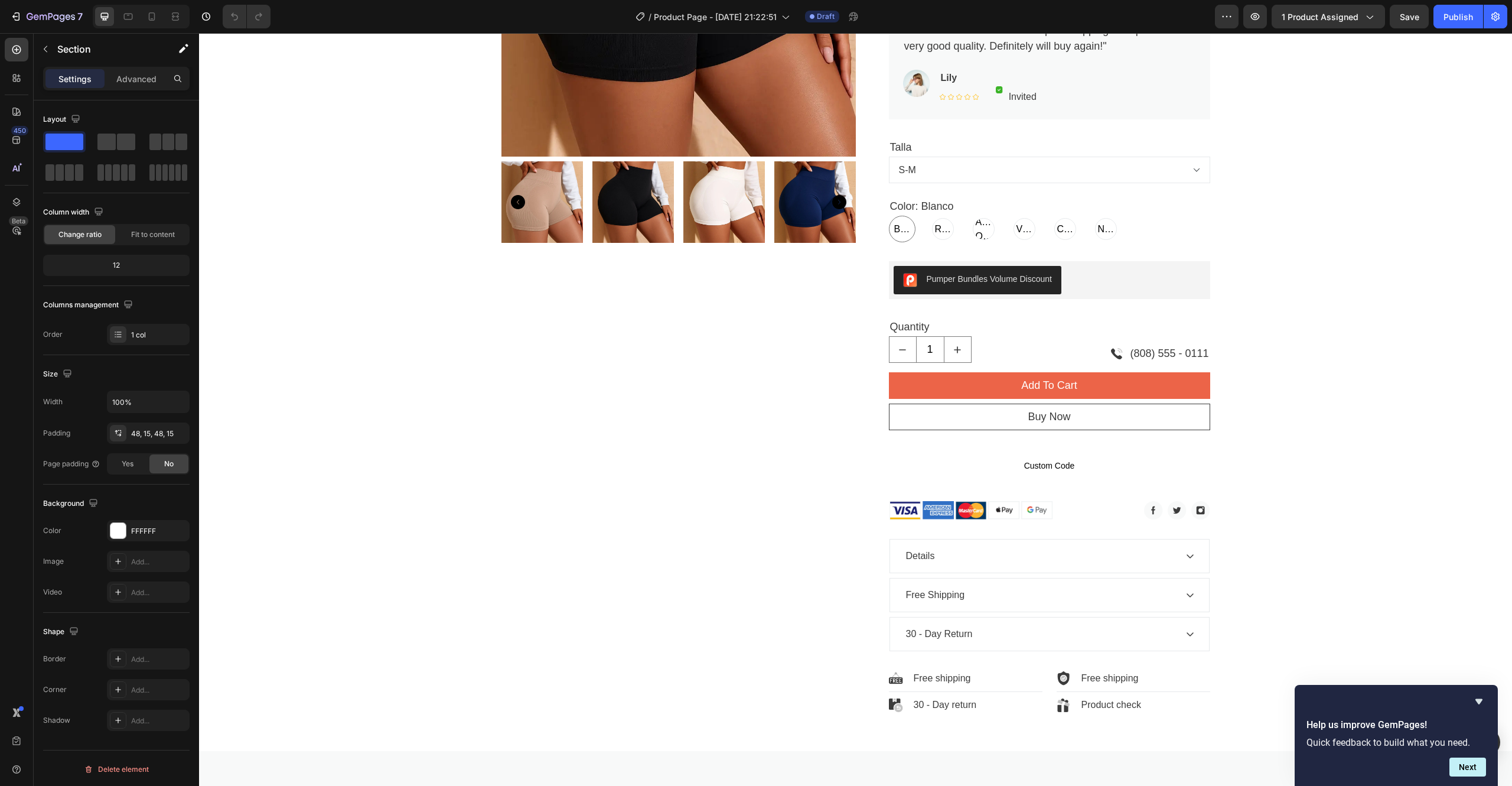
scroll to position [0, 0]
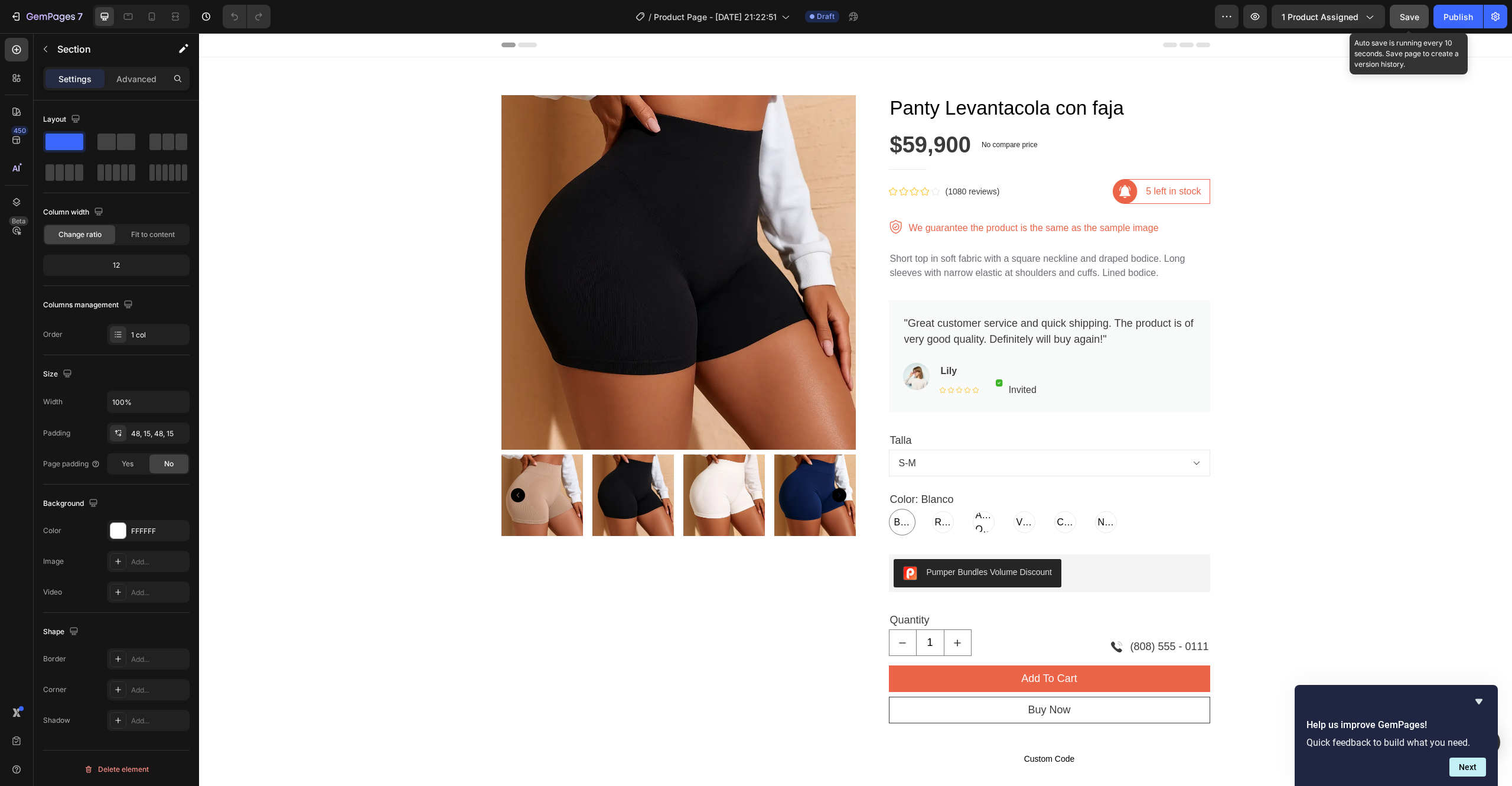
click at [1409, 19] on span "Save" at bounding box center [1409, 16] width 19 height 10
